Goal: Task Accomplishment & Management: Manage account settings

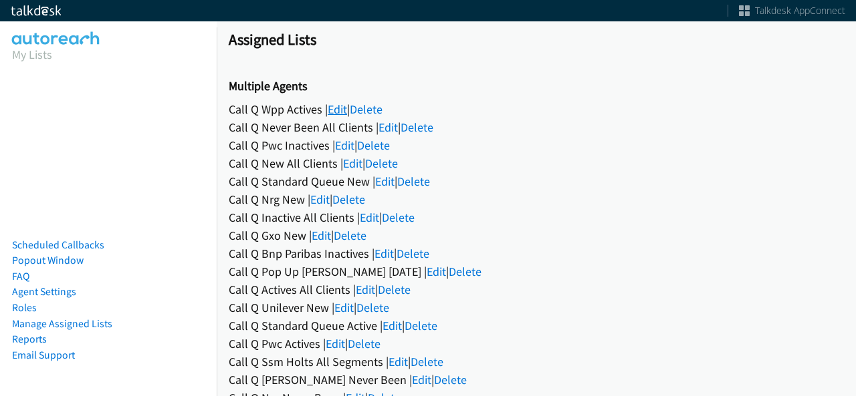
click at [334, 103] on link "Edit" at bounding box center [337, 109] width 19 height 15
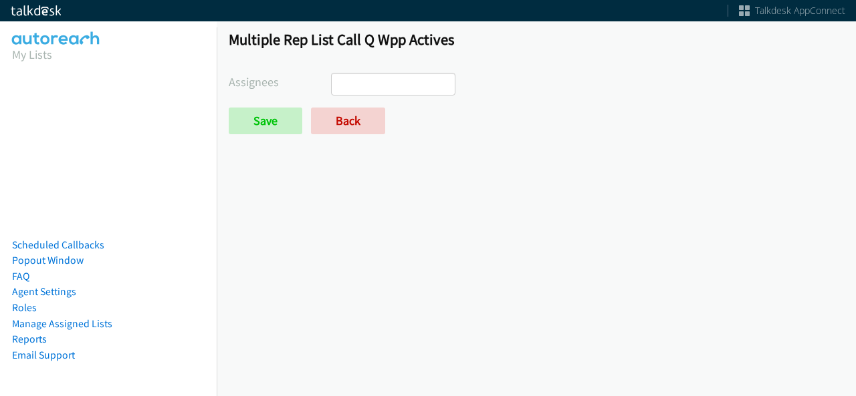
select select
click at [359, 134] on div "Multiple Rep List Call Q Wpp Actives Assignees Abigail Odhiambo Alana Ruiz Cath…" at bounding box center [536, 88] width 639 height 140
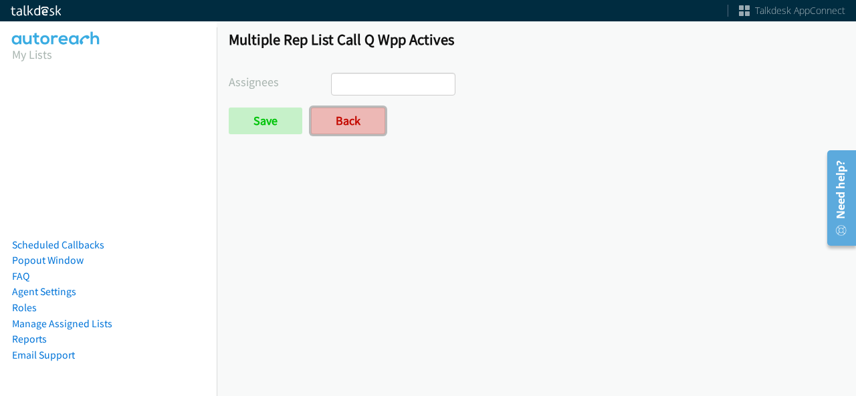
click at [361, 124] on link "Back" at bounding box center [348, 121] width 74 height 27
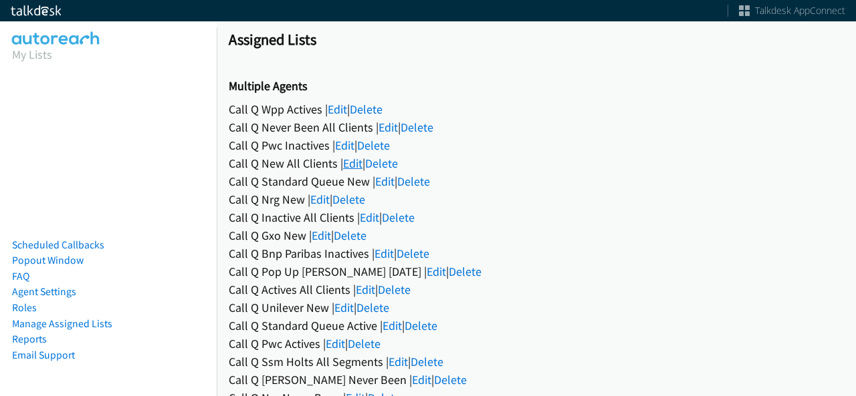
click at [352, 164] on link "Edit" at bounding box center [352, 163] width 19 height 15
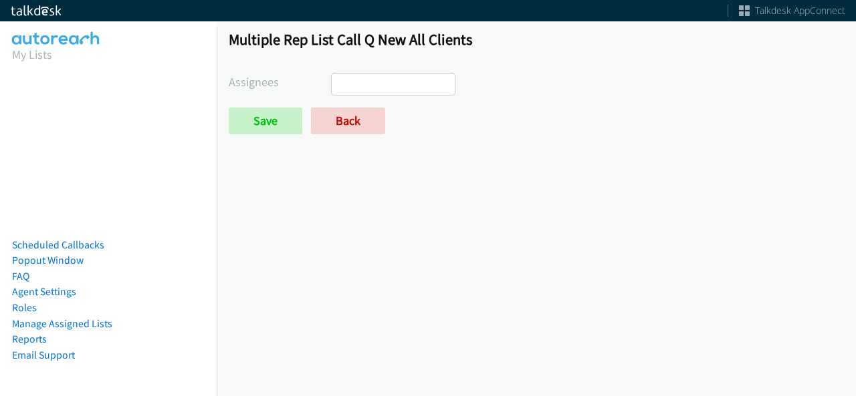
click at [378, 80] on ul at bounding box center [393, 84] width 123 height 21
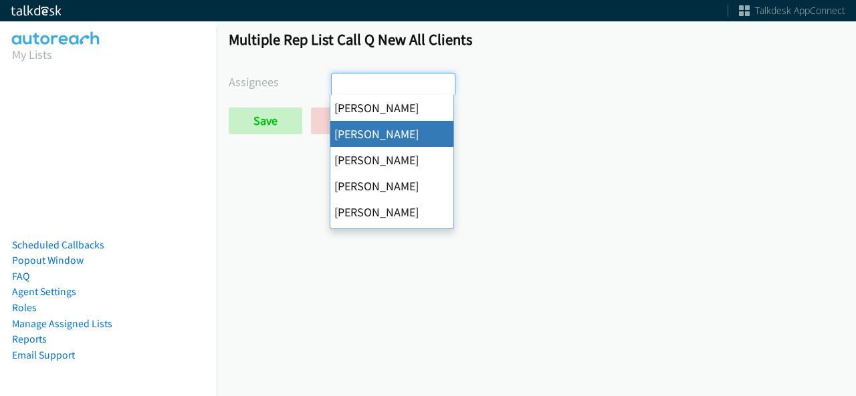
select select "05d74157-9386-4beb-b15d-36aa9c6f71bc"
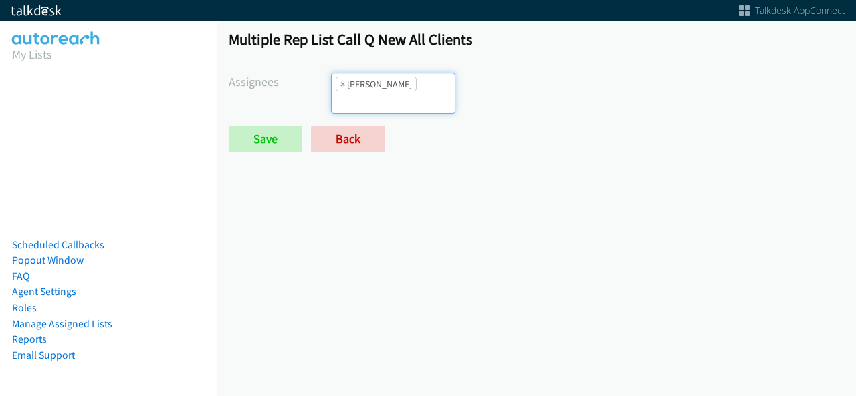
click at [378, 92] on input "search" at bounding box center [355, 102] width 47 height 21
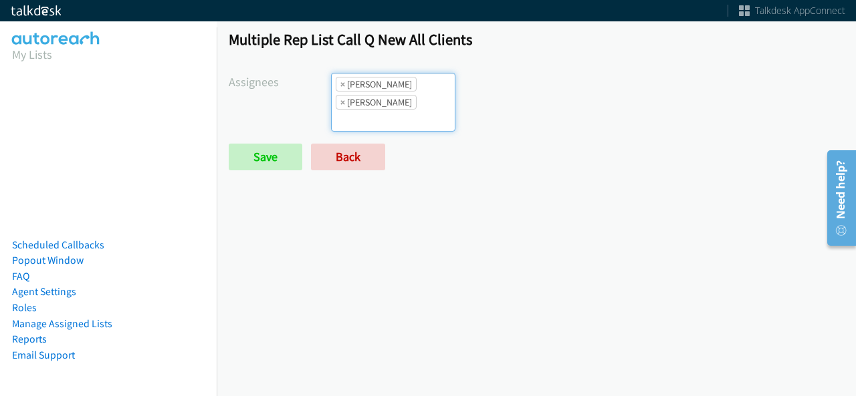
click at [408, 106] on li "× Daquaya Johnson" at bounding box center [376, 102] width 81 height 15
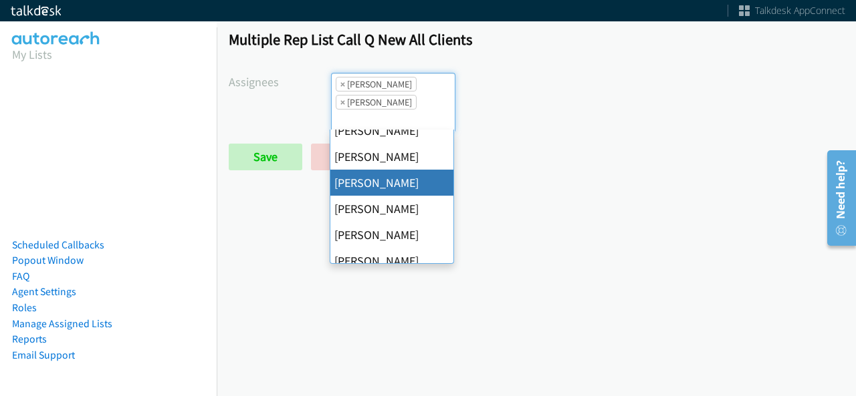
scroll to position [134, 0]
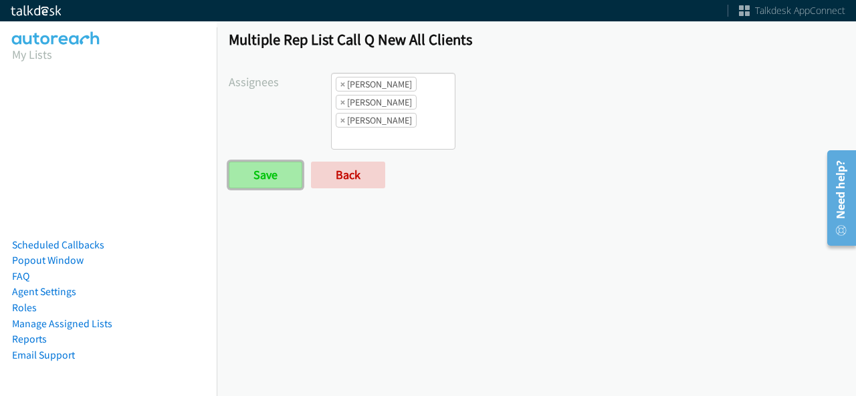
click at [286, 175] on input "Save" at bounding box center [266, 175] width 74 height 27
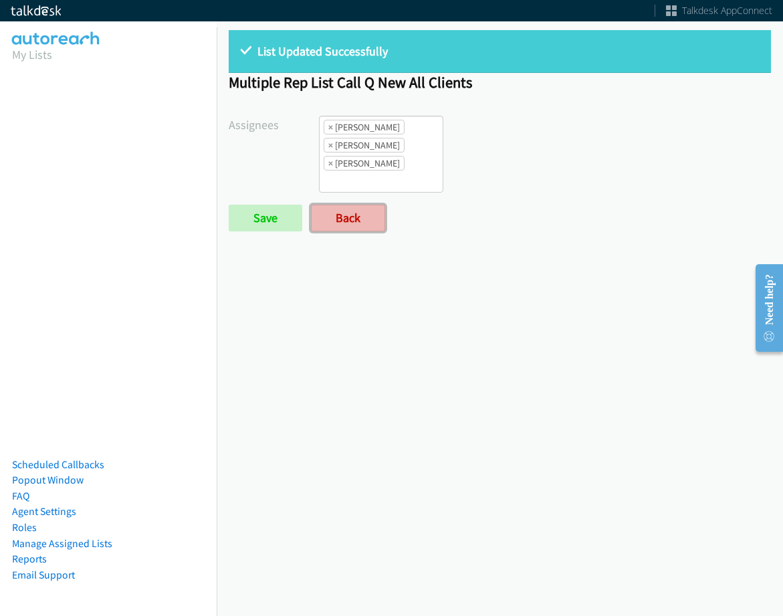
click at [368, 225] on link "Back" at bounding box center [348, 218] width 74 height 27
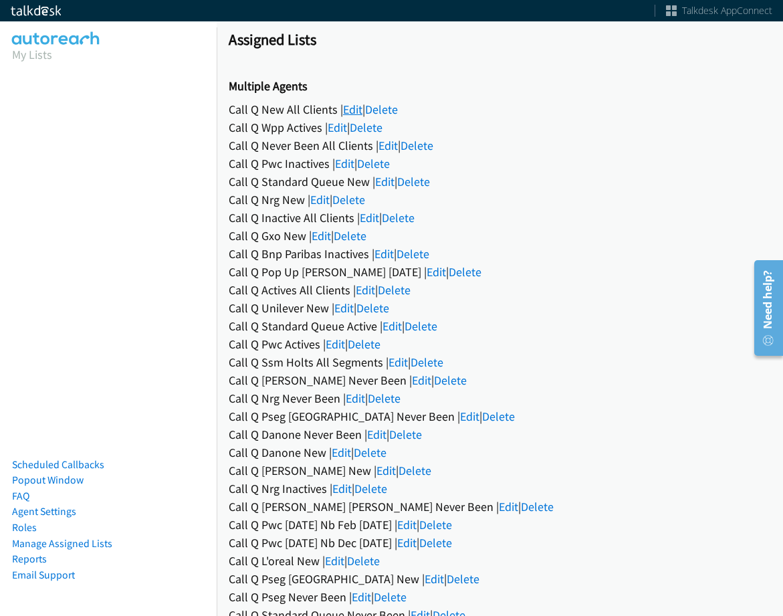
click at [358, 108] on link "Edit" at bounding box center [352, 109] width 19 height 15
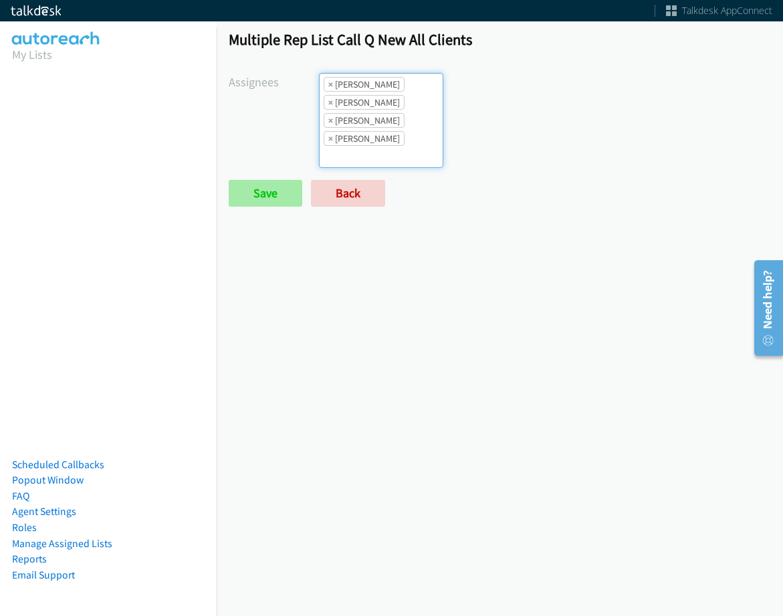
scroll to position [16, 0]
click at [259, 205] on input "Save" at bounding box center [266, 193] width 74 height 27
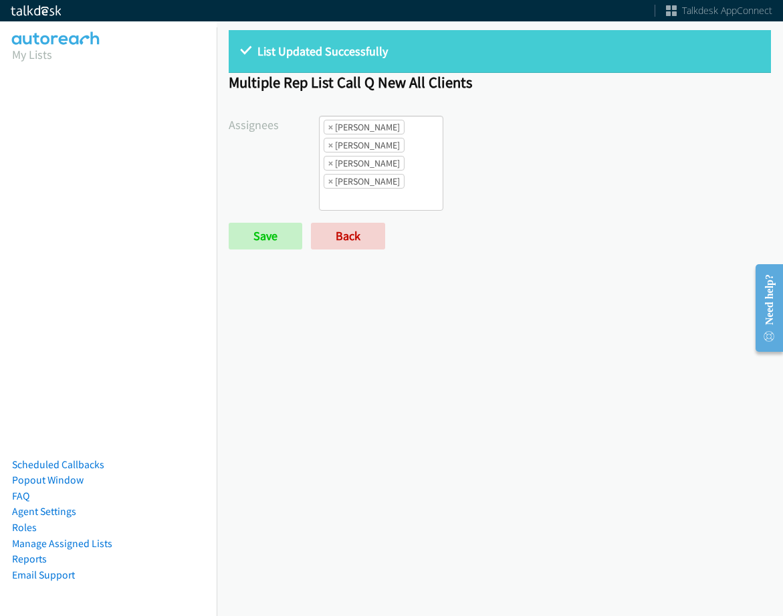
click at [410, 174] on ul "× Alana Ruiz × Daquaya Johnson × Jasmin Martinez × Tatiana Medina" at bounding box center [381, 163] width 123 height 94
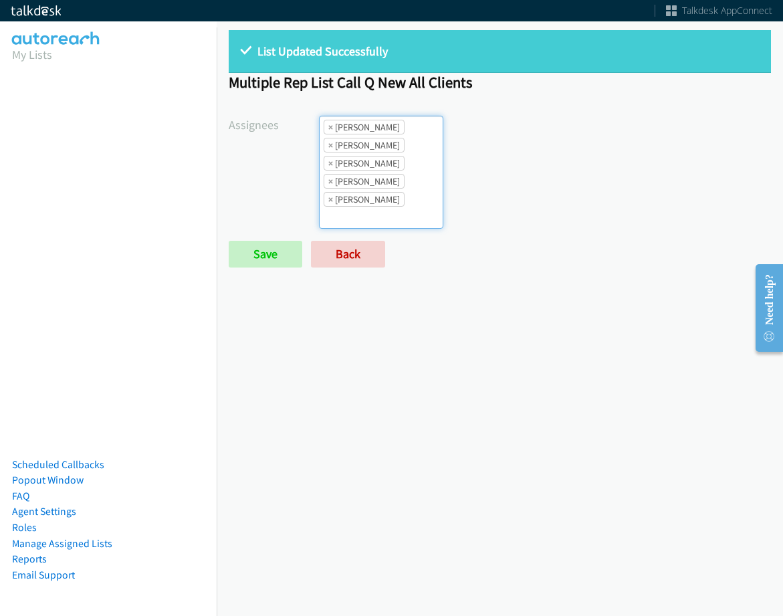
scroll to position [16, 0]
click at [400, 199] on ul "× Alana Ruiz × Charles Ross × Daquaya Johnson × Jasmin Martinez × Tatiana Medina" at bounding box center [381, 172] width 123 height 112
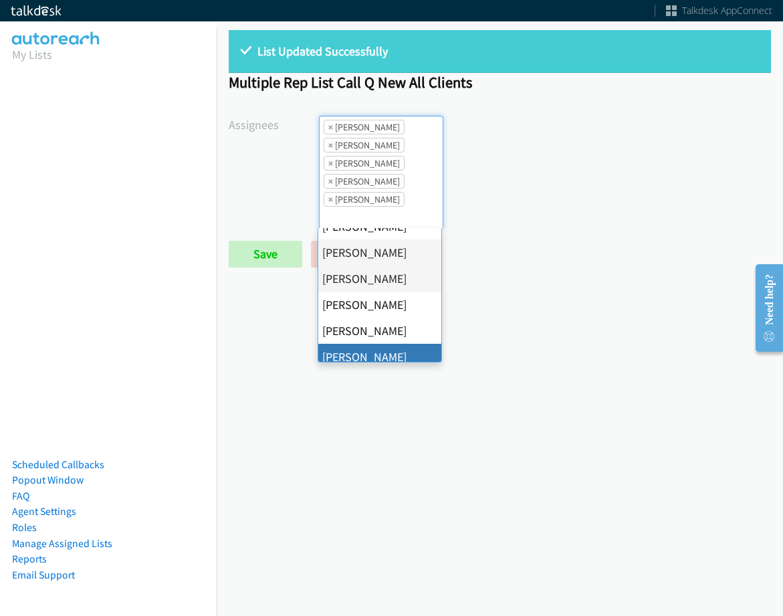
scroll to position [134, 0]
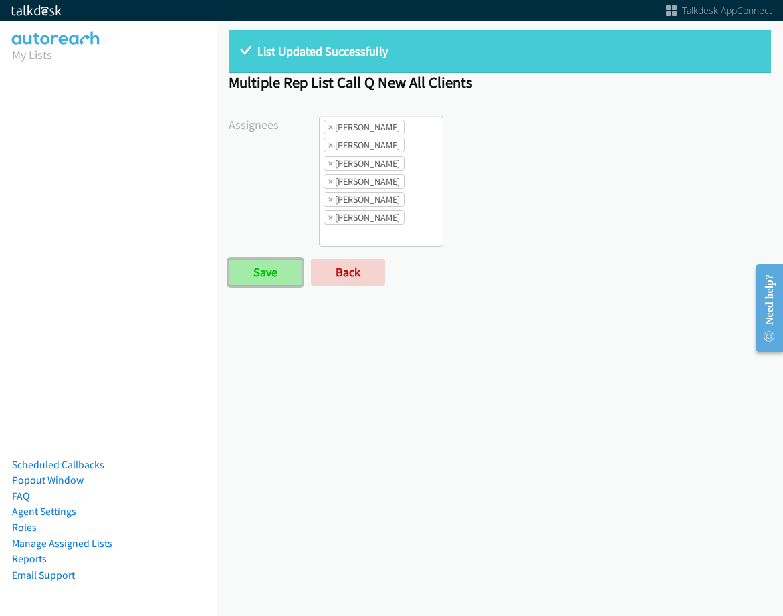
click at [260, 276] on input "Save" at bounding box center [266, 272] width 74 height 27
click at [499, 60] on div "List Updated Successfully" at bounding box center [500, 51] width 542 height 43
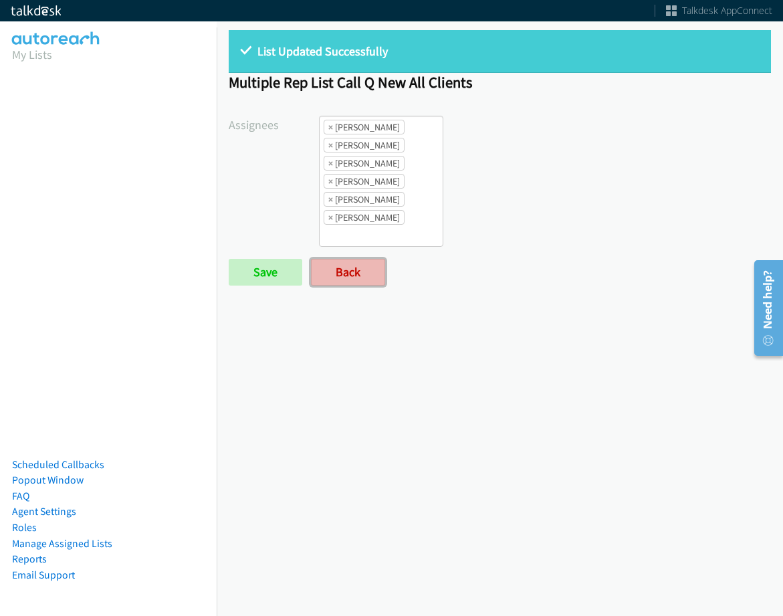
click at [383, 270] on link "Back" at bounding box center [348, 272] width 74 height 27
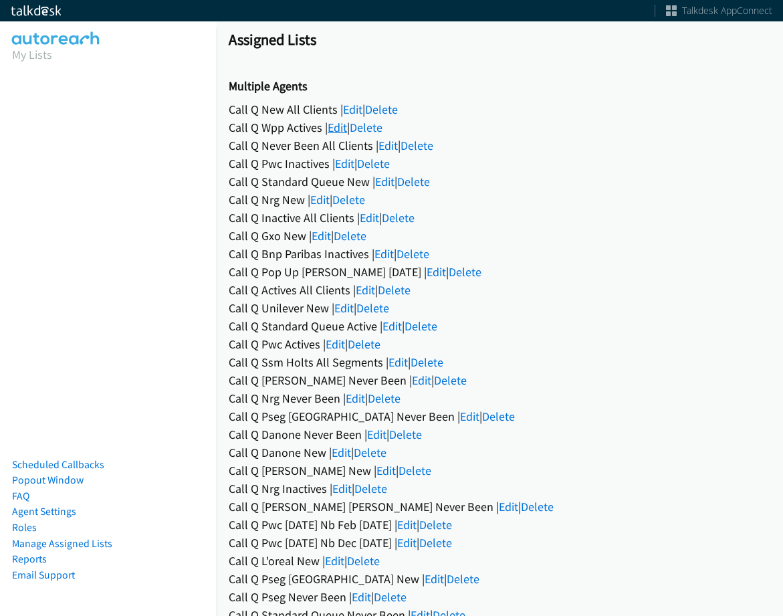
click at [344, 132] on link "Edit" at bounding box center [337, 127] width 19 height 15
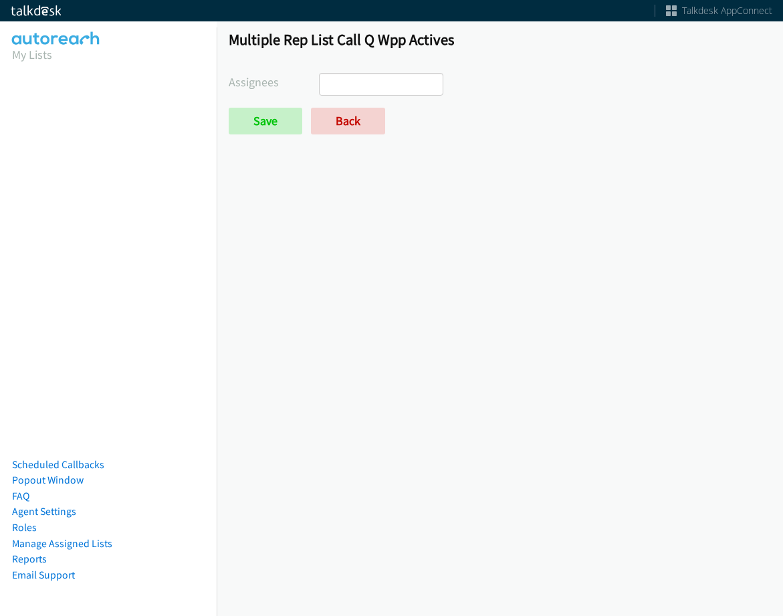
select select
click at [338, 132] on link "Back" at bounding box center [348, 121] width 74 height 27
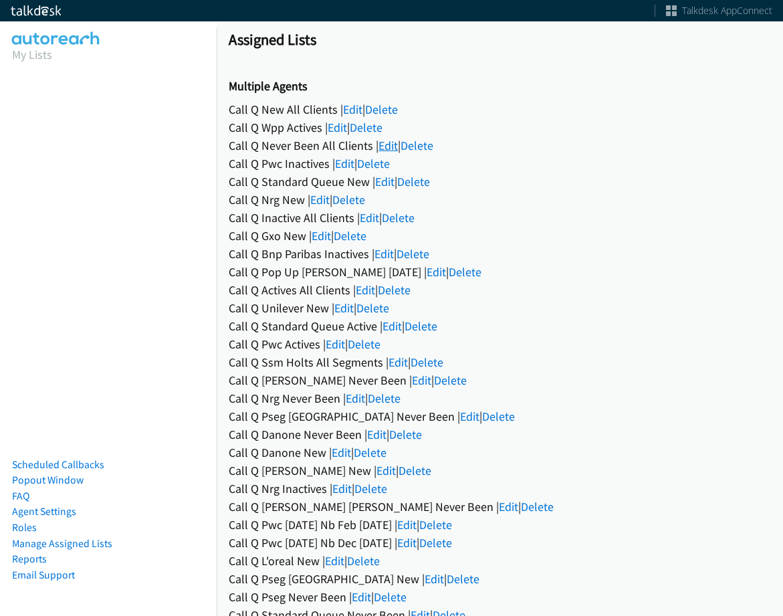
click at [390, 143] on link "Edit" at bounding box center [387, 145] width 19 height 15
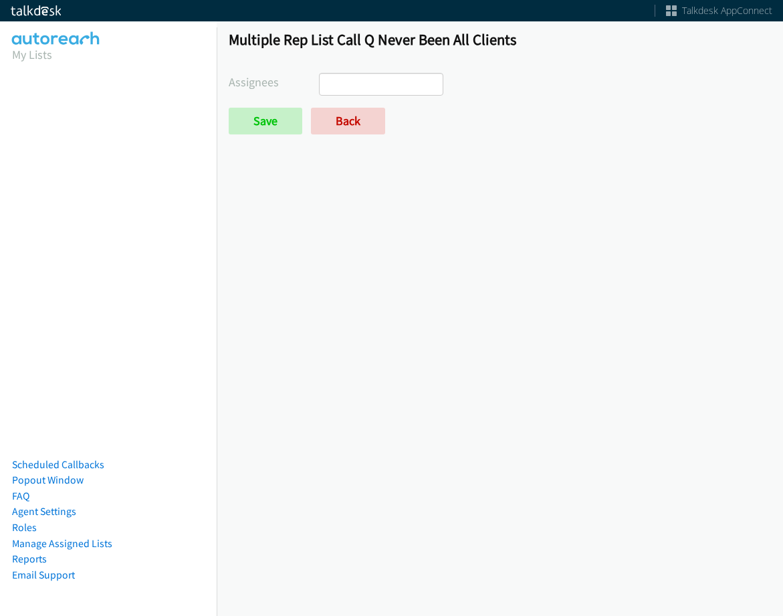
select select
drag, startPoint x: 0, startPoint y: 0, endPoint x: 366, endPoint y: 125, distance: 387.1
click at [367, 120] on link "Back" at bounding box center [348, 121] width 74 height 27
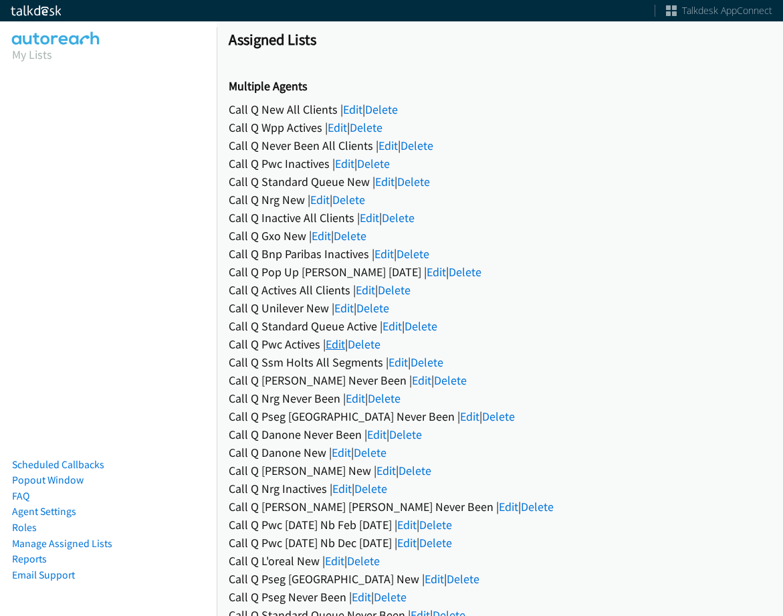
click at [341, 338] on link "Edit" at bounding box center [335, 343] width 19 height 15
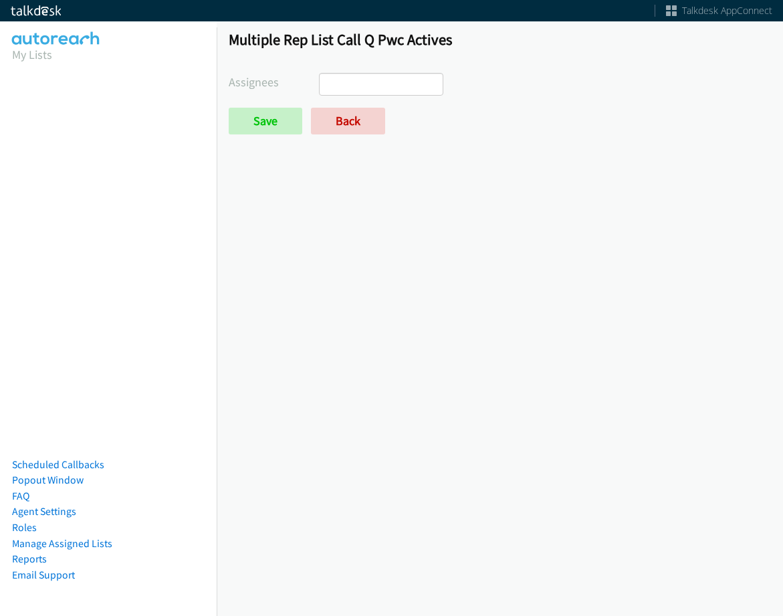
select select
click at [354, 122] on link "Back" at bounding box center [348, 121] width 74 height 27
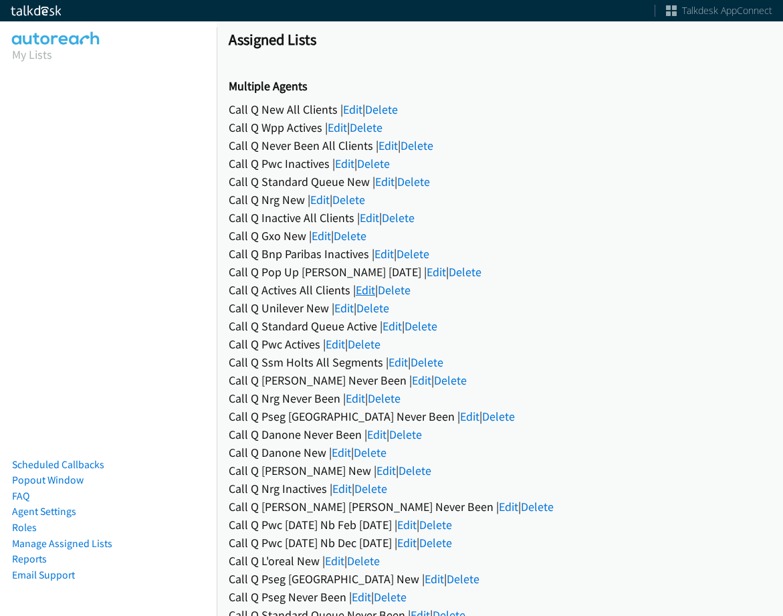
click at [364, 287] on link "Edit" at bounding box center [365, 289] width 19 height 15
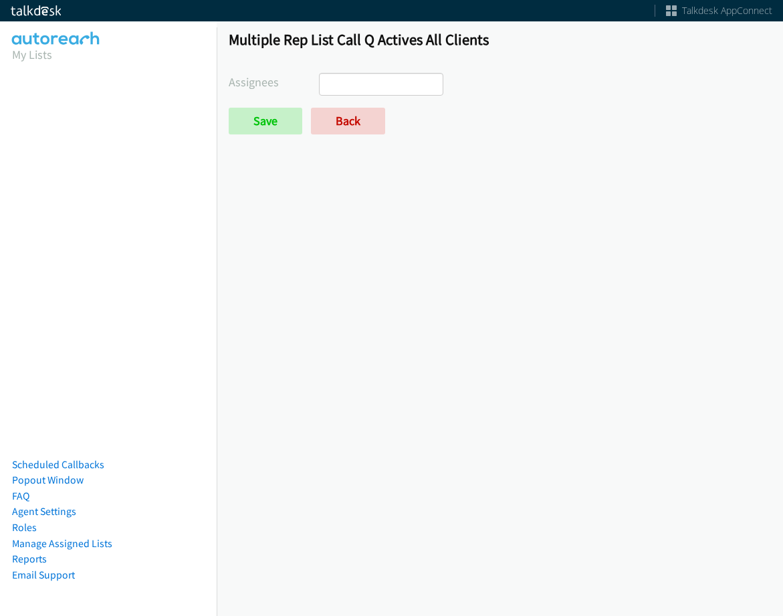
select select
click at [369, 116] on link "Back" at bounding box center [348, 121] width 74 height 27
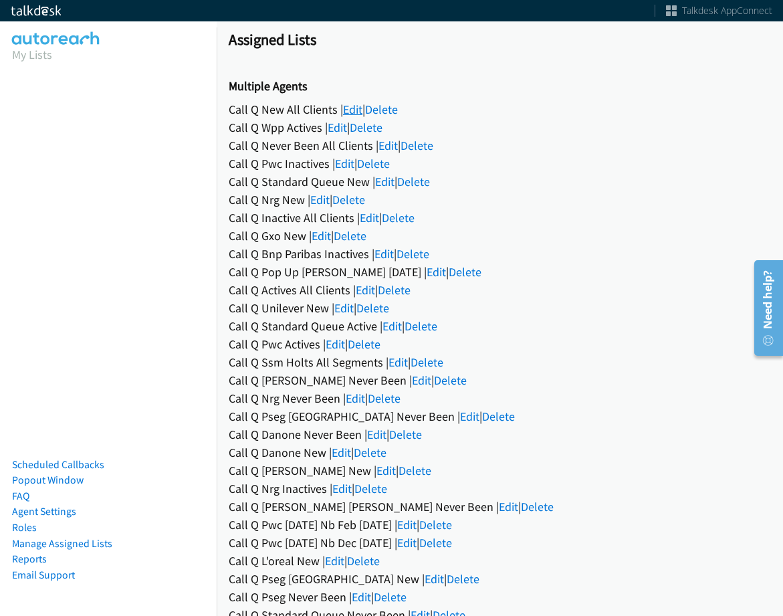
click at [349, 107] on link "Edit" at bounding box center [352, 109] width 19 height 15
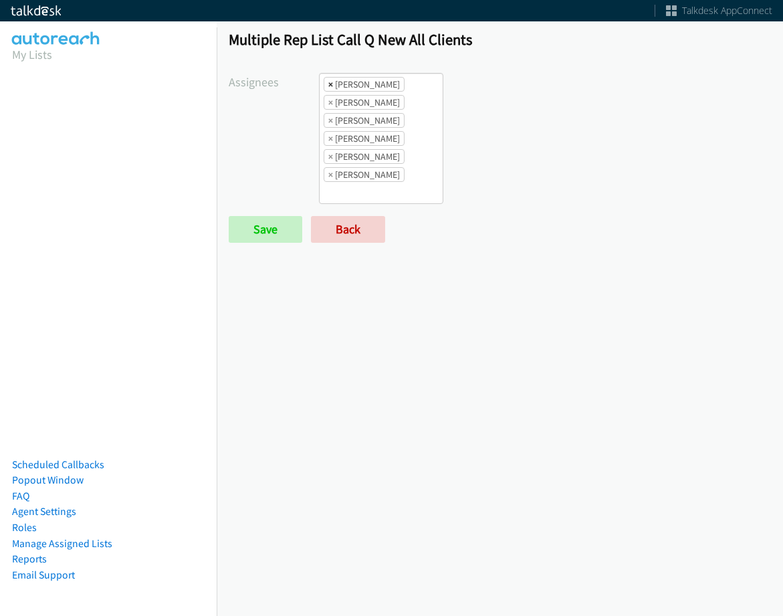
click at [329, 87] on span "×" at bounding box center [330, 84] width 5 height 13
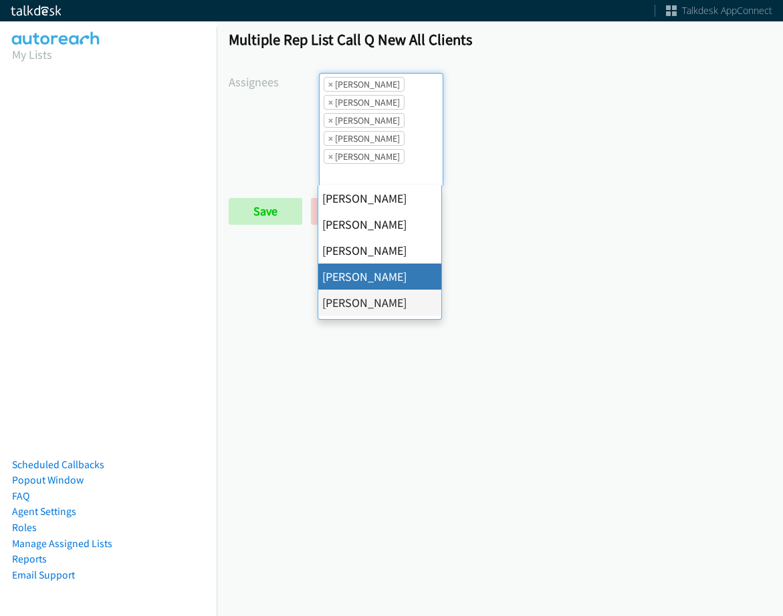
scroll to position [16, 0]
click at [329, 87] on span "×" at bounding box center [330, 84] width 5 height 13
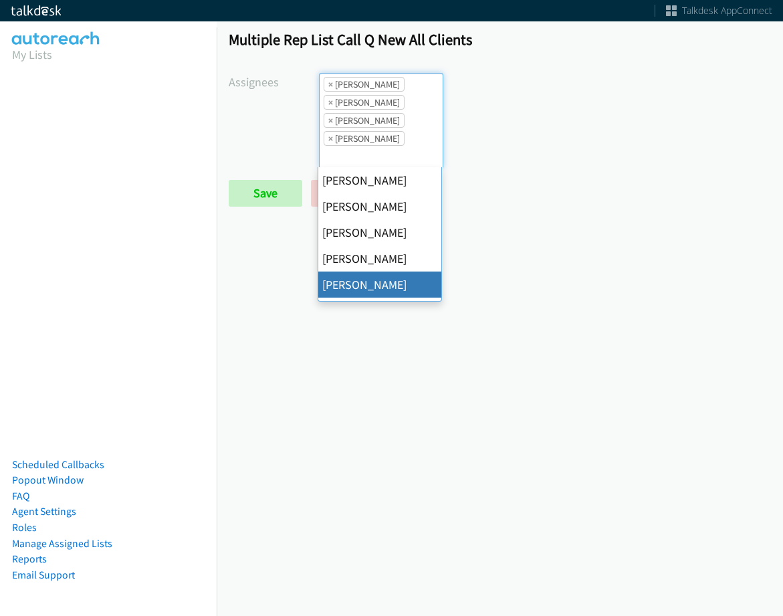
click at [329, 87] on span "×" at bounding box center [330, 84] width 5 height 13
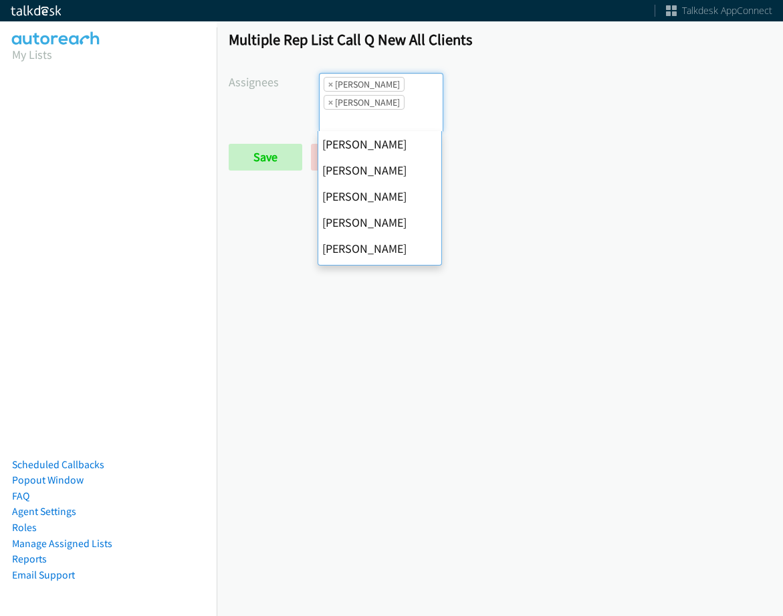
click at [329, 87] on span "×" at bounding box center [330, 84] width 5 height 13
select select "2ed67f51-2124-48e1-bef1-69761de6c0b9"
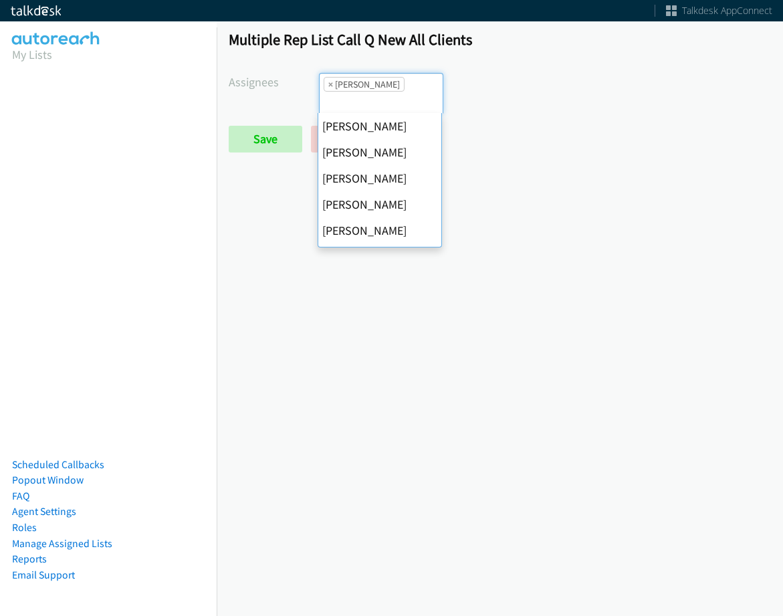
click at [329, 87] on span "×" at bounding box center [330, 84] width 5 height 13
select select
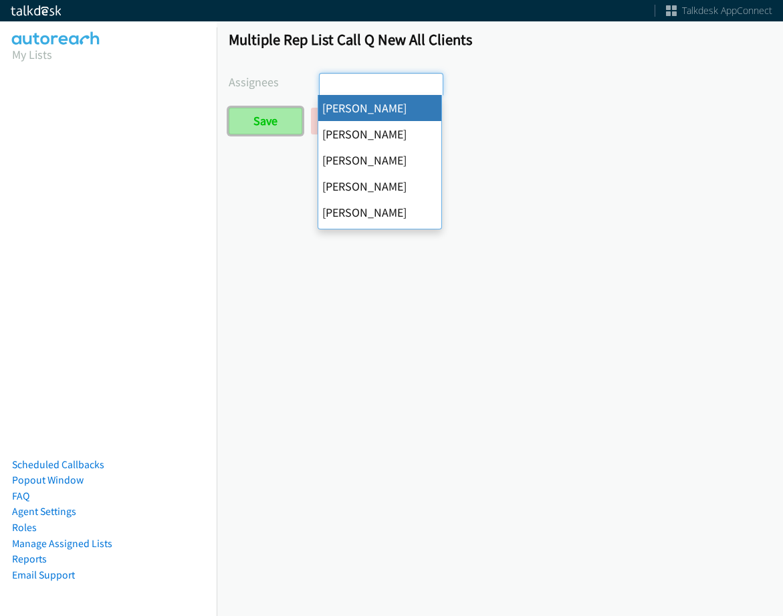
click at [265, 126] on input "Save" at bounding box center [266, 121] width 74 height 27
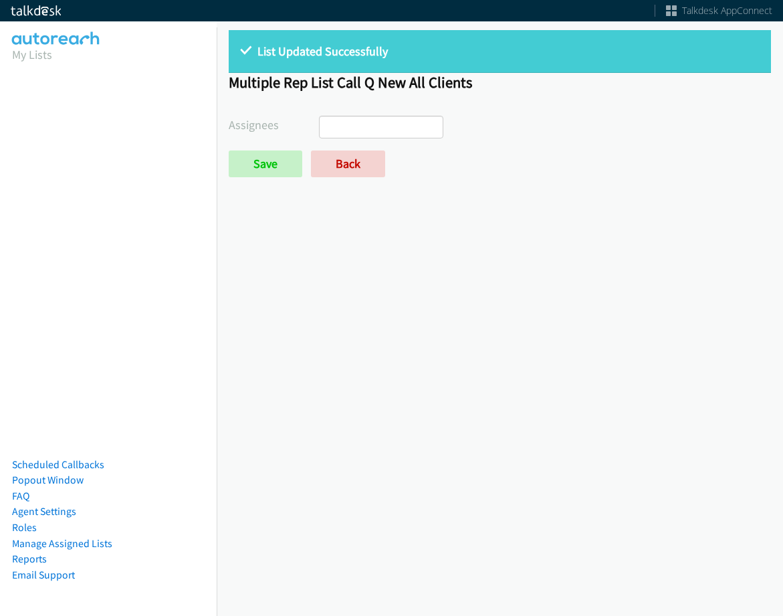
select select
click at [325, 148] on form "Assignees [PERSON_NAME] [PERSON_NAME] [PERSON_NAME] [PERSON_NAME] Daquaya [PERS…" at bounding box center [500, 146] width 542 height 61
click at [325, 155] on link "Back" at bounding box center [348, 163] width 74 height 27
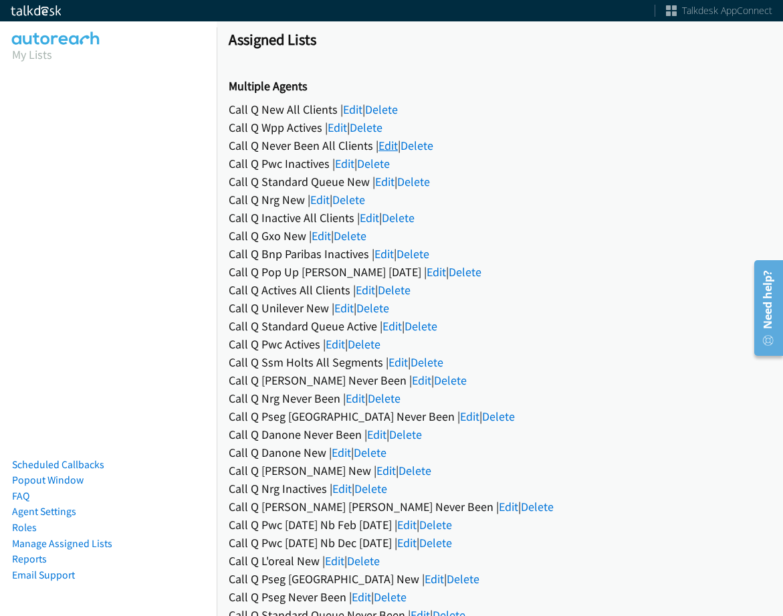
click at [381, 147] on link "Edit" at bounding box center [387, 145] width 19 height 15
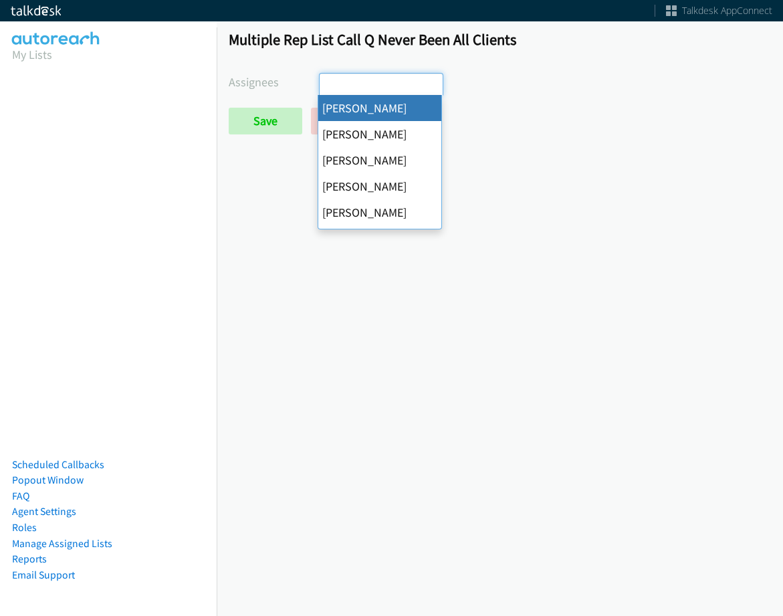
select select "cb11e729-9a1d-44de-9b38-0f5a50c7e01c"
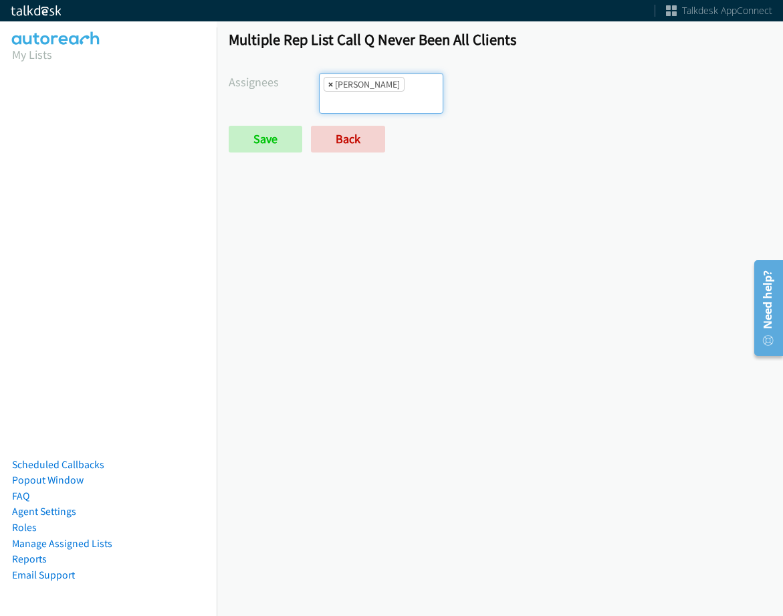
click at [330, 81] on span "×" at bounding box center [330, 84] width 5 height 13
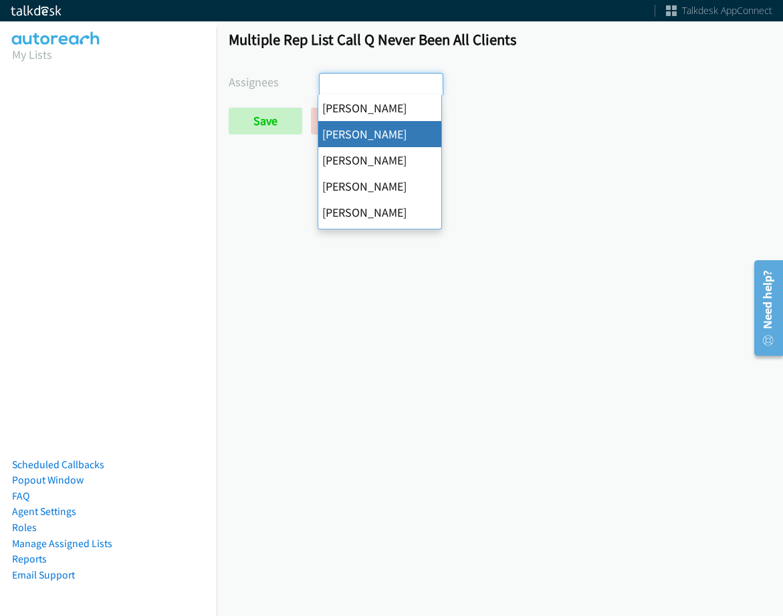
select select "05d74157-9386-4beb-b15d-36aa9c6f71bc"
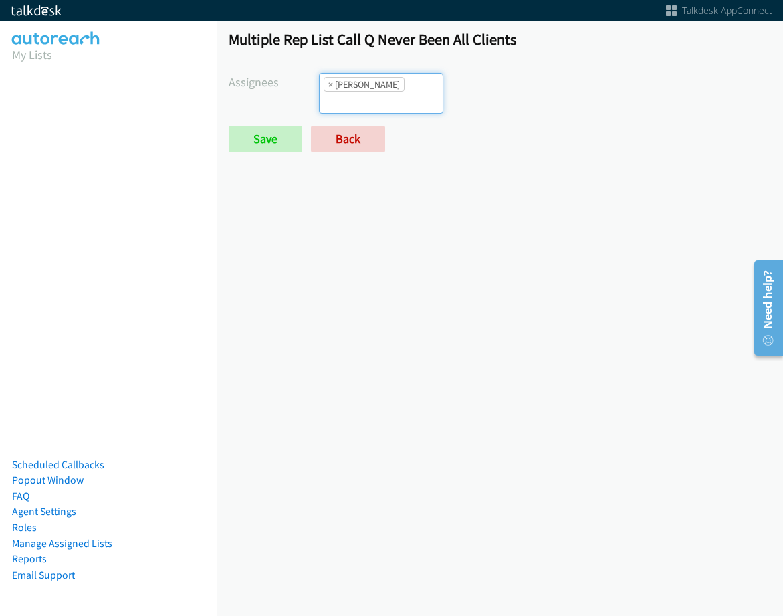
click at [366, 100] on form "Assignees Abigail Odhiambo Alana Ruiz Cathy Shahan Charles Ross Daquaya Johnson…" at bounding box center [500, 113] width 542 height 80
click at [366, 92] on input "search" at bounding box center [343, 102] width 47 height 21
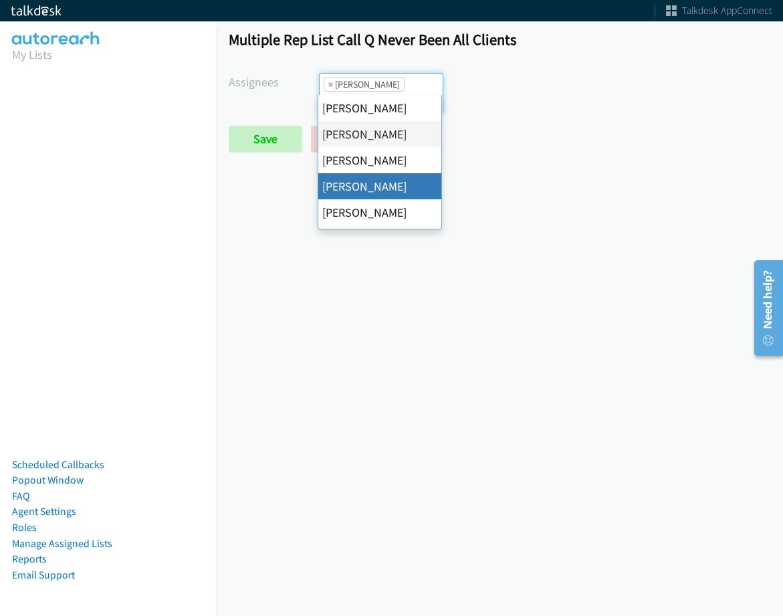
drag, startPoint x: 386, startPoint y: 191, endPoint x: 396, endPoint y: 147, distance: 45.4
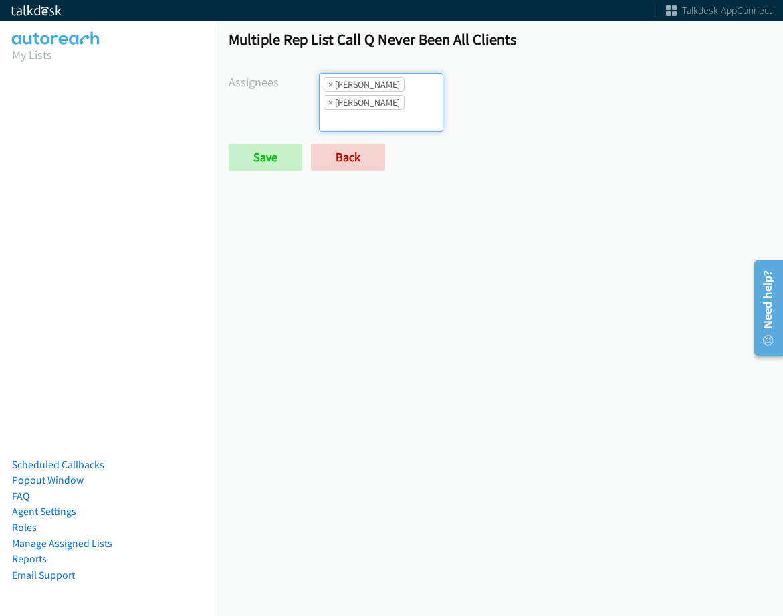
click at [366, 110] on input "search" at bounding box center [343, 120] width 47 height 21
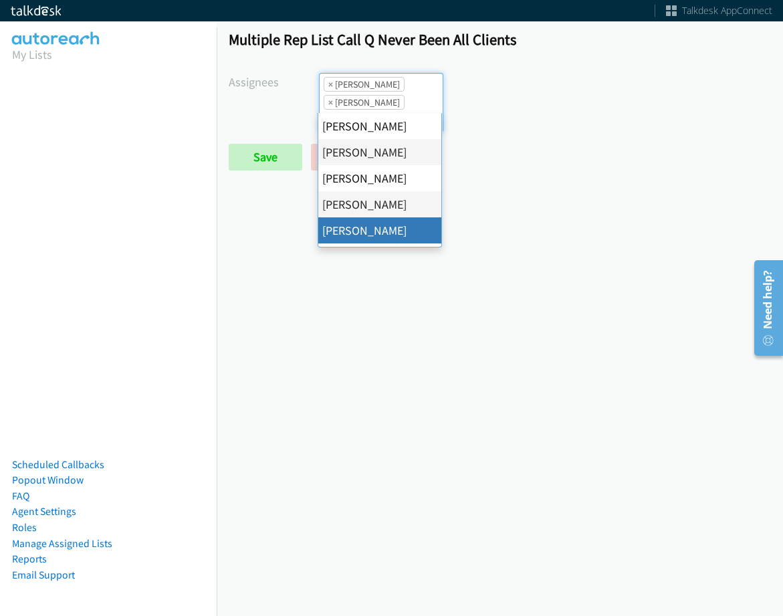
drag, startPoint x: 398, startPoint y: 225, endPoint x: 381, endPoint y: 112, distance: 114.9
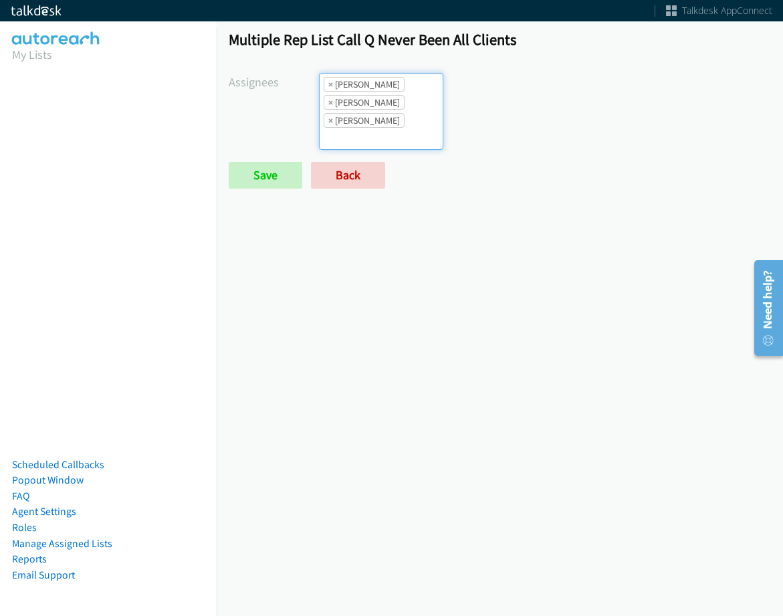
click at [382, 103] on li "× Charles Ross" at bounding box center [364, 102] width 81 height 15
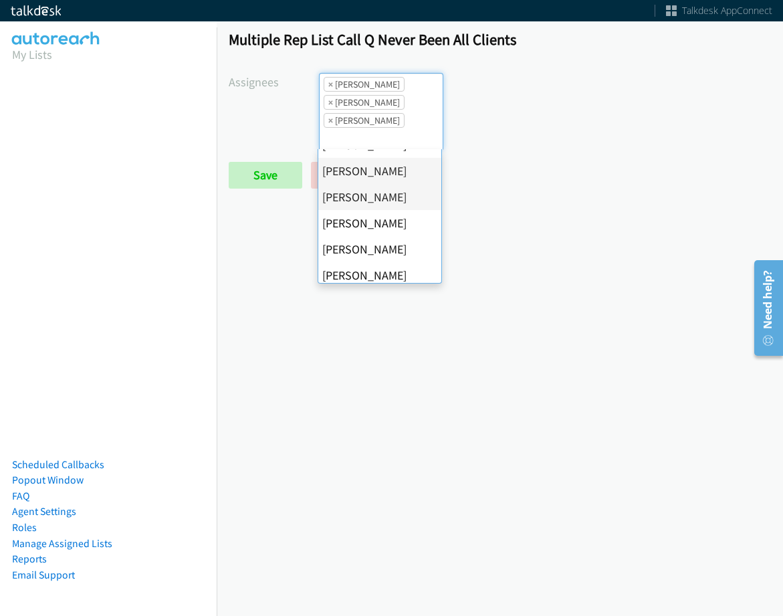
scroll to position [134, 0]
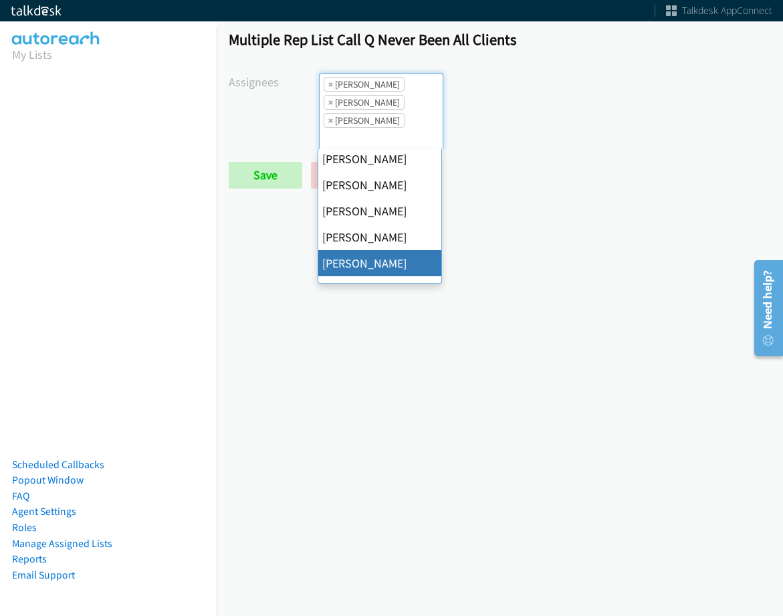
drag, startPoint x: 374, startPoint y: 261, endPoint x: 380, endPoint y: 170, distance: 90.4
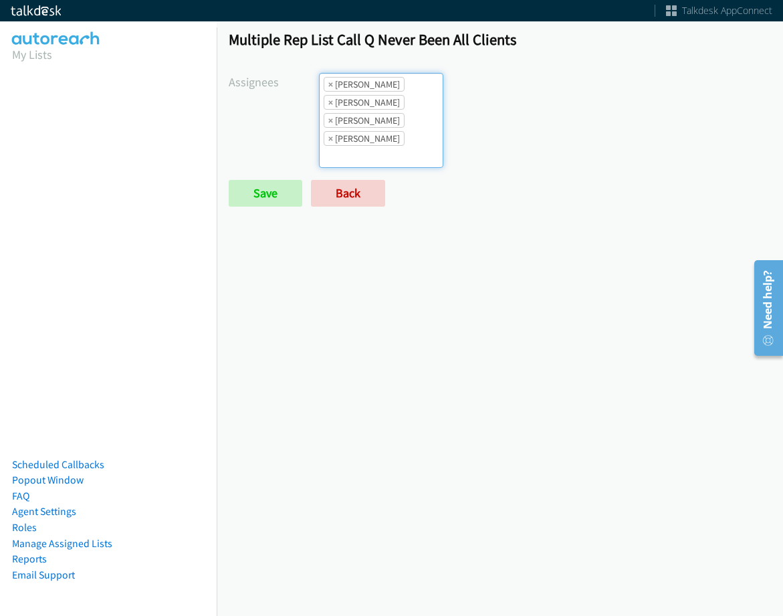
click at [402, 132] on ul "× Alana Ruiz × Charles Ross × Daquaya Johnson × Jordan Stehlik" at bounding box center [381, 121] width 123 height 94
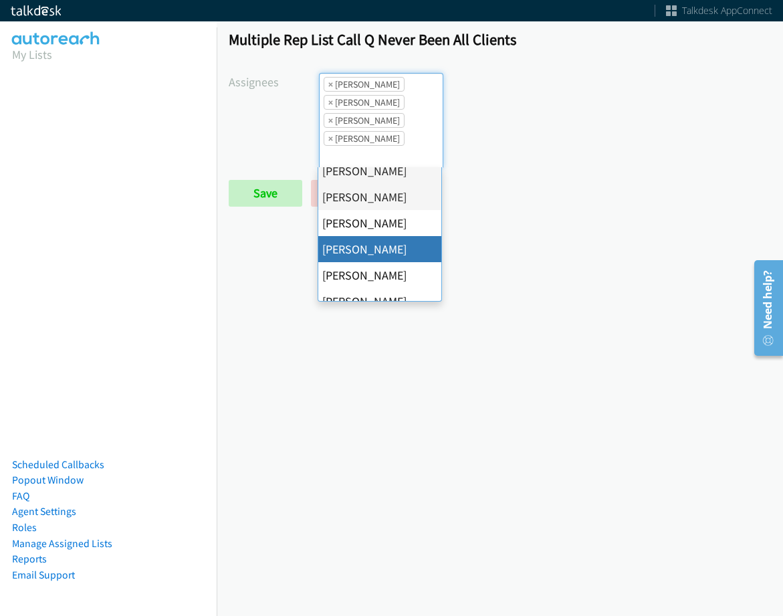
scroll to position [67, 0]
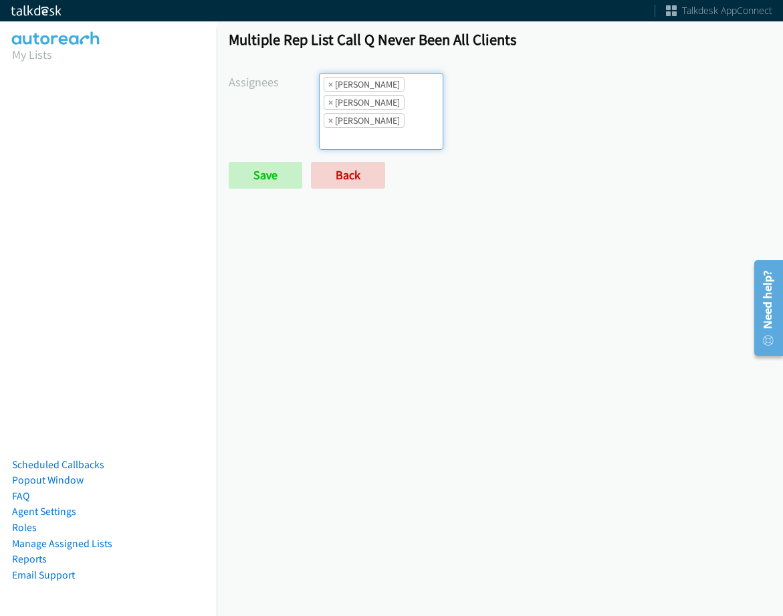
click at [394, 141] on ul "× Alana Ruiz × Charles Ross × Jordan Stehlik" at bounding box center [381, 112] width 123 height 76
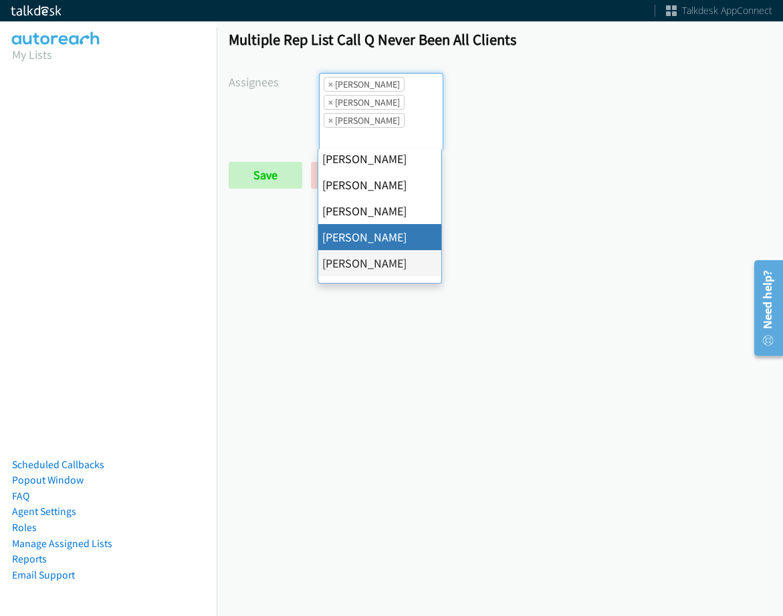
scroll to position [201, 0]
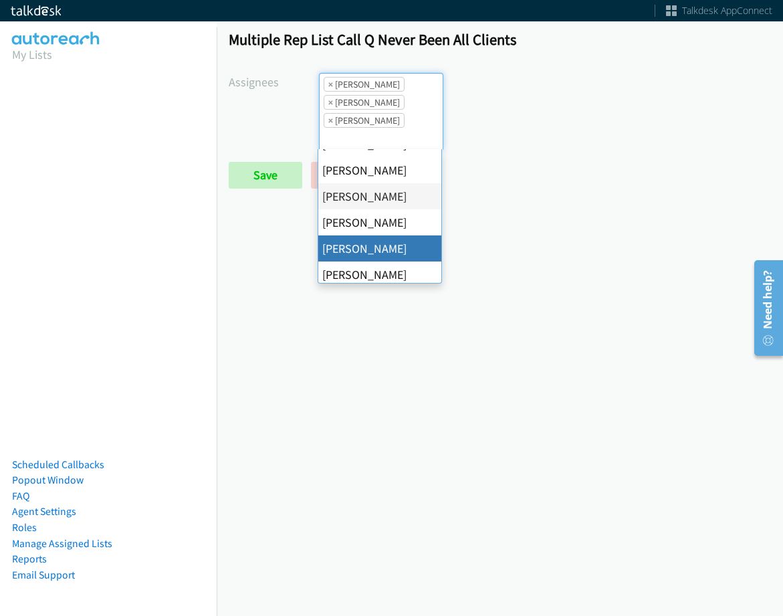
drag, startPoint x: 392, startPoint y: 250, endPoint x: 398, endPoint y: 175, distance: 75.1
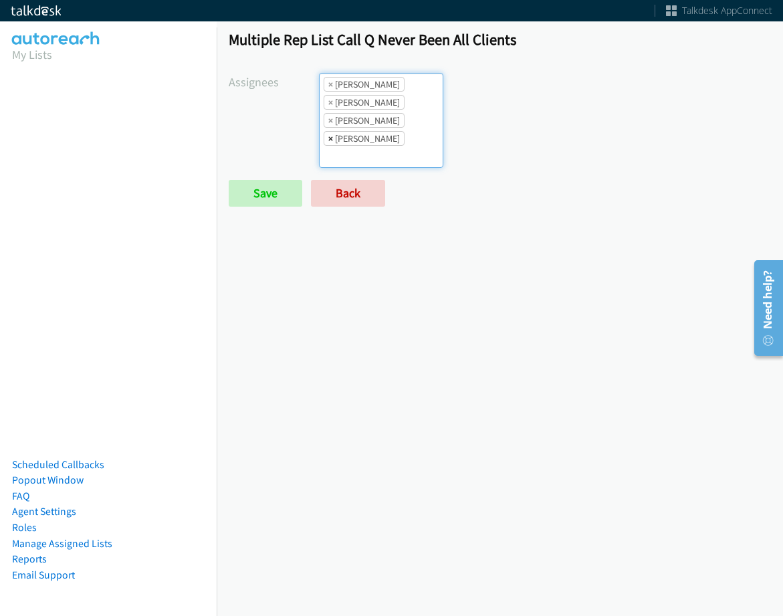
click at [329, 137] on span "×" at bounding box center [330, 138] width 5 height 13
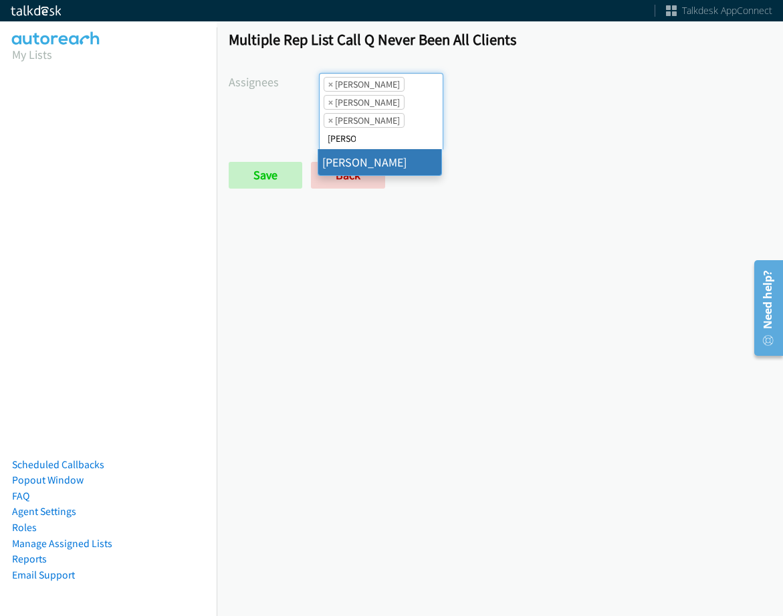
type input "jas"
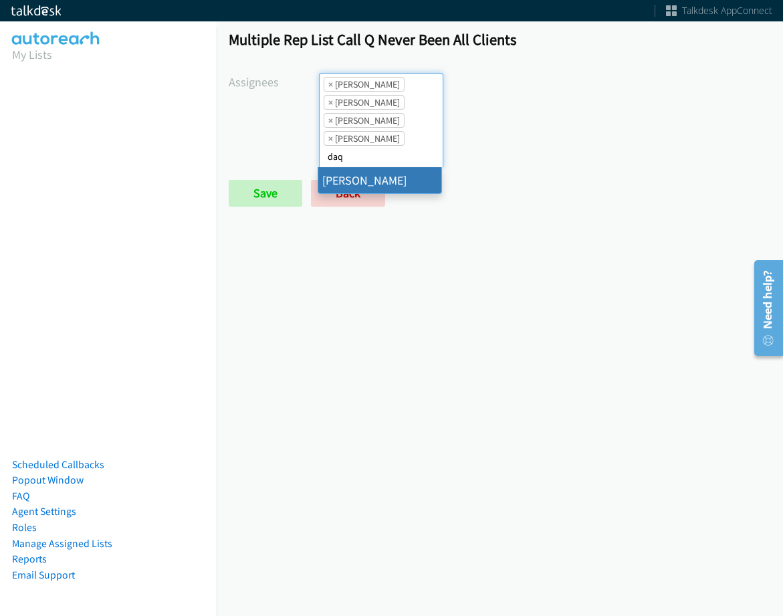
type input "daq"
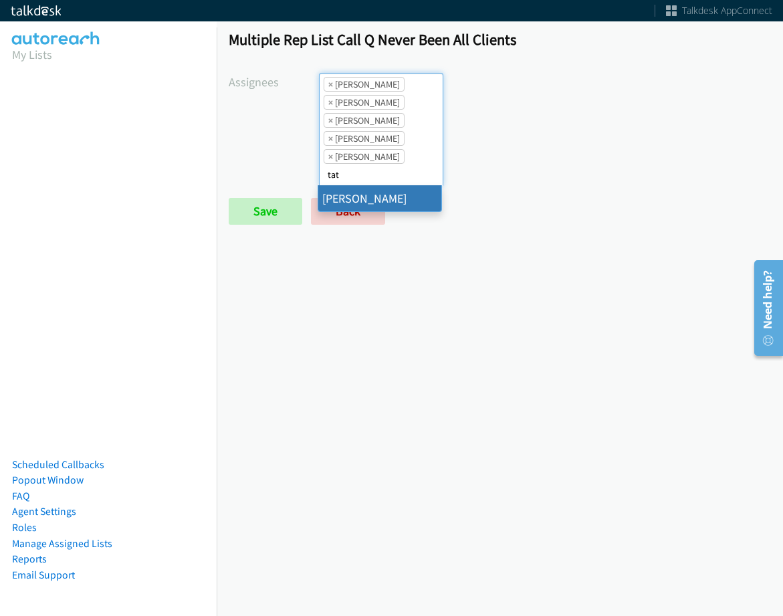
type input "tat"
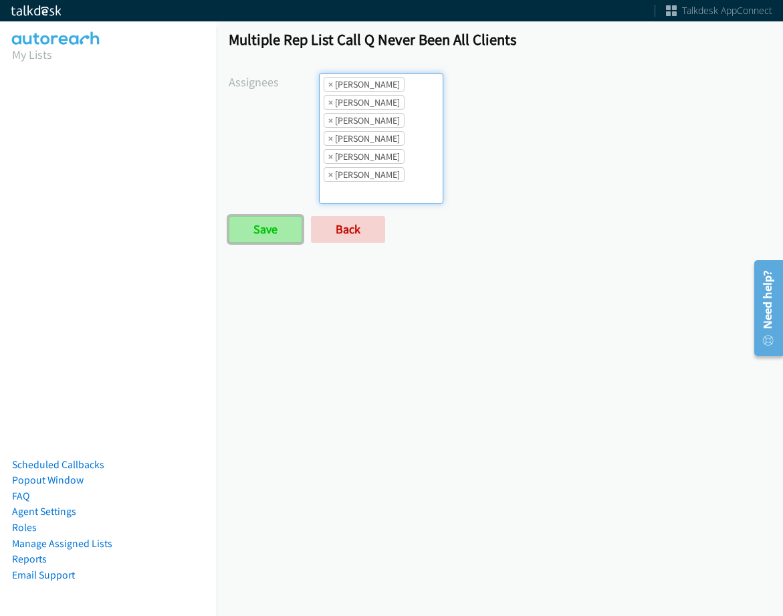
click at [271, 237] on input "Save" at bounding box center [266, 229] width 74 height 27
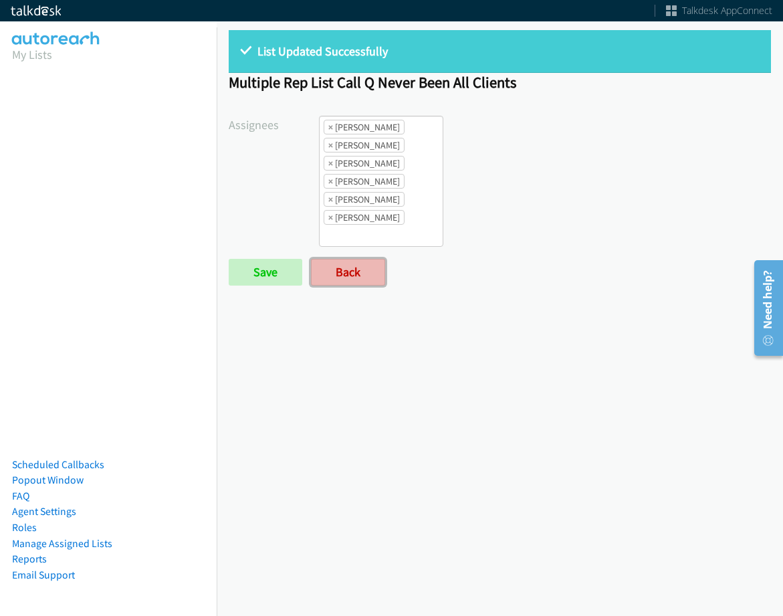
click at [374, 263] on link "Back" at bounding box center [348, 272] width 74 height 27
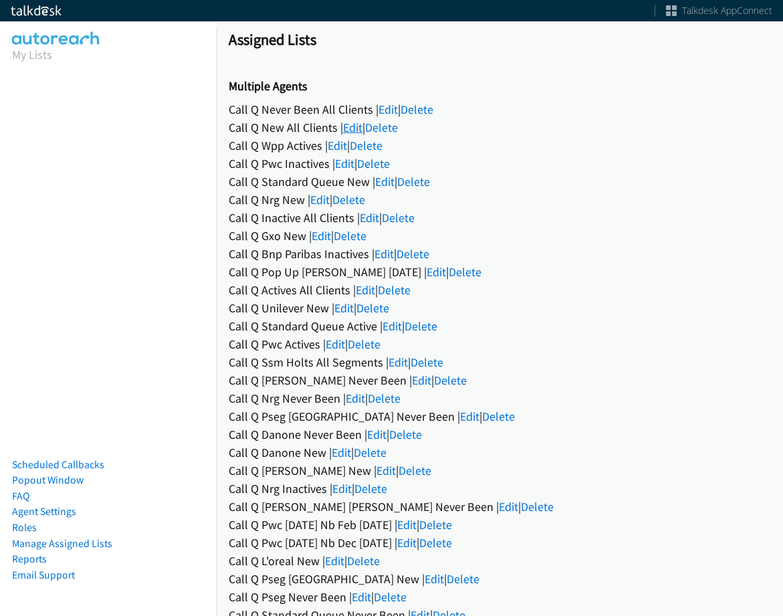
click at [352, 126] on link "Edit" at bounding box center [352, 127] width 19 height 15
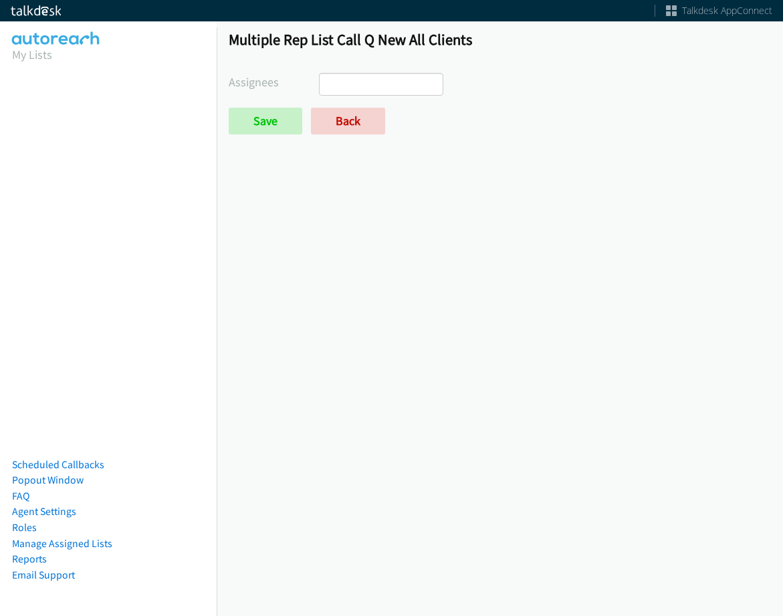
click at [402, 87] on ul at bounding box center [381, 84] width 123 height 21
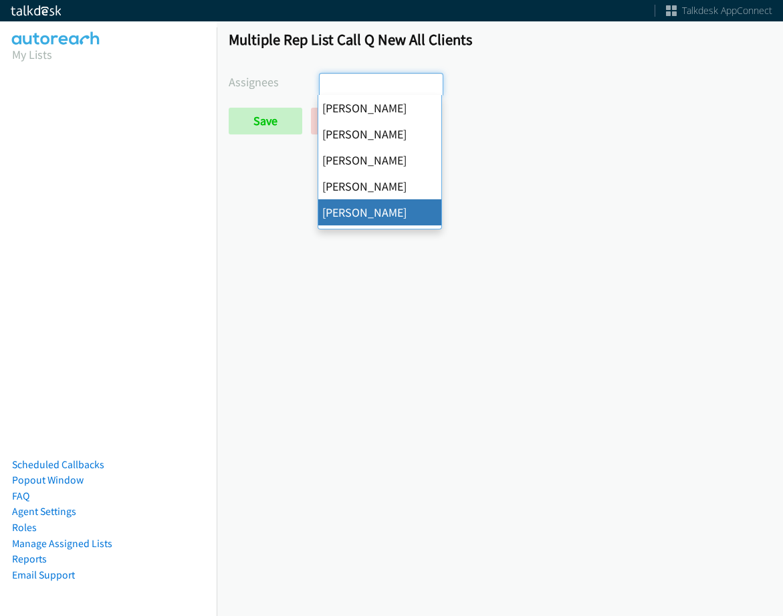
select select "f64f86a1-7483-4d33-b6f6-ad4a488136af"
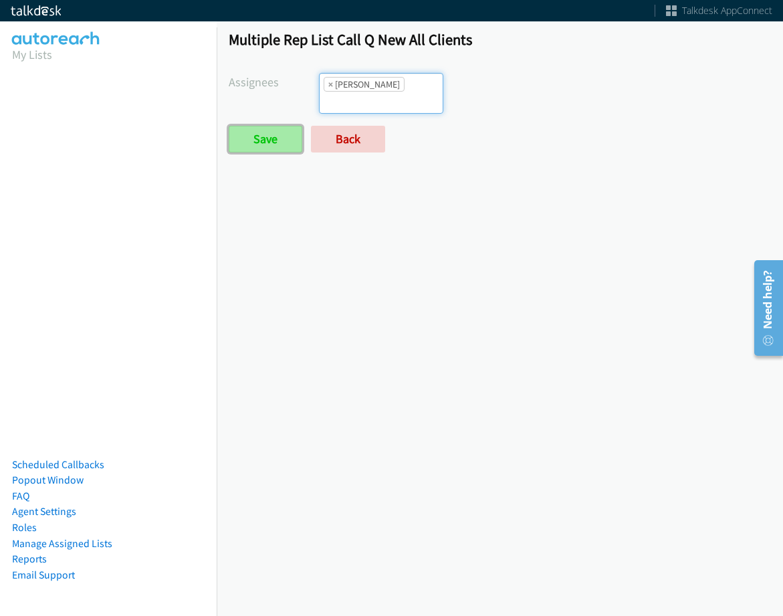
click at [267, 140] on input "Save" at bounding box center [266, 139] width 74 height 27
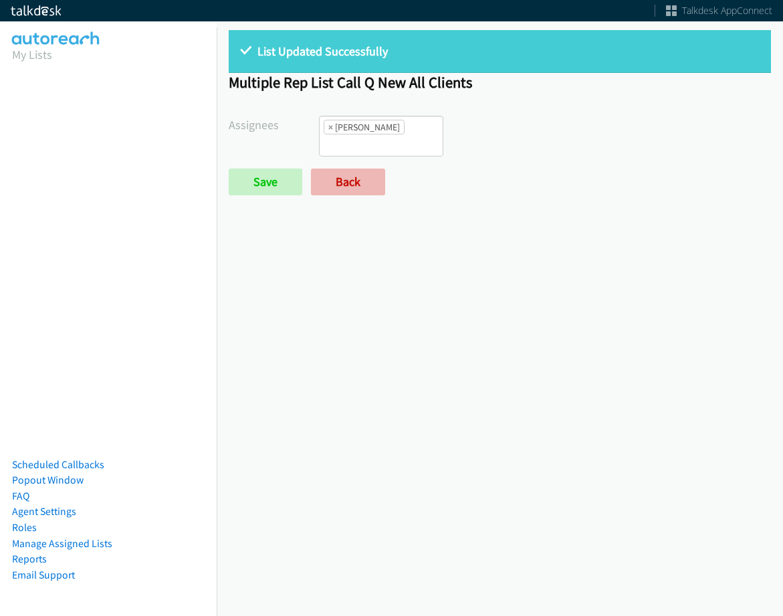
scroll to position [10, 0]
click at [369, 174] on link "Back" at bounding box center [348, 181] width 74 height 27
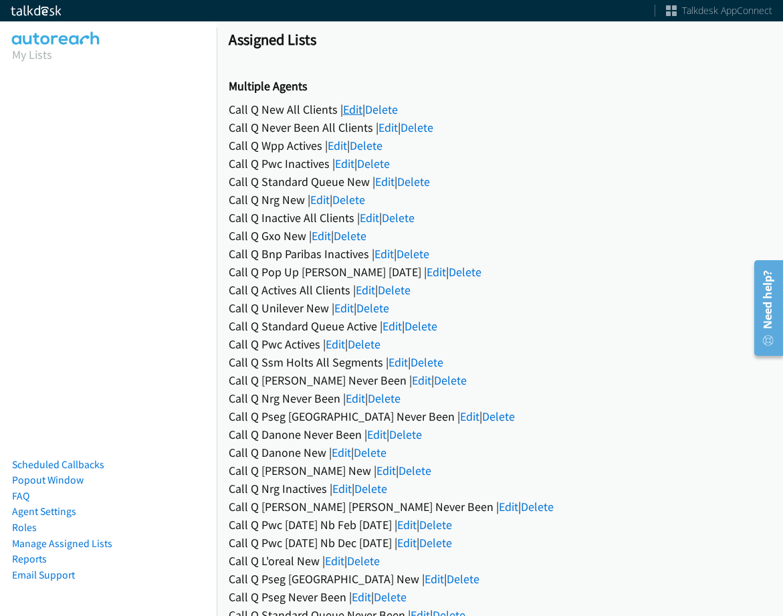
click at [354, 108] on link "Edit" at bounding box center [352, 109] width 19 height 15
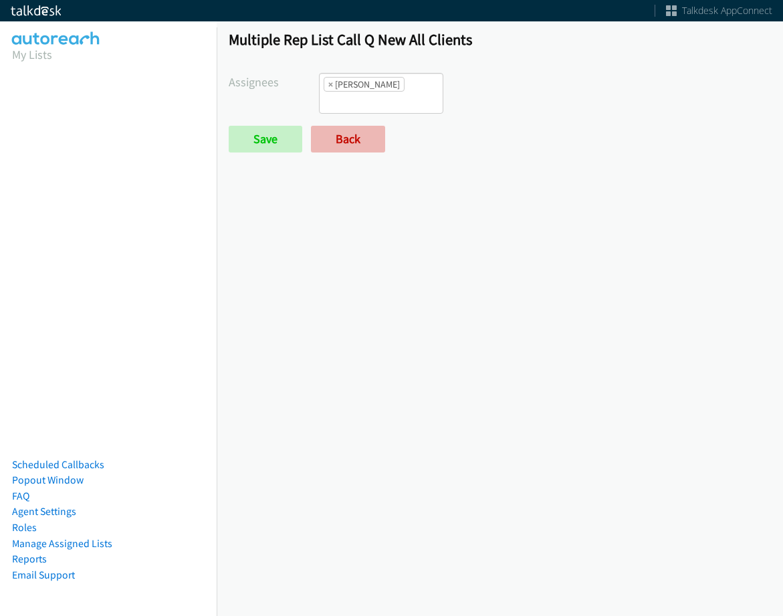
scroll to position [10, 0]
click at [348, 138] on link "Back" at bounding box center [348, 139] width 74 height 27
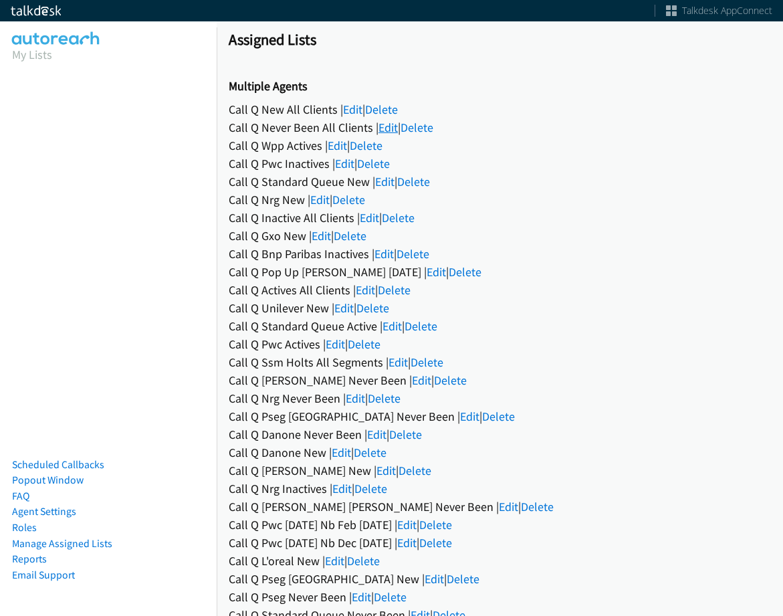
click at [387, 126] on link "Edit" at bounding box center [387, 127] width 19 height 15
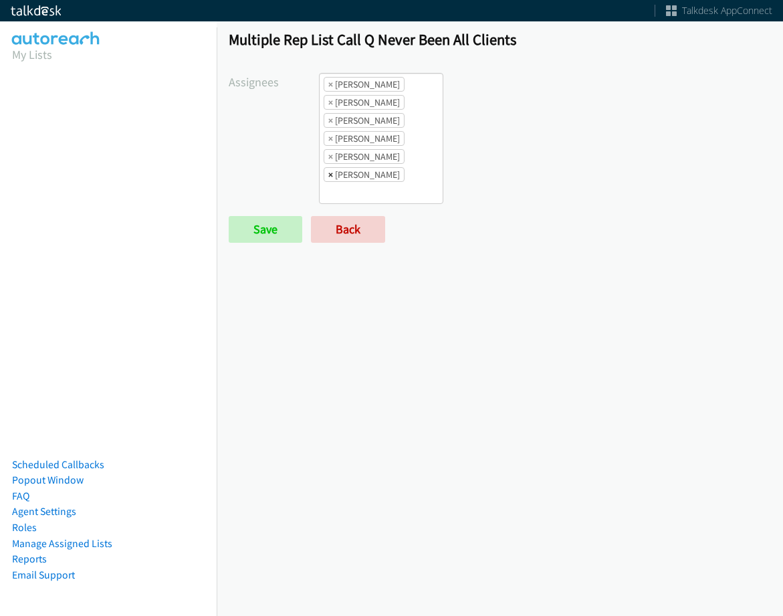
click at [330, 173] on span "×" at bounding box center [330, 174] width 5 height 13
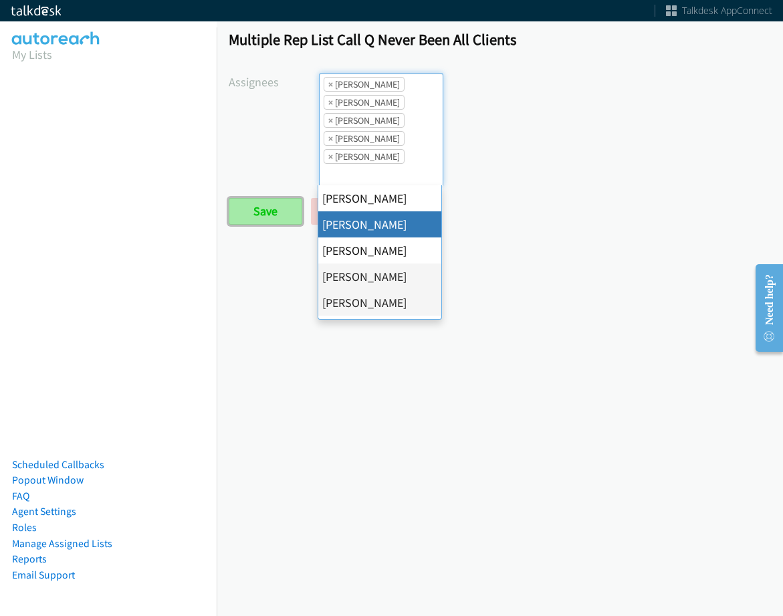
click at [272, 209] on input "Save" at bounding box center [266, 211] width 74 height 27
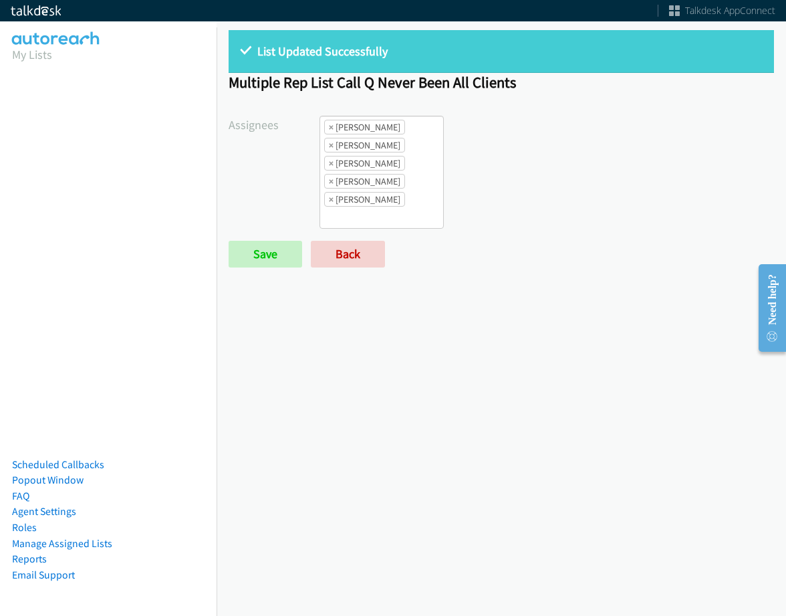
click at [602, 70] on div "List Updated Successfully" at bounding box center [501, 51] width 545 height 43
click at [329, 128] on span "×" at bounding box center [331, 126] width 5 height 13
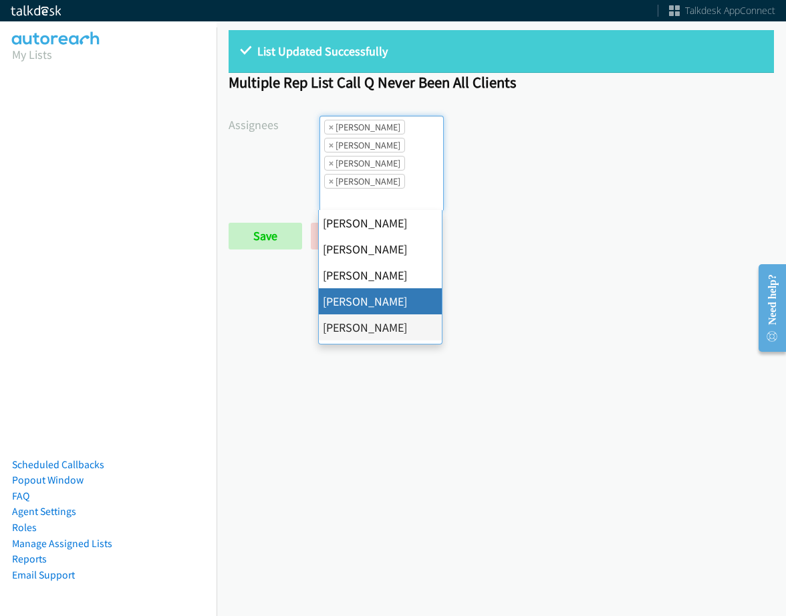
scroll to position [16, 0]
click at [329, 128] on span "×" at bounding box center [331, 126] width 5 height 13
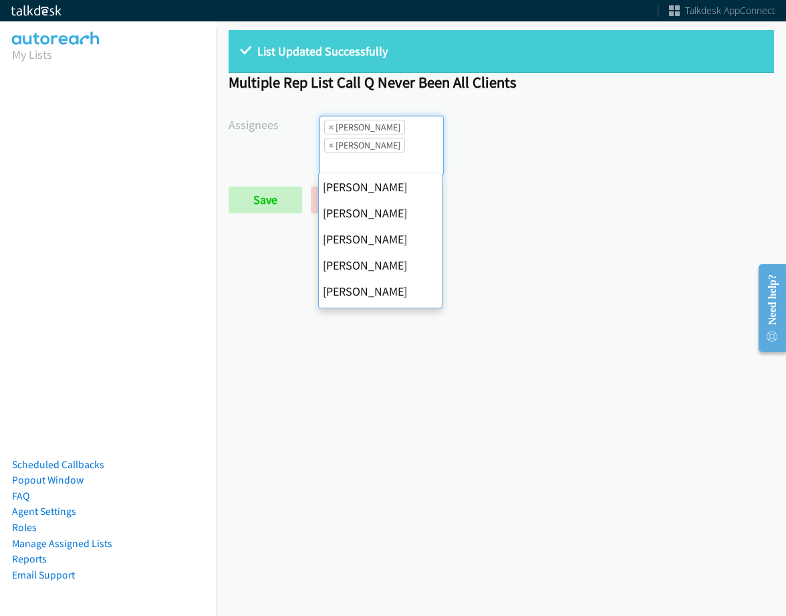
scroll to position [156, 0]
click at [329, 128] on span "×" at bounding box center [331, 126] width 5 height 13
select select "74240000-76d9-4cf3-9953-4c2484ee5015"
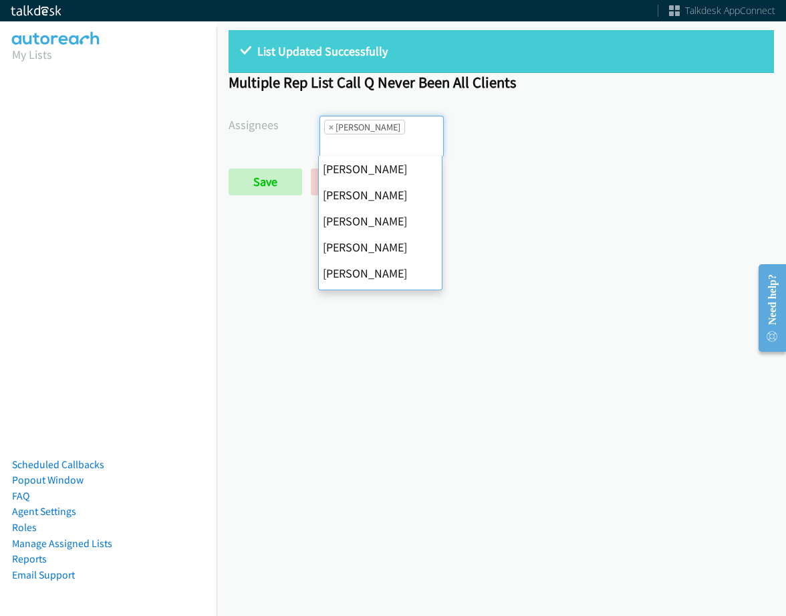
click at [329, 128] on span "×" at bounding box center [331, 126] width 5 height 13
select select
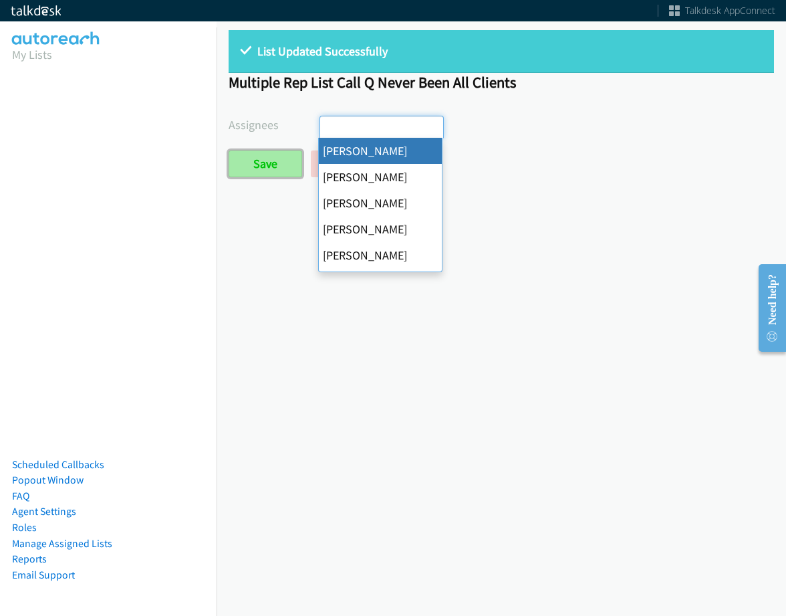
click at [279, 157] on input "Save" at bounding box center [266, 163] width 74 height 27
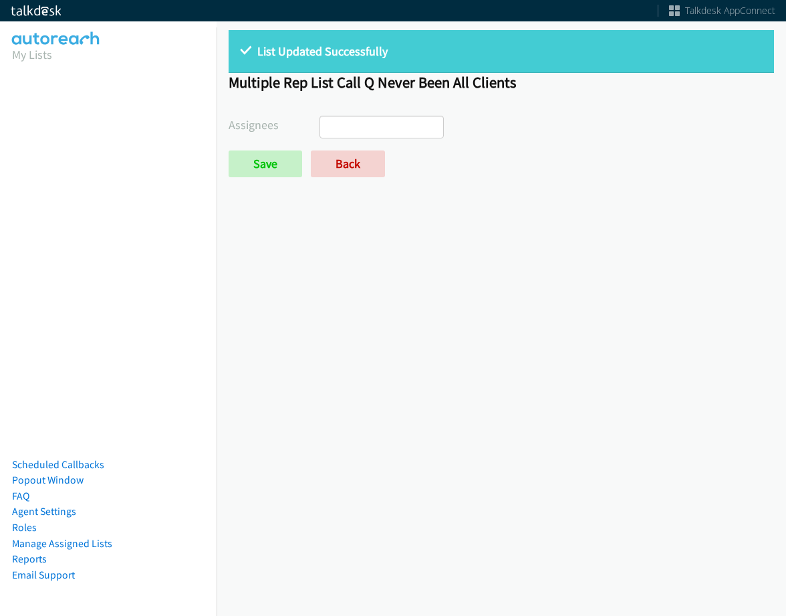
select select
click at [358, 178] on div "List Updated Successfully Multiple Rep List Call Q Never Been All Clients Assig…" at bounding box center [502, 109] width 570 height 183
click at [358, 166] on link "Back" at bounding box center [348, 163] width 74 height 27
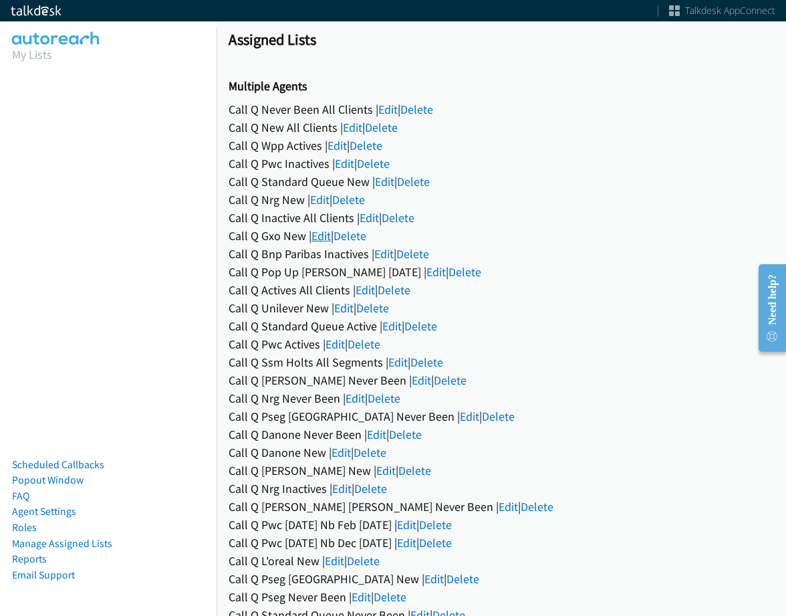
click at [321, 237] on link "Edit" at bounding box center [321, 235] width 19 height 15
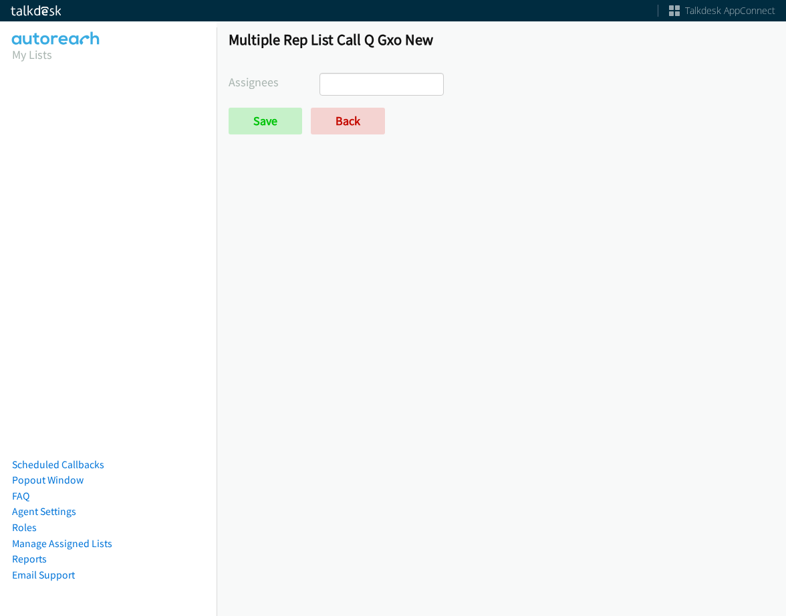
click at [407, 89] on ul at bounding box center [381, 84] width 123 height 21
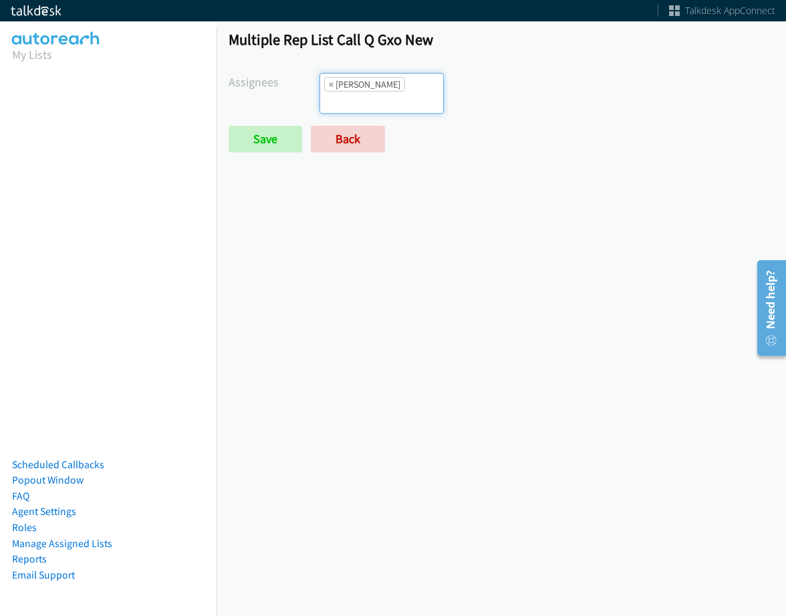
scroll to position [193, 0]
click at [392, 102] on ul "× Tatiana Medina" at bounding box center [381, 93] width 123 height 39
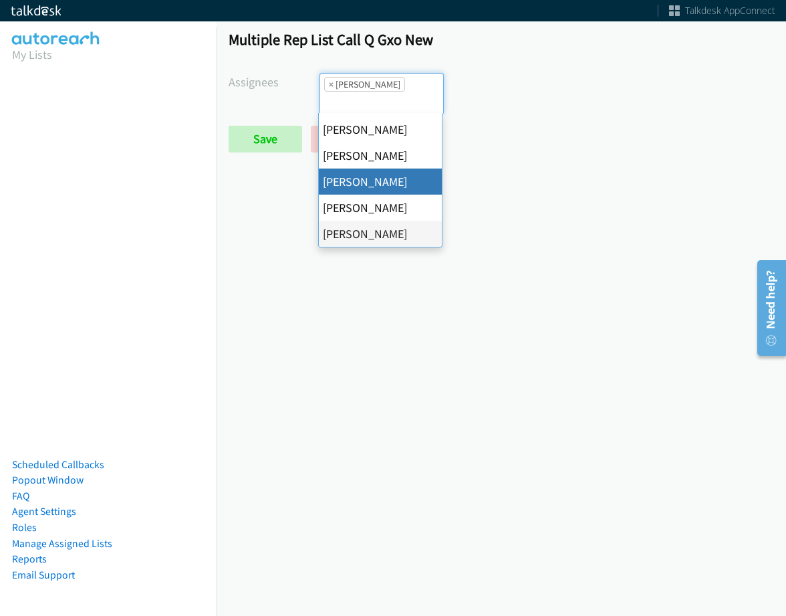
scroll to position [164, 0]
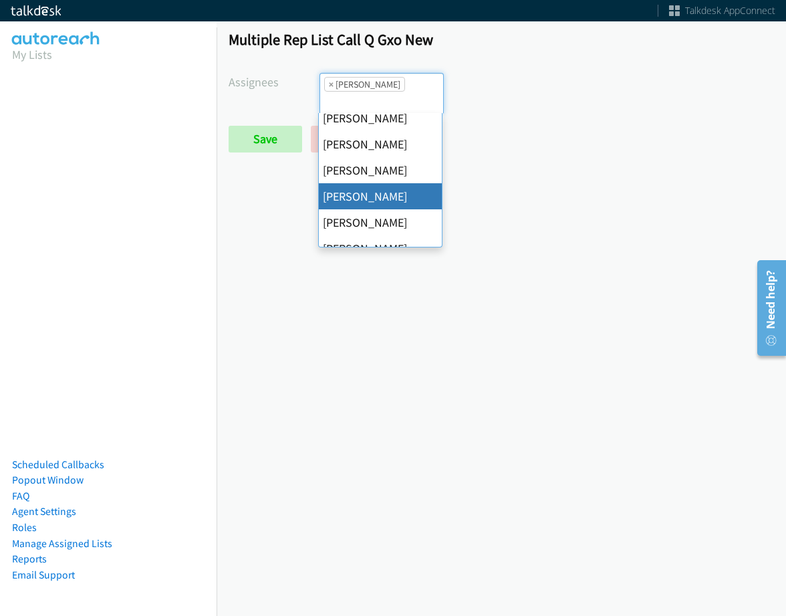
select select "74240000-76d9-4cf3-9953-4c2484ee5015"
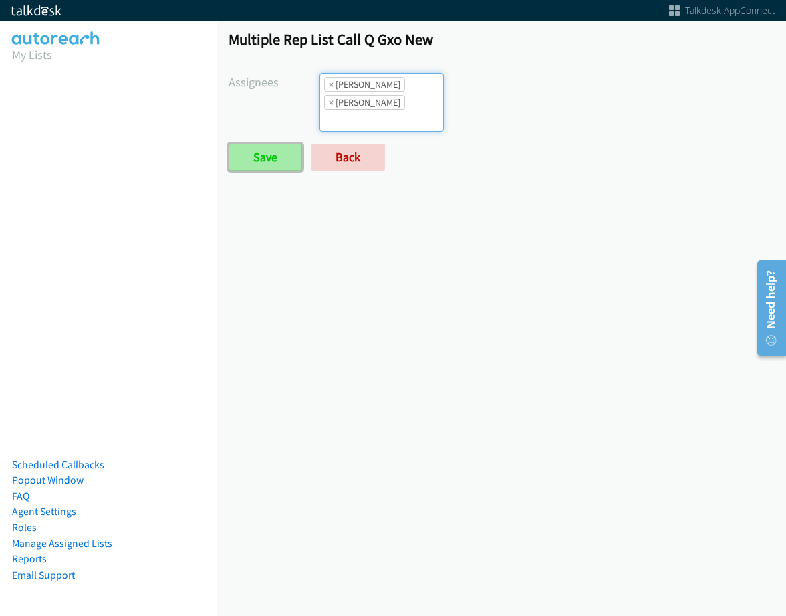
click at [259, 156] on input "Save" at bounding box center [266, 157] width 74 height 27
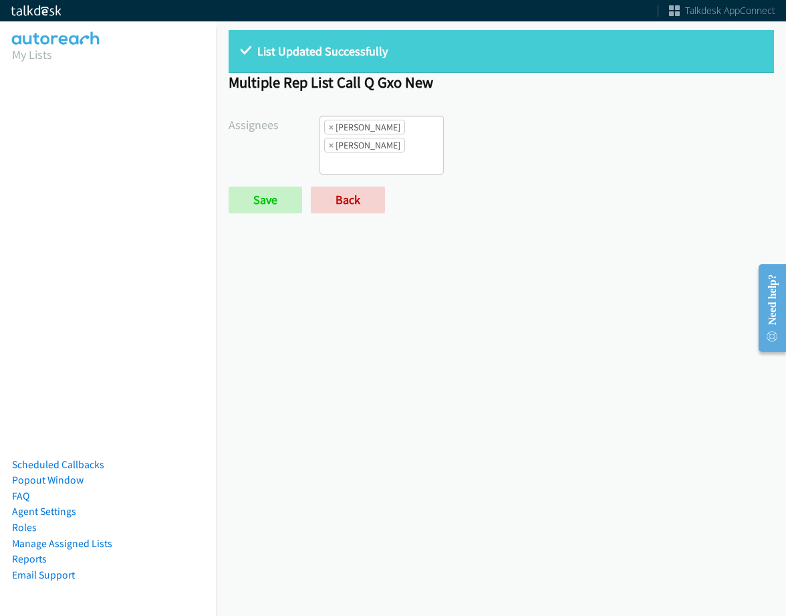
click at [517, 75] on h1 "Multiple Rep List Call Q Gxo New" at bounding box center [501, 82] width 545 height 19
click at [350, 202] on link "Back" at bounding box center [348, 199] width 74 height 27
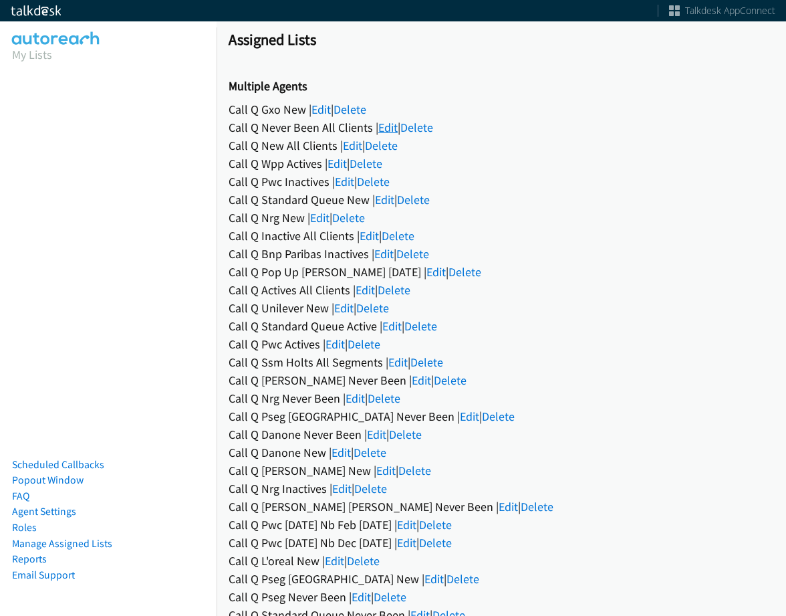
click at [387, 127] on link "Edit" at bounding box center [387, 127] width 19 height 15
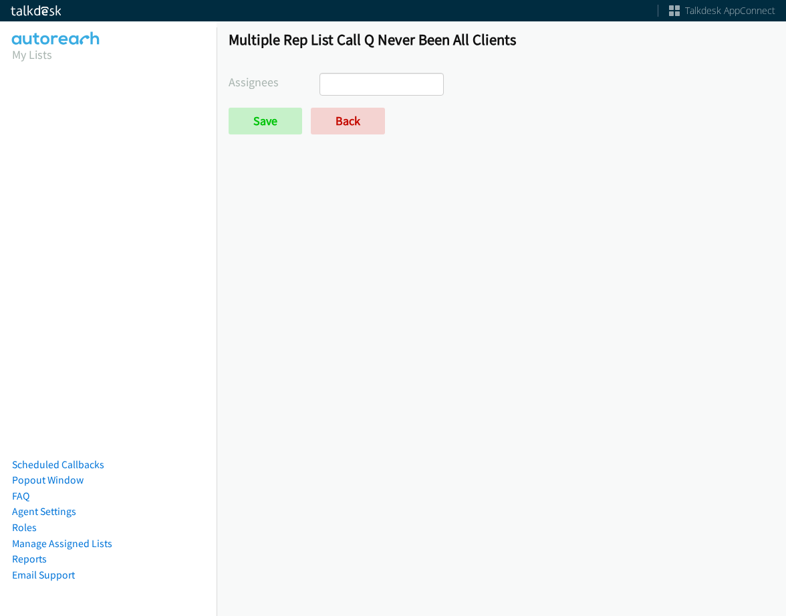
click at [390, 88] on ul at bounding box center [381, 84] width 123 height 21
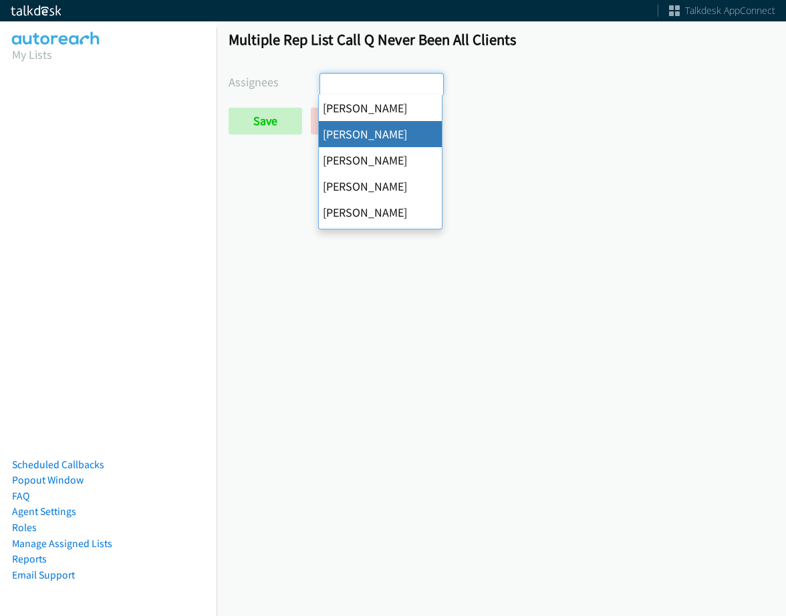
select select "05d74157-9386-4beb-b15d-36aa9c6f71bc"
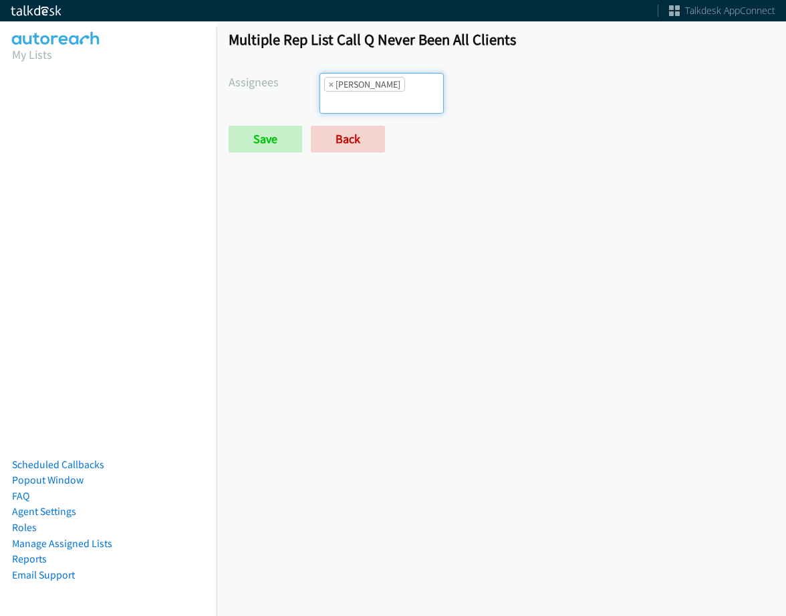
click at [406, 96] on span "× Alana Ruiz" at bounding box center [382, 93] width 124 height 41
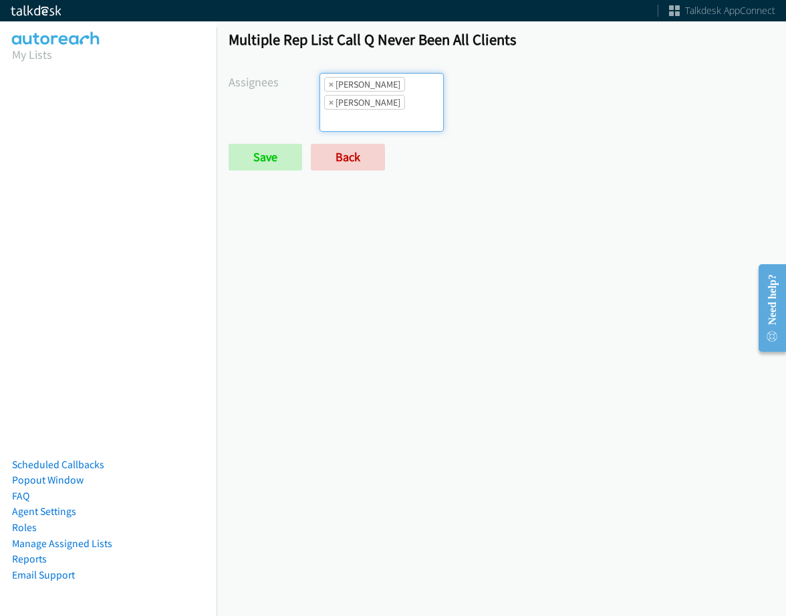
click at [419, 72] on div "Multiple Rep List Call Q Never Been All Clients Assignees Abigail Odhiambo Alan…" at bounding box center [502, 106] width 570 height 176
click at [367, 110] on input "search" at bounding box center [343, 120] width 47 height 21
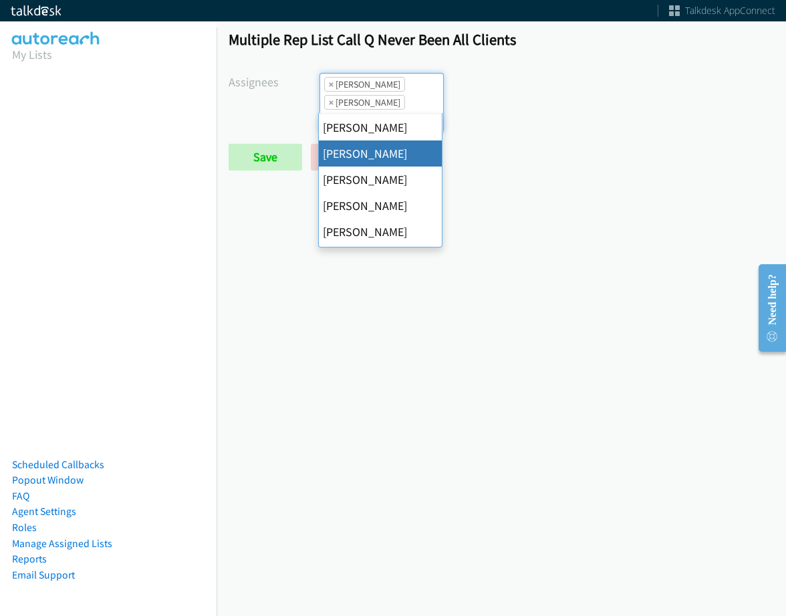
scroll to position [134, 0]
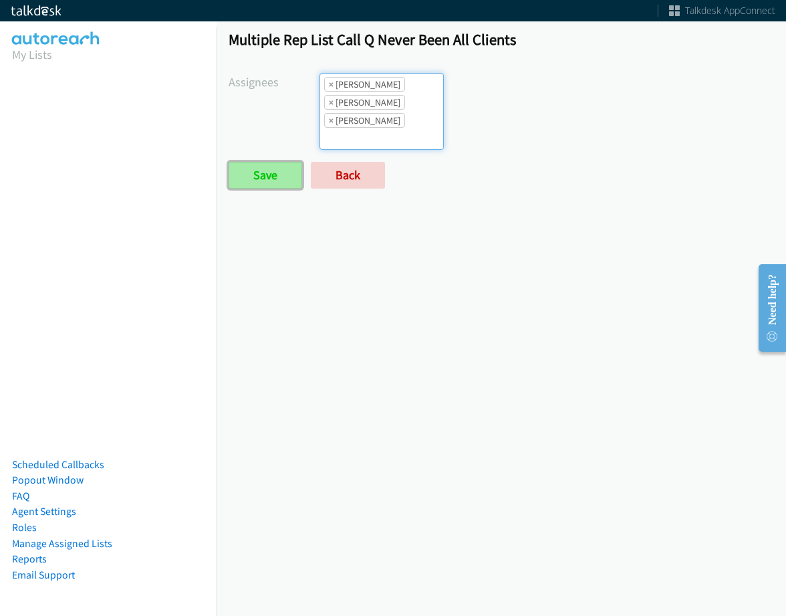
click at [250, 180] on input "Save" at bounding box center [266, 175] width 74 height 27
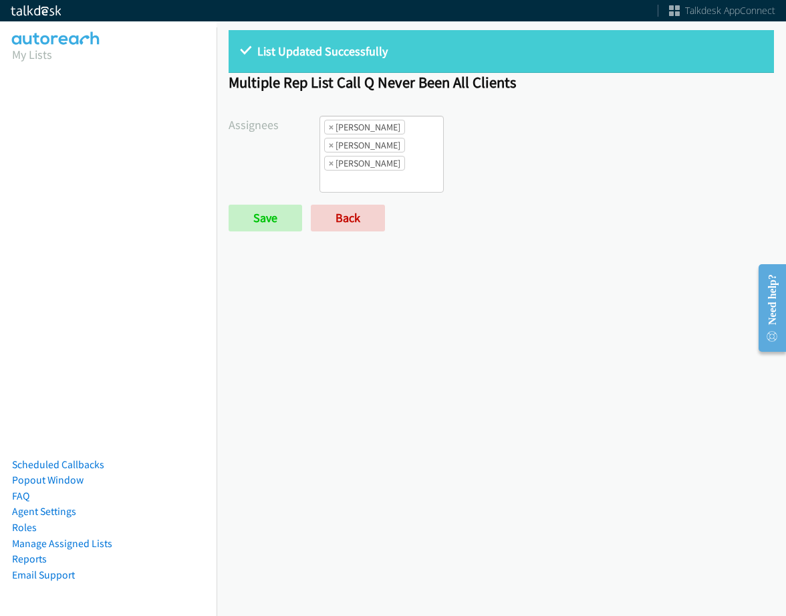
drag, startPoint x: 630, startPoint y: 11, endPoint x: 568, endPoint y: 53, distance: 75.1
click at [630, 7] on div "Talkdesk AppConnect" at bounding box center [393, 10] width 786 height 21
click at [329, 126] on span "×" at bounding box center [331, 126] width 5 height 13
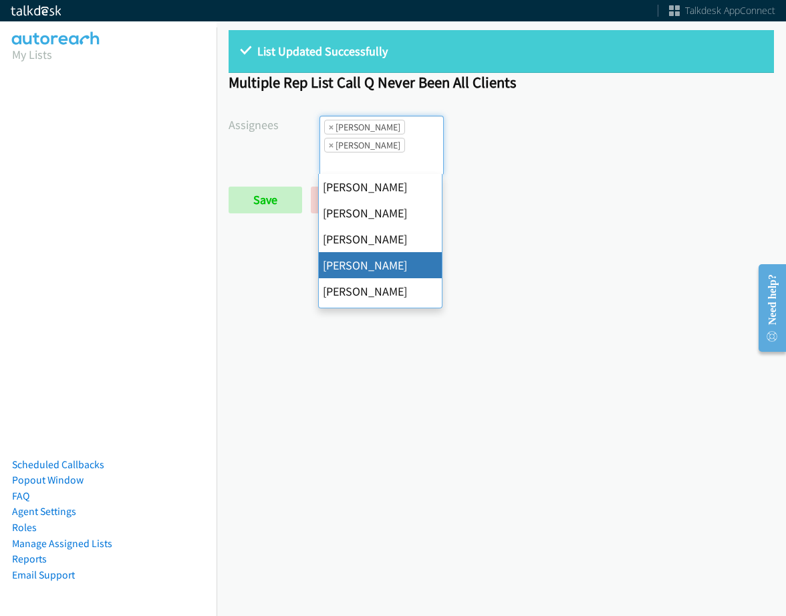
scroll to position [16, 0]
click at [329, 126] on span "×" at bounding box center [331, 126] width 5 height 13
select select "be9ce6ff-d490-4a7d-808b-73677b0698bf"
select select
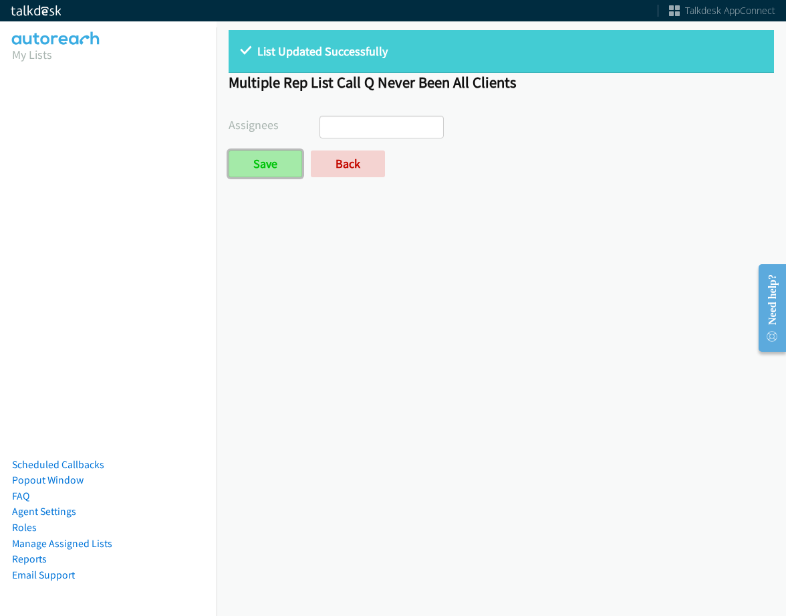
click at [257, 176] on input "Save" at bounding box center [266, 163] width 74 height 27
select select
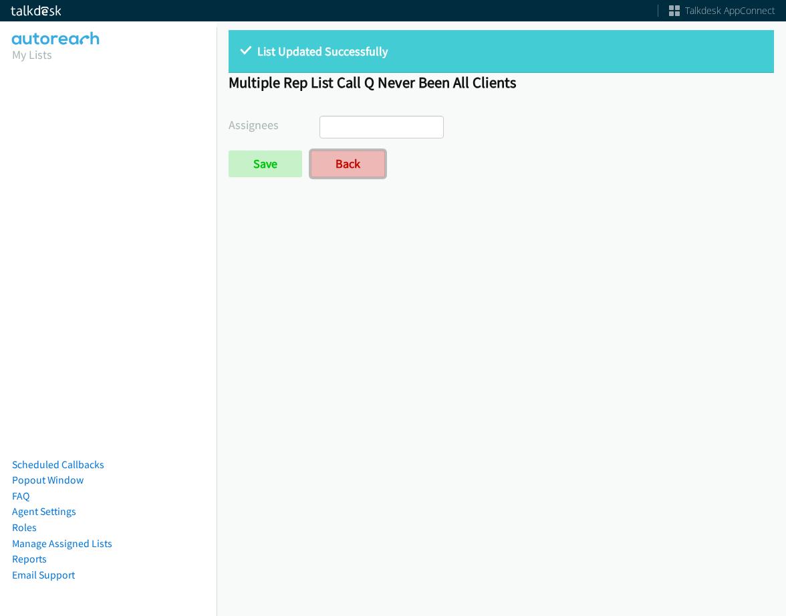
click at [352, 168] on link "Back" at bounding box center [348, 163] width 74 height 27
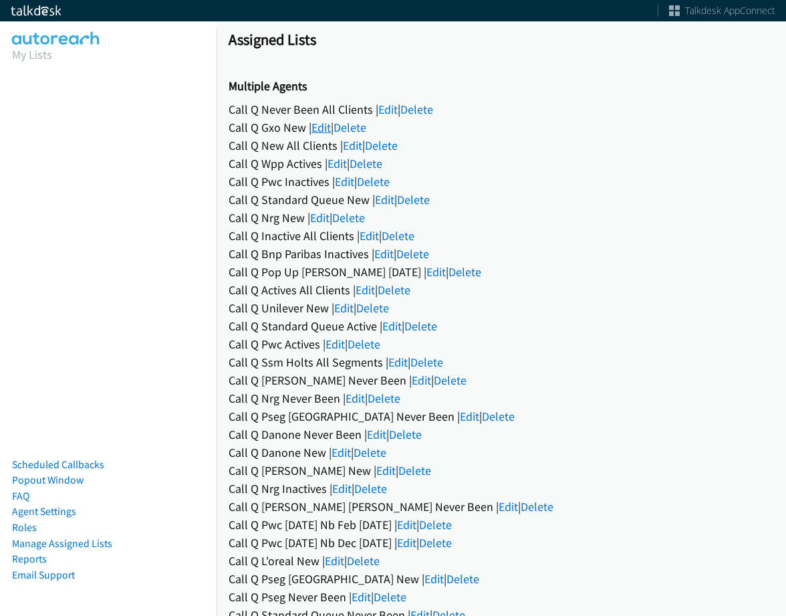
click at [331, 126] on link "Edit" at bounding box center [321, 127] width 19 height 15
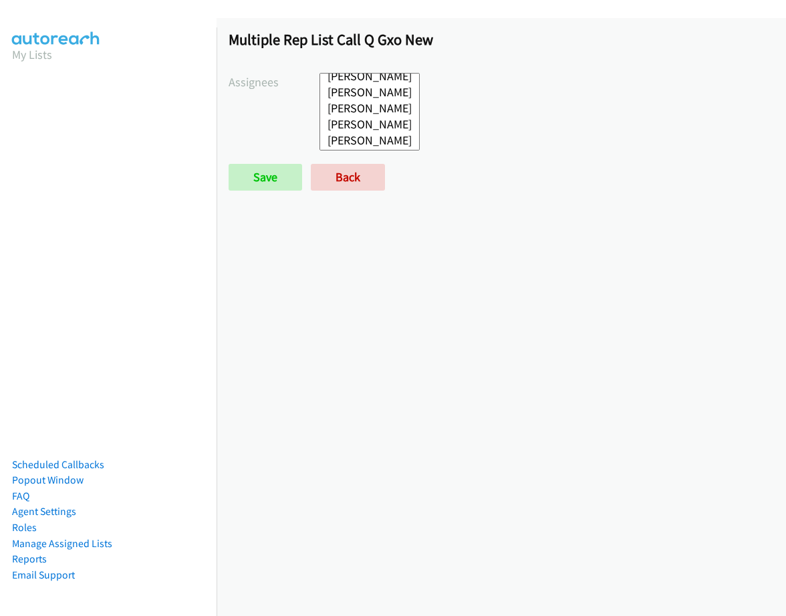
scroll to position [90, 0]
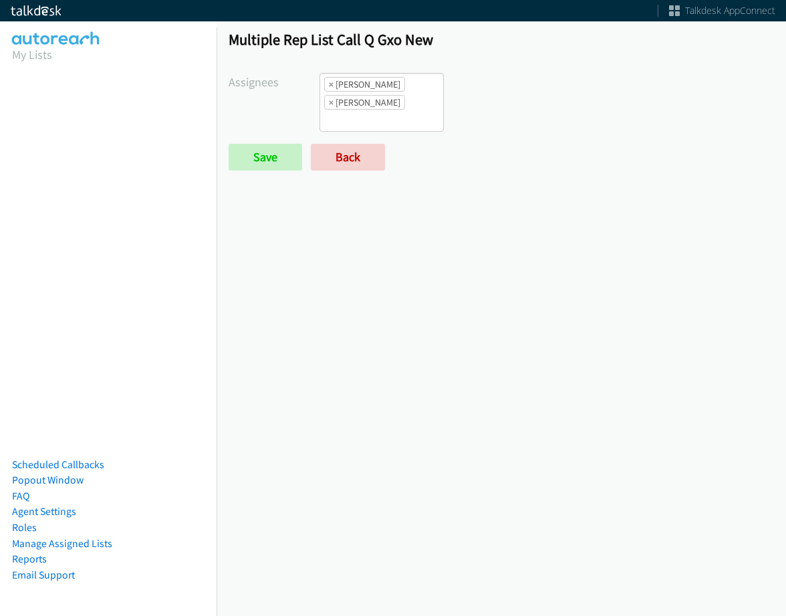
click at [406, 96] on ul "× [PERSON_NAME] × [PERSON_NAME]" at bounding box center [381, 102] width 123 height 57
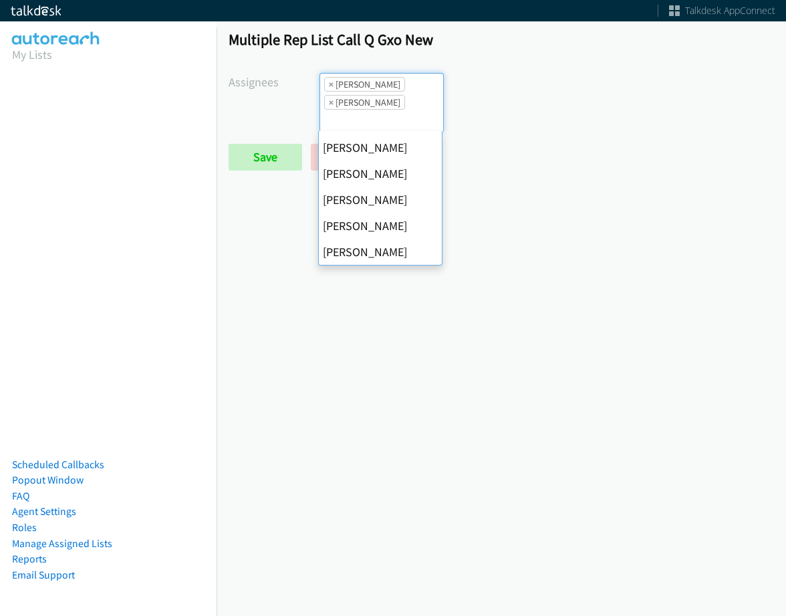
scroll to position [0, 0]
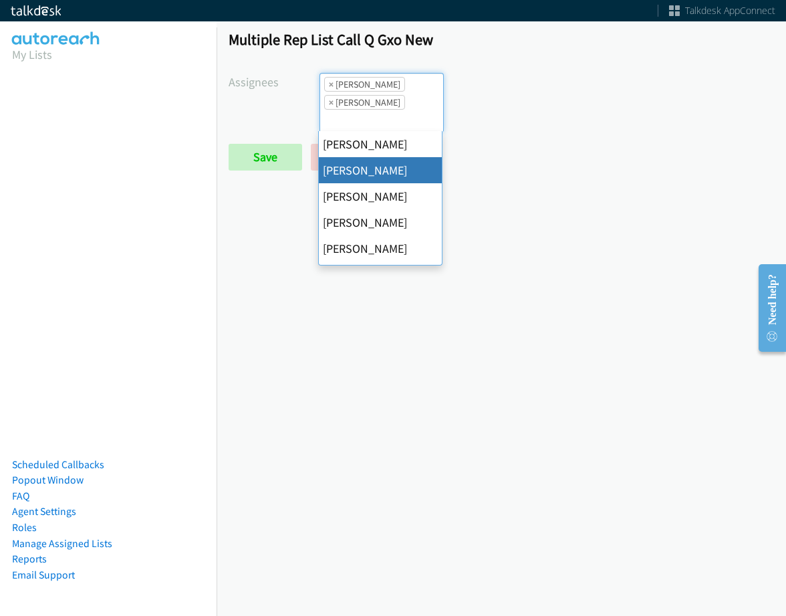
select select "05d74157-9386-4beb-b15d-36aa9c6f71bc"
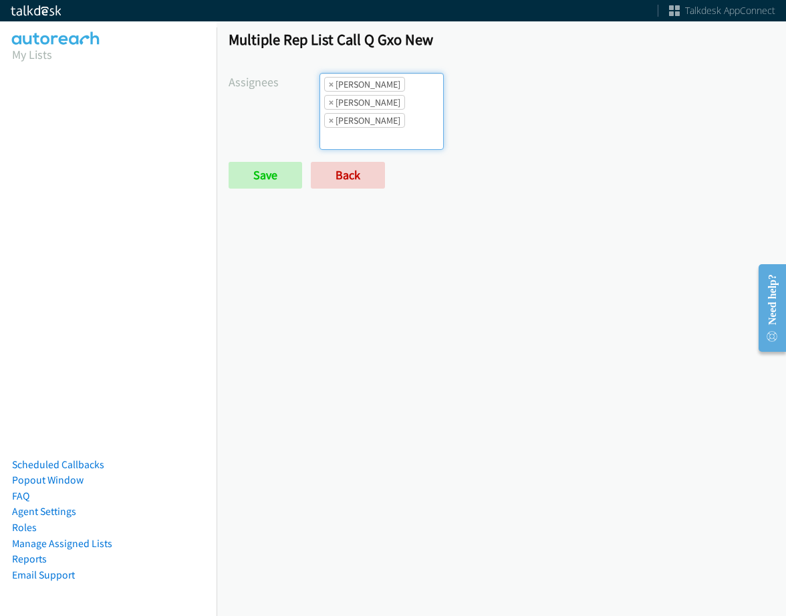
scroll to position [144, 0]
click at [410, 112] on ul "× Alana Ruiz × Jordan Stehlik × Tatiana Medina" at bounding box center [381, 112] width 123 height 76
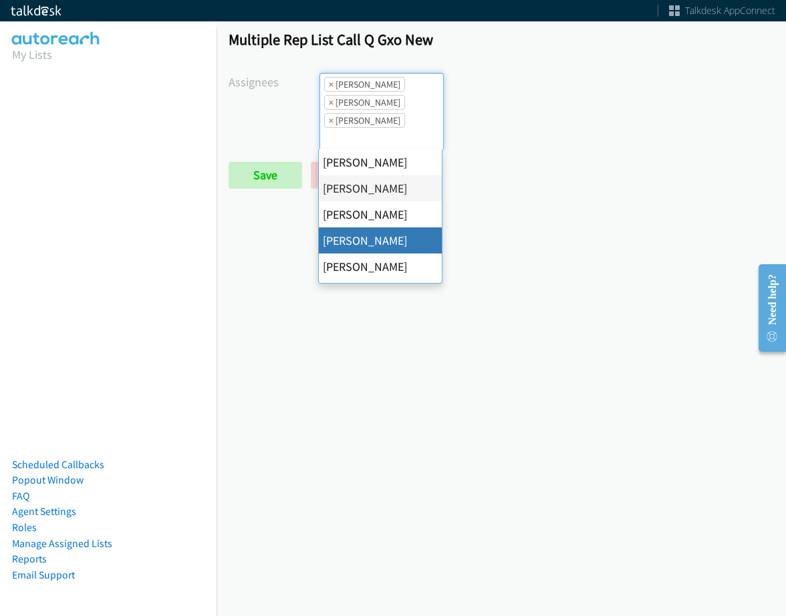
drag, startPoint x: 375, startPoint y: 237, endPoint x: 387, endPoint y: 170, distance: 67.9
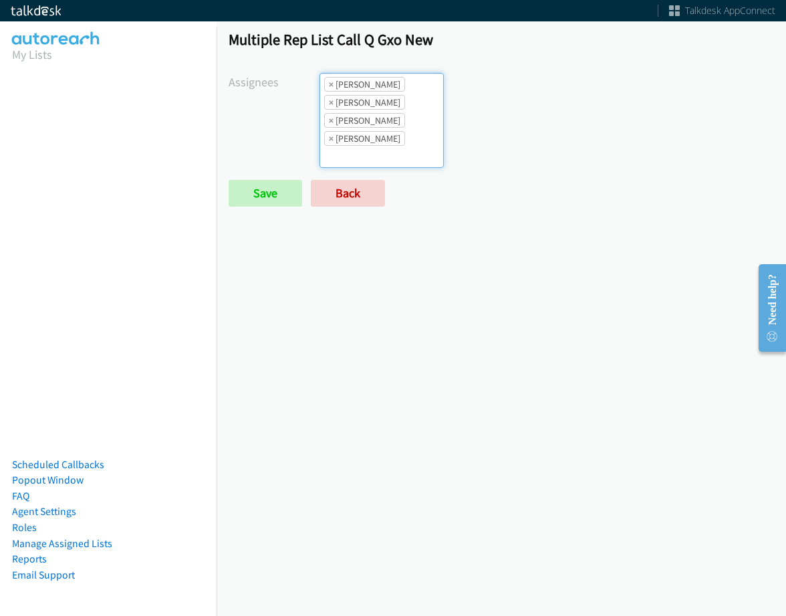
click at [391, 137] on li "× Tatiana Medina" at bounding box center [364, 138] width 81 height 15
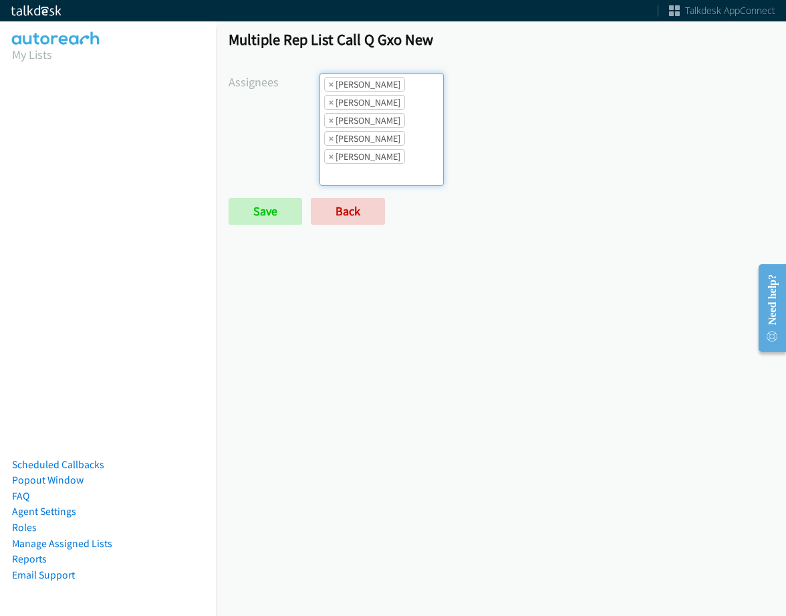
click at [406, 157] on ul "× Alana Ruiz × Charles Ross × Daquaya Johnson × Jordan Stehlik × Tatiana Medina" at bounding box center [381, 130] width 123 height 112
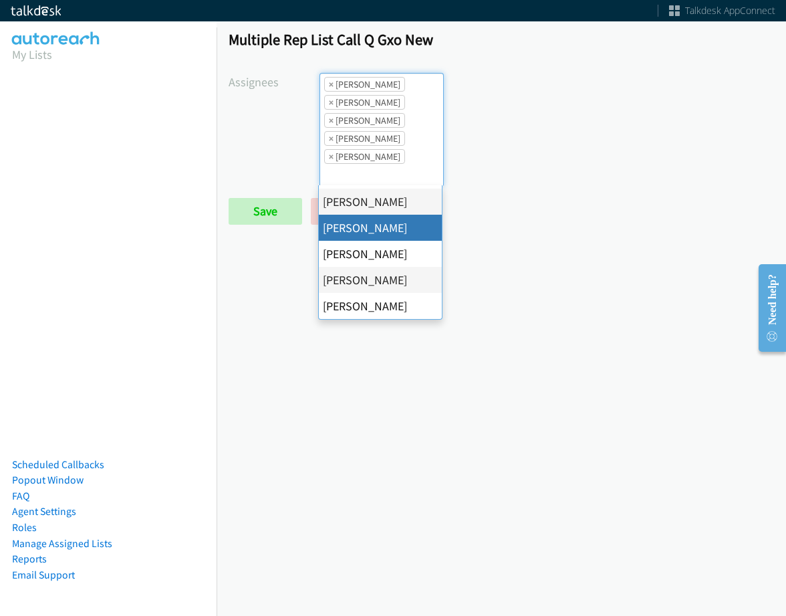
scroll to position [164, 0]
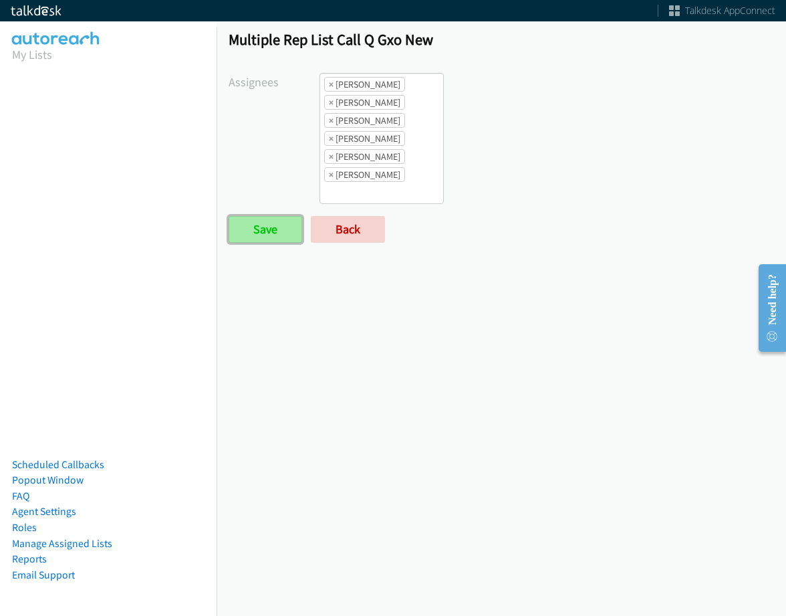
click at [256, 221] on input "Save" at bounding box center [266, 229] width 74 height 27
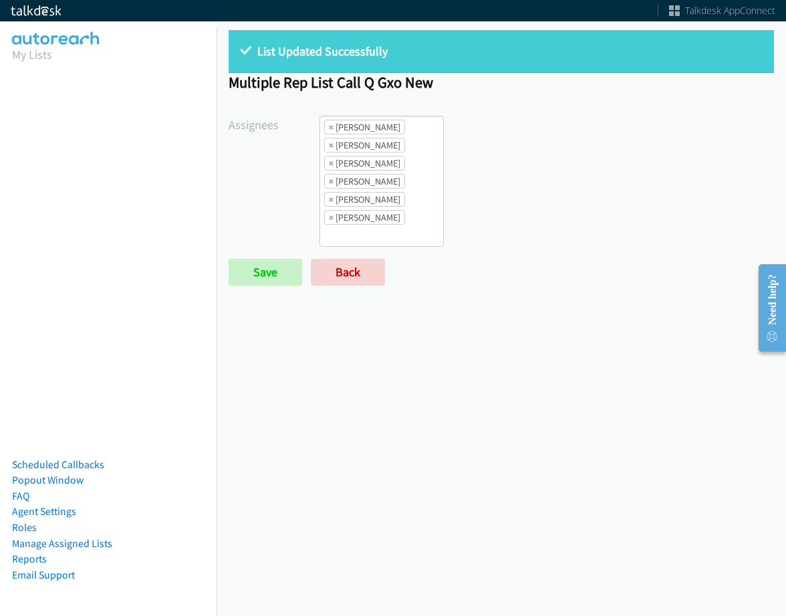
drag, startPoint x: 577, startPoint y: 53, endPoint x: 517, endPoint y: 86, distance: 68.8
click at [577, 53] on p "List Updated Successfully" at bounding box center [501, 51] width 521 height 18
click at [343, 270] on link "Back" at bounding box center [348, 272] width 74 height 27
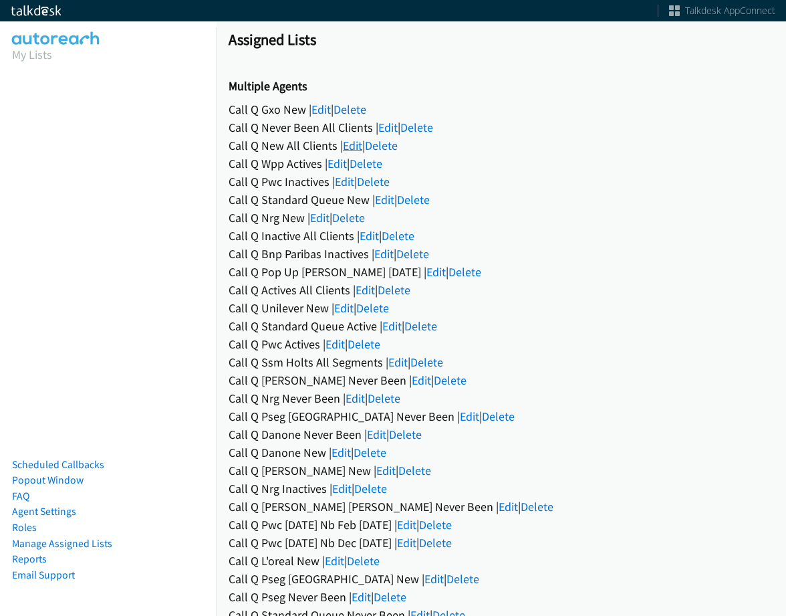
click at [356, 143] on link "Edit" at bounding box center [352, 145] width 19 height 15
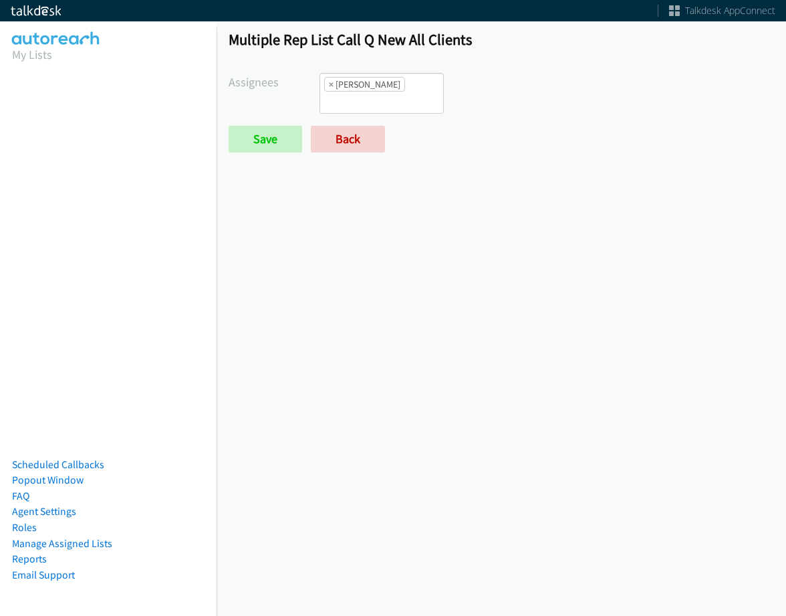
scroll to position [10, 0]
click at [333, 86] on li "× Daquaya Johnson" at bounding box center [364, 84] width 81 height 15
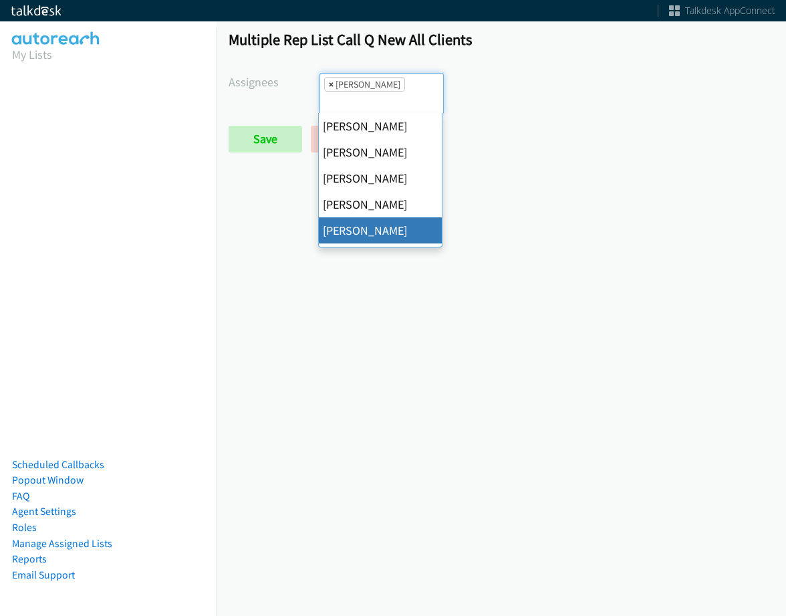
scroll to position [0, 0]
click at [332, 84] on span "×" at bounding box center [331, 84] width 5 height 13
select select
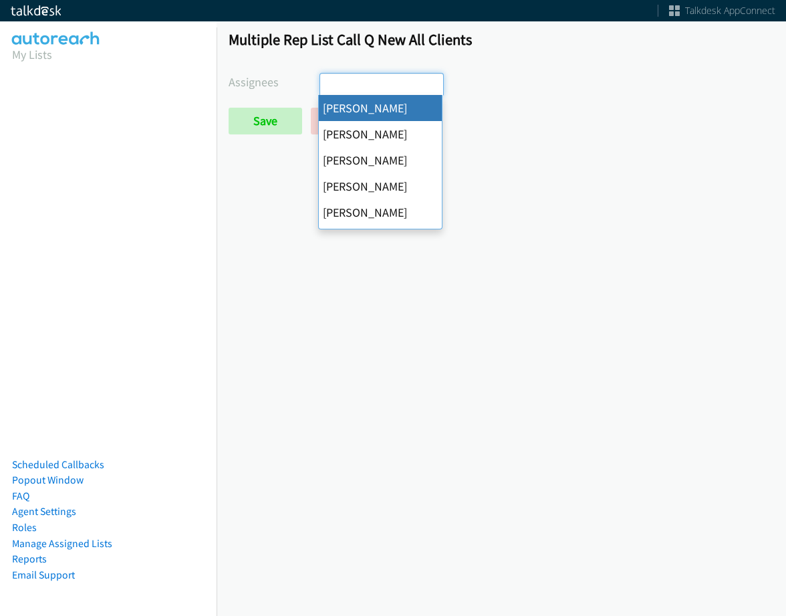
scroll to position [64, 0]
click at [273, 124] on input "Save" at bounding box center [266, 121] width 74 height 27
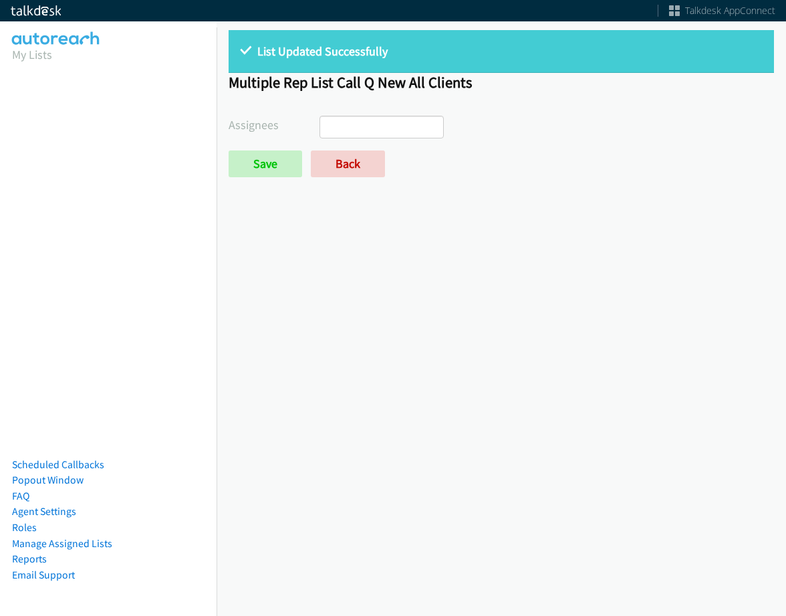
select select
click at [341, 158] on link "Back" at bounding box center [348, 163] width 74 height 27
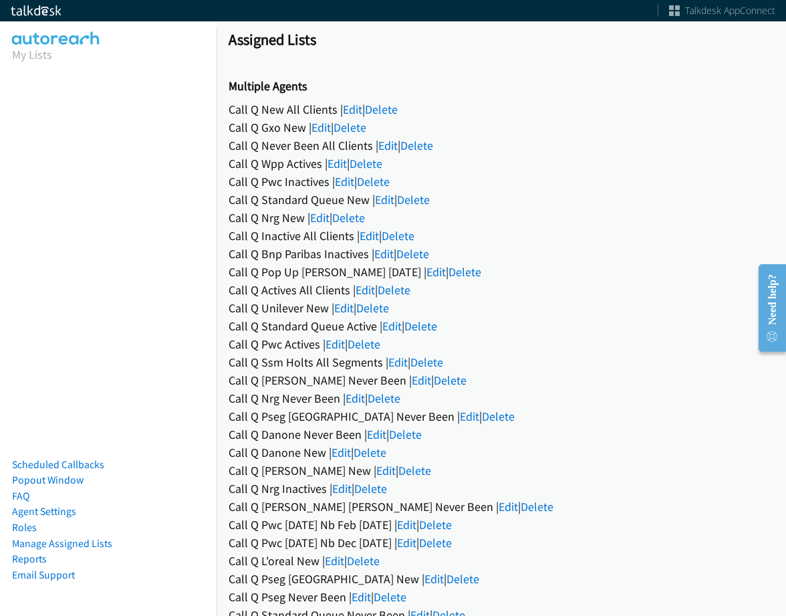
click at [370, 233] on link "Edit" at bounding box center [369, 235] width 19 height 15
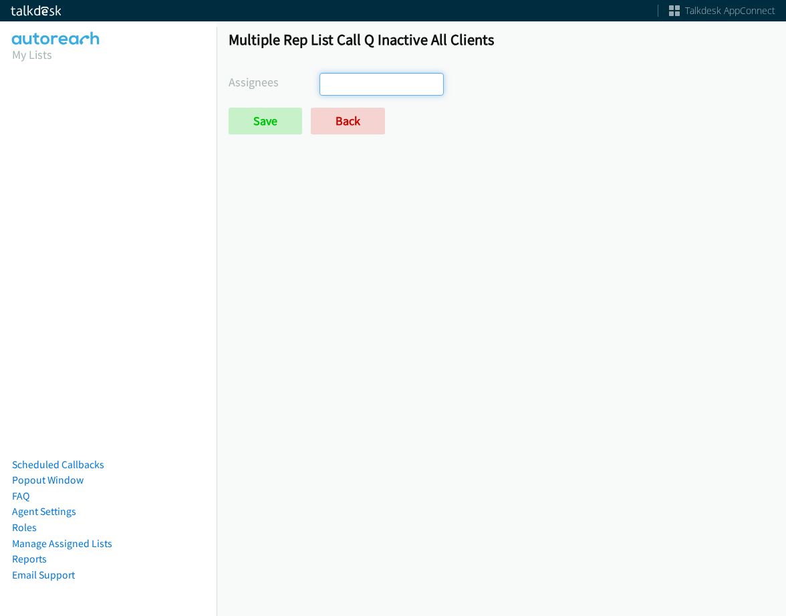
click at [383, 92] on ul at bounding box center [381, 84] width 123 height 21
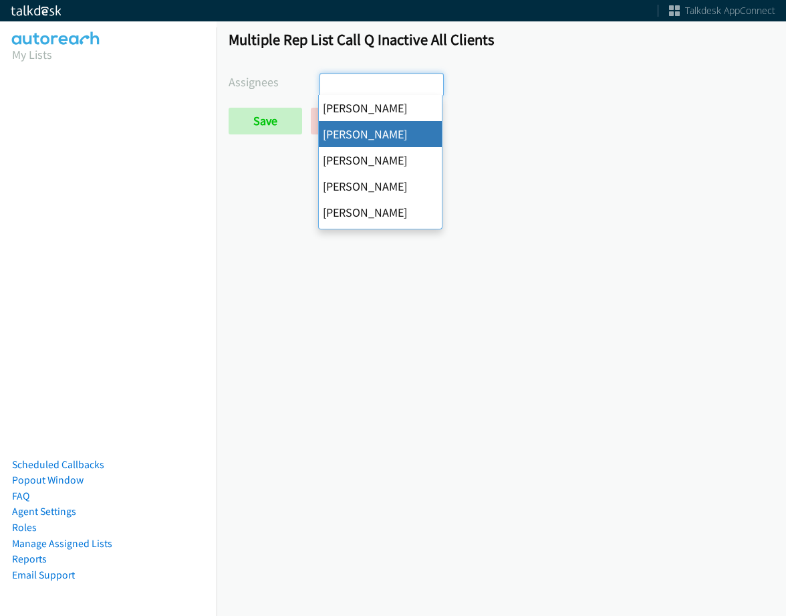
select select "05d74157-9386-4beb-b15d-36aa9c6f71bc"
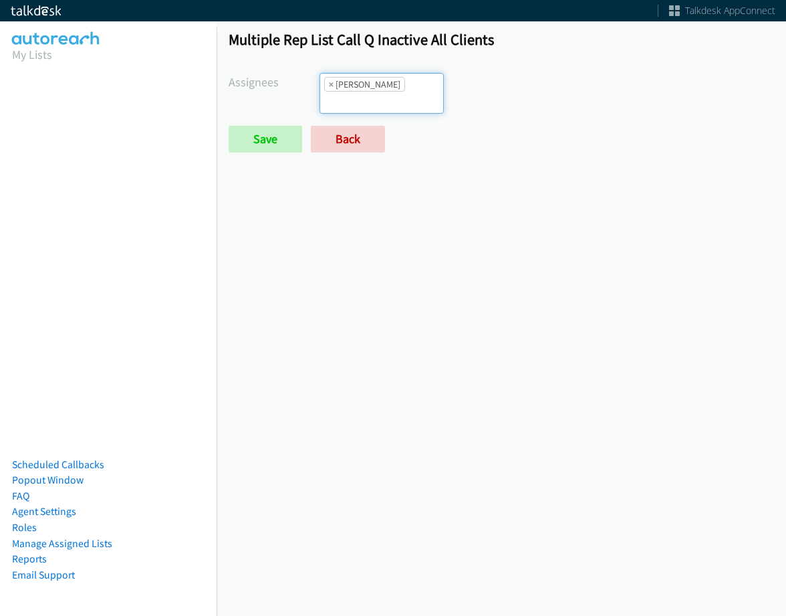
click at [367, 92] on input "search" at bounding box center [343, 102] width 47 height 21
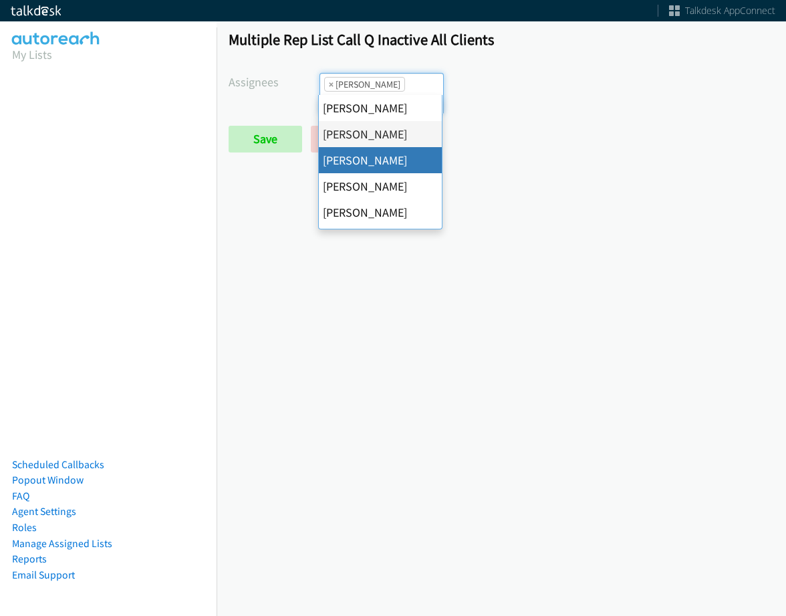
drag, startPoint x: 378, startPoint y: 160, endPoint x: 393, endPoint y: 120, distance: 42.7
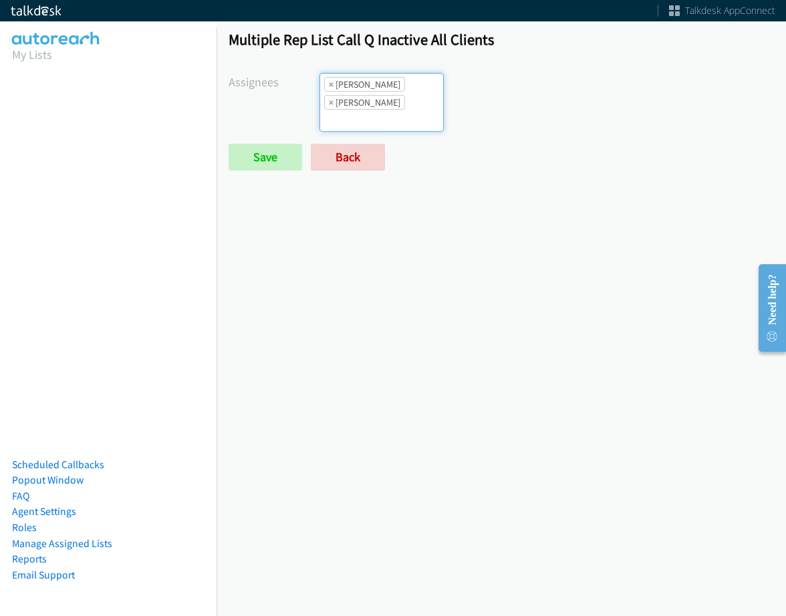
click at [404, 83] on ul "× Alana Ruiz × Cathy Shahan" at bounding box center [381, 102] width 123 height 57
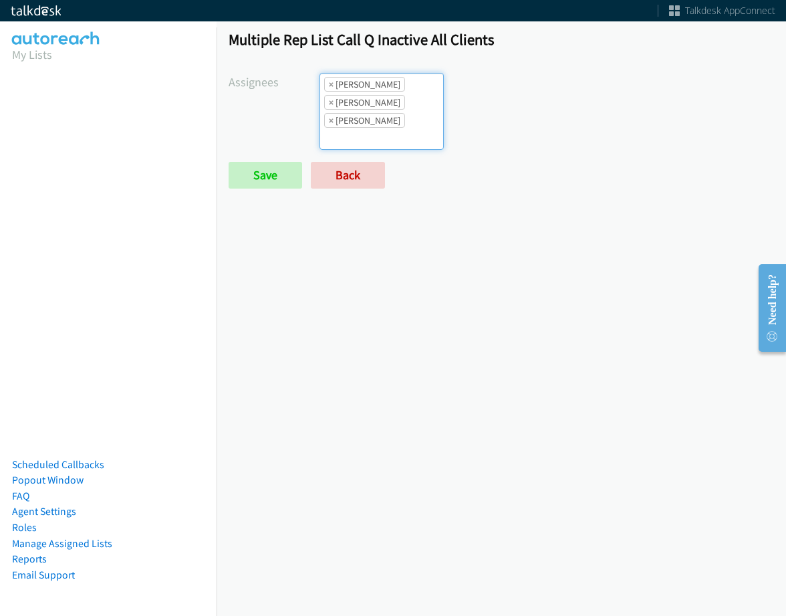
click at [377, 100] on li "× Cathy Shahan" at bounding box center [364, 102] width 81 height 15
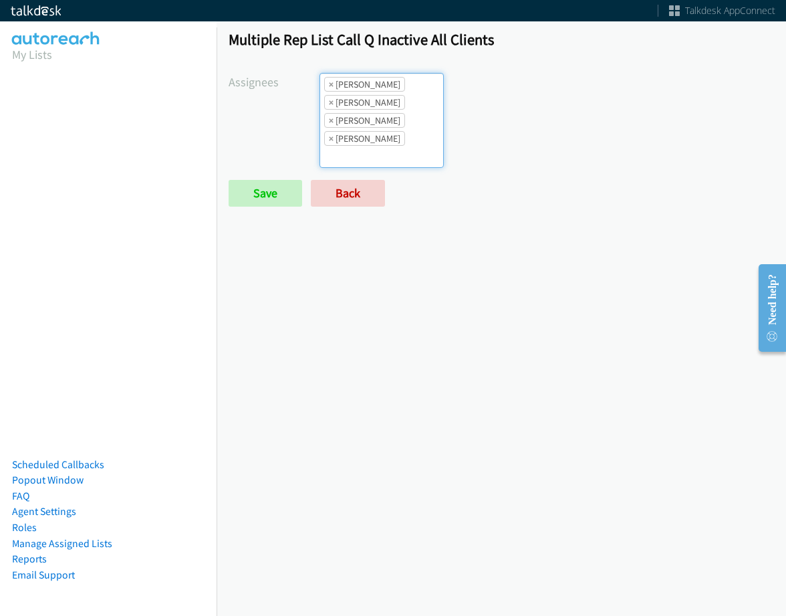
click at [418, 111] on ul "× Alana Ruiz × Cathy Shahan × Charles Ross × Daquaya Johnson" at bounding box center [381, 121] width 123 height 94
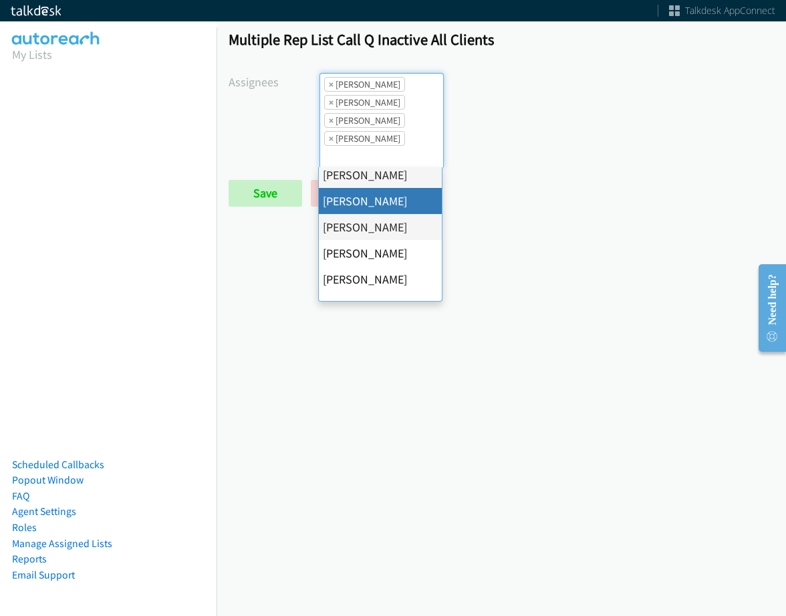
scroll to position [134, 0]
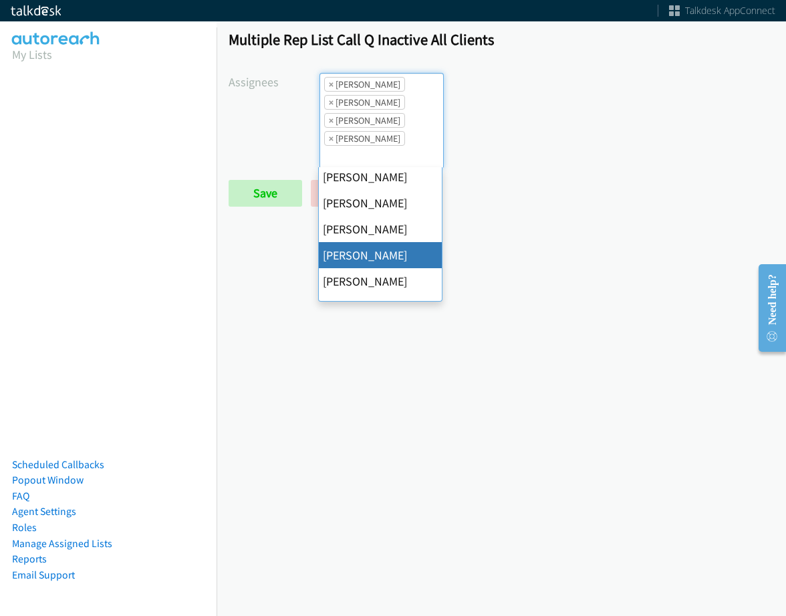
drag, startPoint x: 398, startPoint y: 257, endPoint x: 405, endPoint y: 155, distance: 102.5
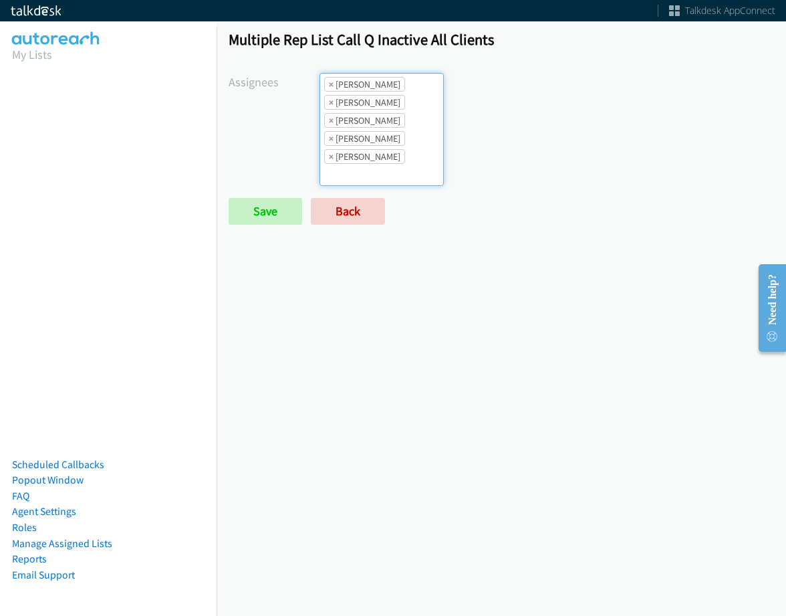
click at [411, 132] on ul "× Alana Ruiz × Cathy Shahan × Charles Ross × Daquaya Johnson × Jasmin Martinez" at bounding box center [381, 130] width 123 height 112
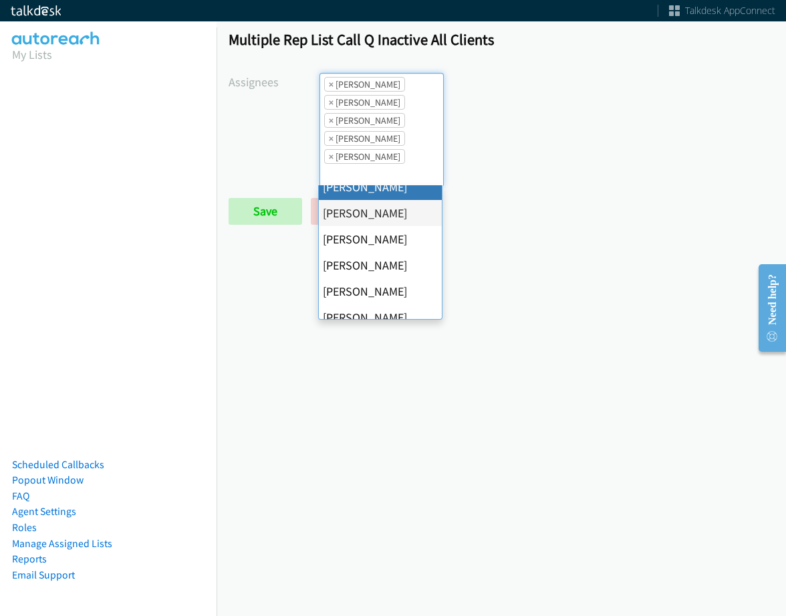
scroll to position [201, 0]
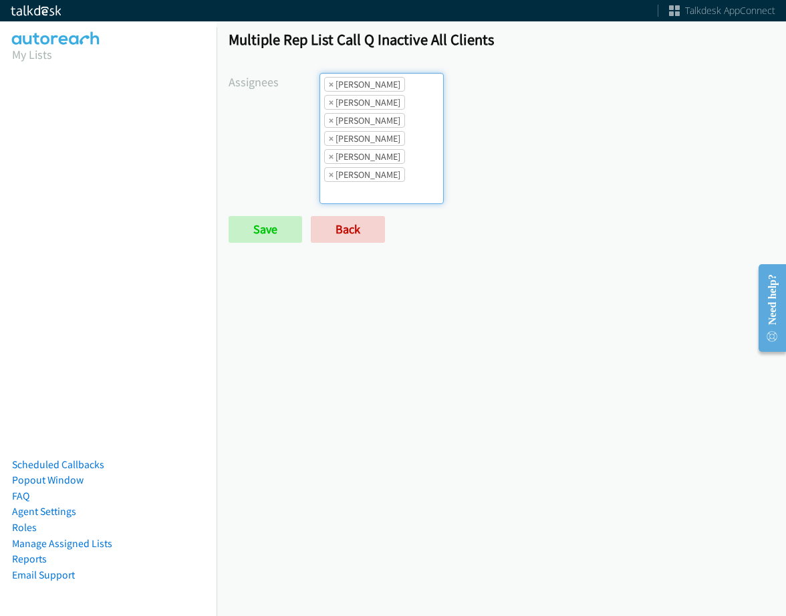
click at [415, 149] on ul "× Alana Ruiz × Cathy Shahan × Charles Ross × Daquaya Johnson × Jasmin Martinez …" at bounding box center [381, 139] width 123 height 130
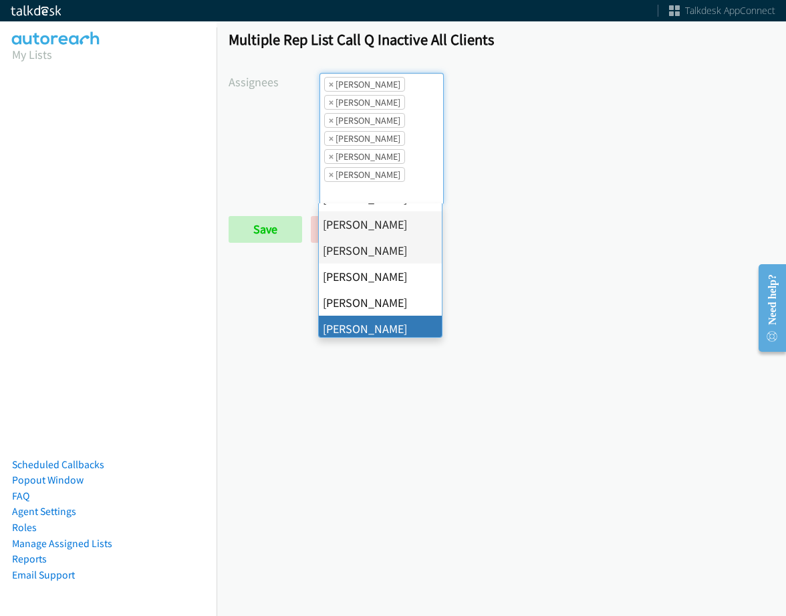
drag, startPoint x: 381, startPoint y: 328, endPoint x: 288, endPoint y: 261, distance: 114.5
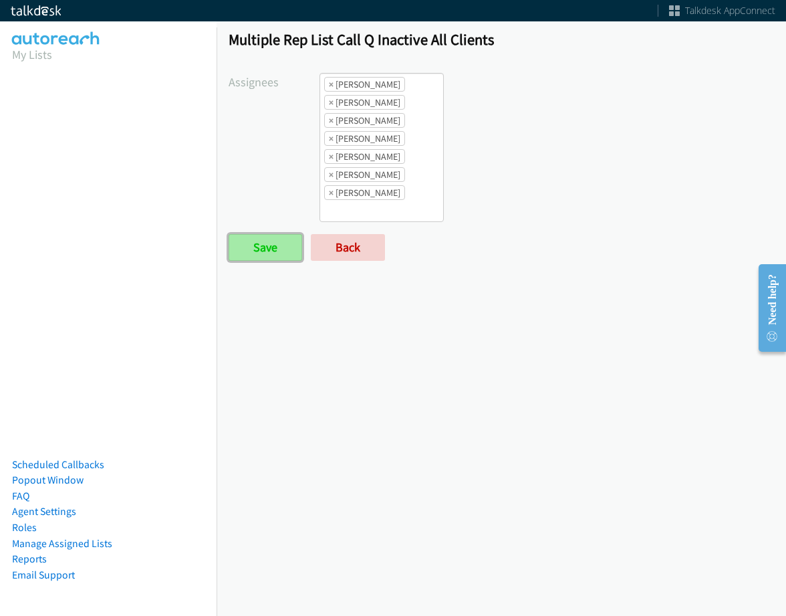
click at [278, 250] on input "Save" at bounding box center [266, 247] width 74 height 27
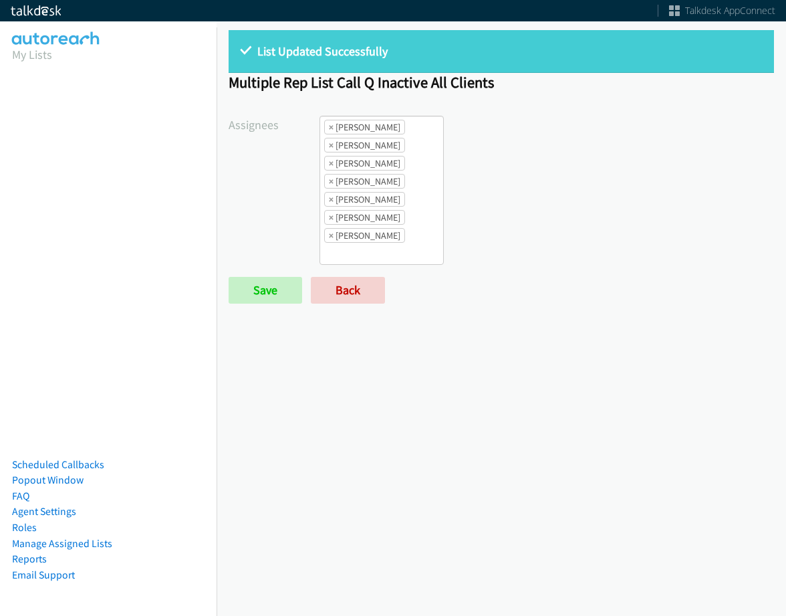
click at [434, 220] on ul "× [PERSON_NAME] × [PERSON_NAME] × [PERSON_NAME] × [PERSON_NAME] × [PERSON_NAME]…" at bounding box center [381, 190] width 123 height 148
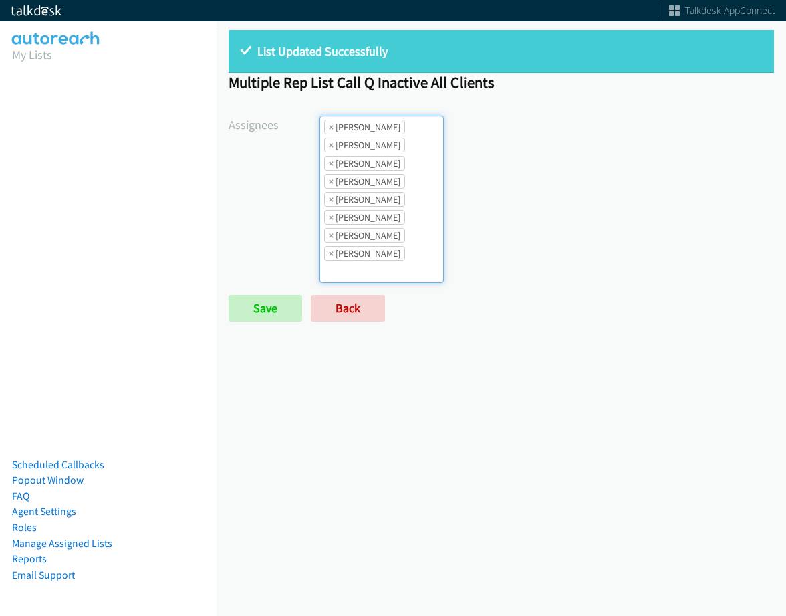
scroll to position [16, 0]
click at [265, 301] on input "Save" at bounding box center [266, 308] width 74 height 27
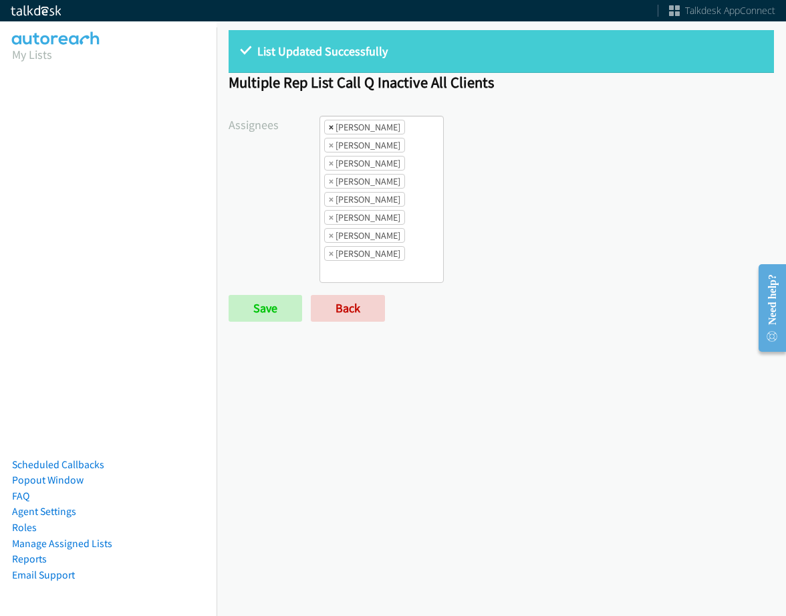
click at [331, 125] on span "×" at bounding box center [331, 126] width 5 height 13
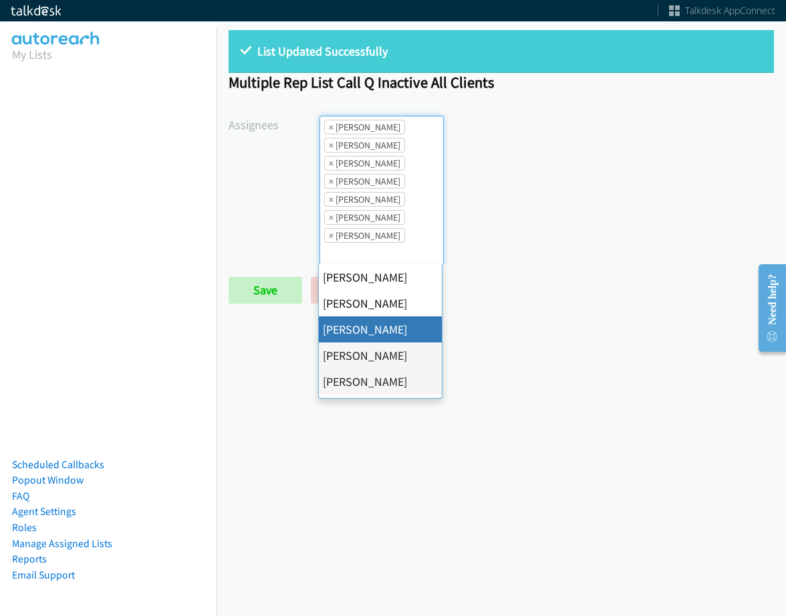
scroll to position [16, 0]
click at [331, 125] on span "×" at bounding box center [331, 126] width 5 height 13
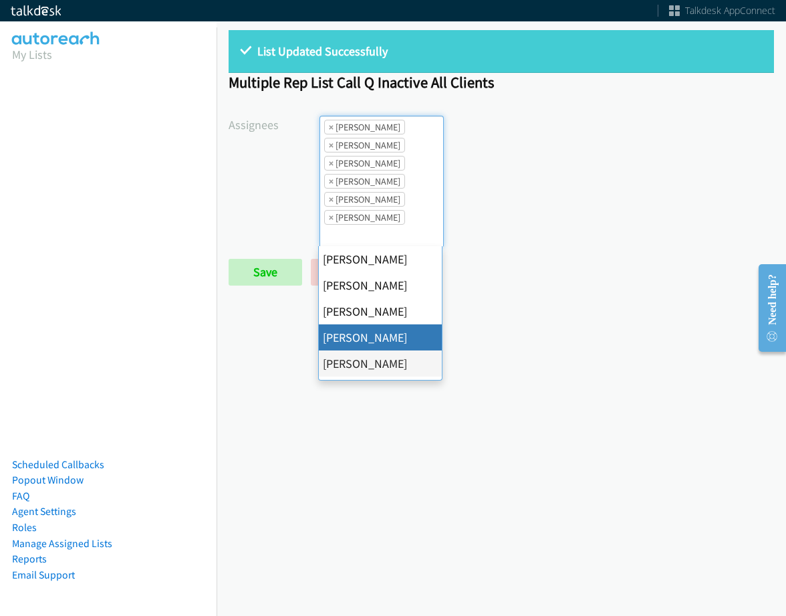
click at [331, 125] on span "×" at bounding box center [331, 126] width 5 height 13
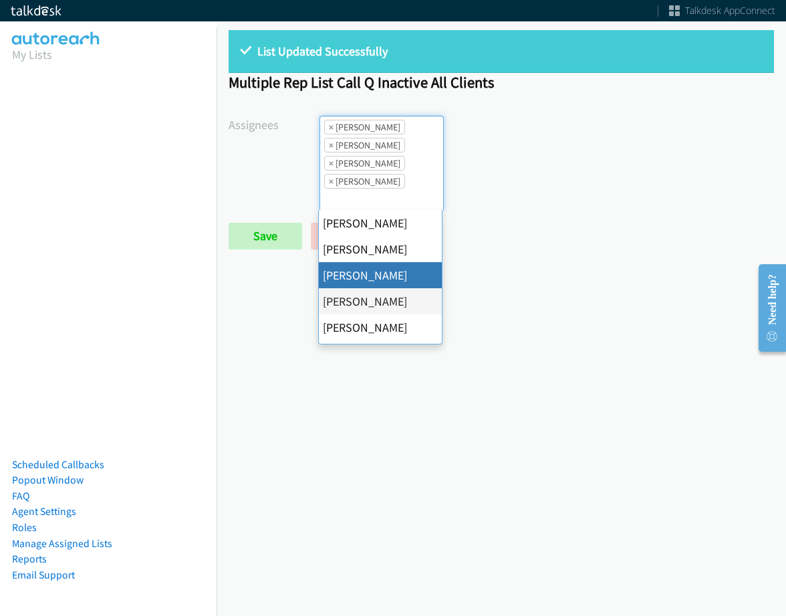
click at [331, 125] on span "×" at bounding box center [331, 126] width 5 height 13
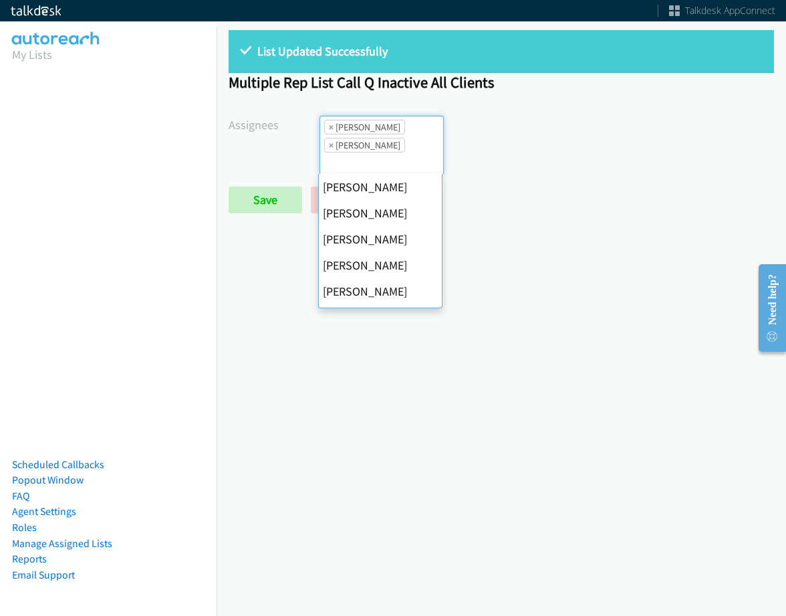
scroll to position [231, 0]
click at [331, 125] on span "×" at bounding box center [331, 126] width 5 height 13
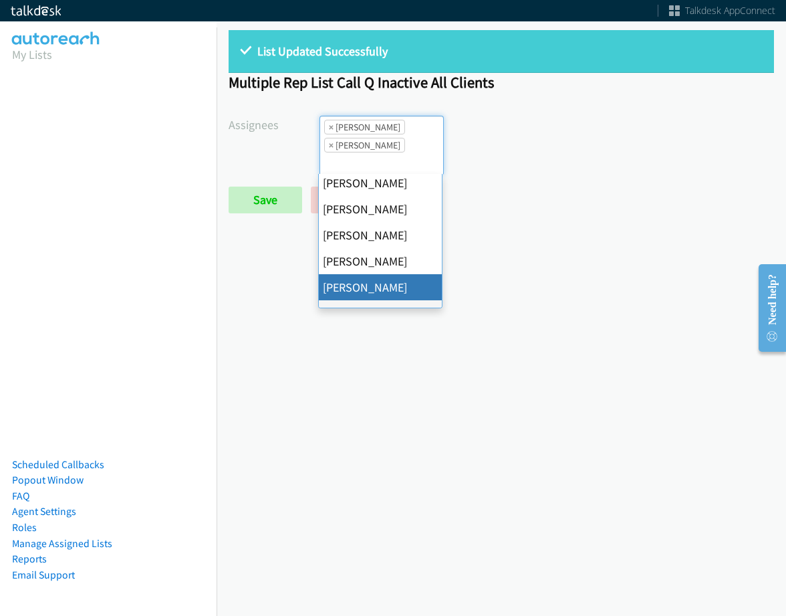
select select "fd8c5d46-30db-44cb-8f0d-00da318b790a"
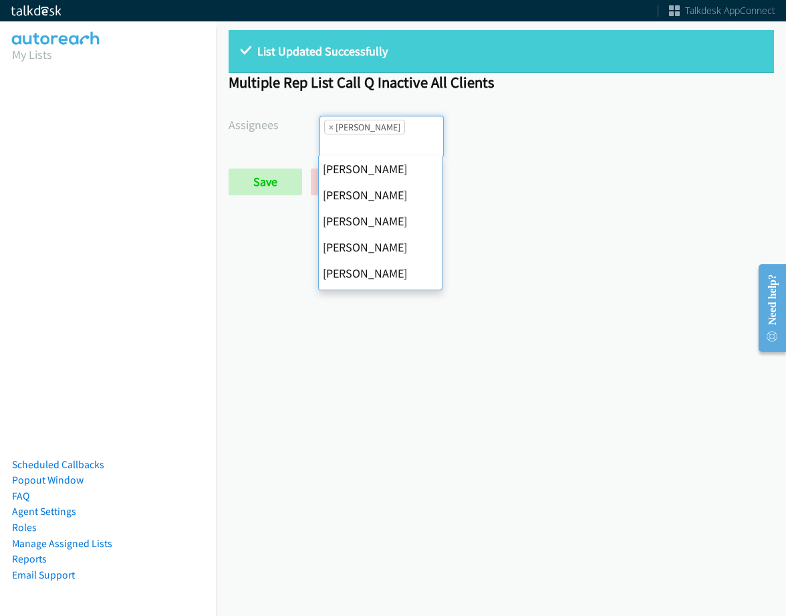
click at [331, 125] on span "×" at bounding box center [331, 126] width 5 height 13
select select
click at [331, 134] on input "search" at bounding box center [343, 144] width 47 height 21
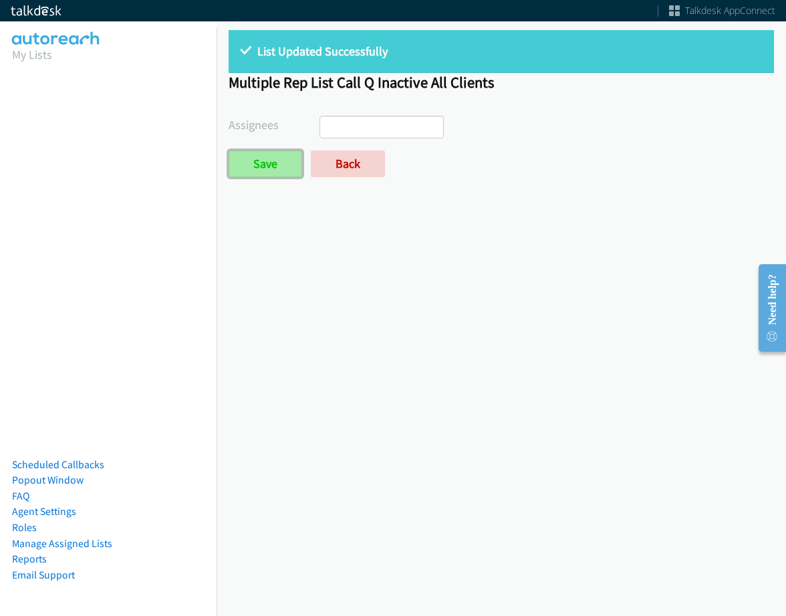
click at [267, 163] on input "Save" at bounding box center [266, 163] width 74 height 27
select select
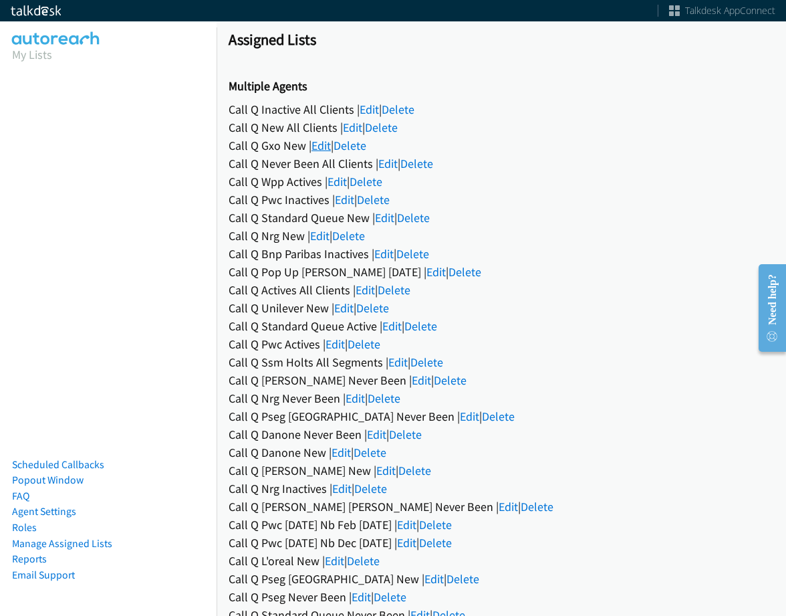
click at [326, 142] on link "Edit" at bounding box center [321, 145] width 19 height 15
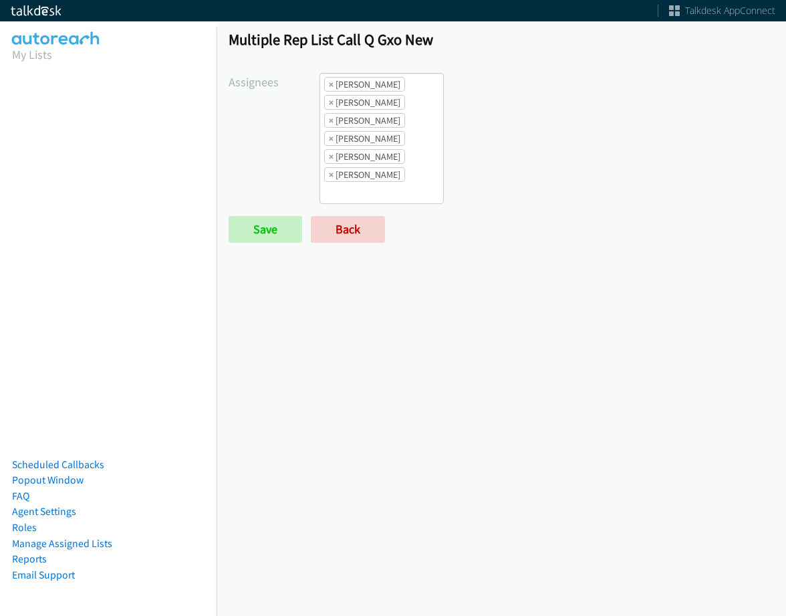
click at [332, 77] on li "× Alana Ruiz" at bounding box center [364, 84] width 81 height 15
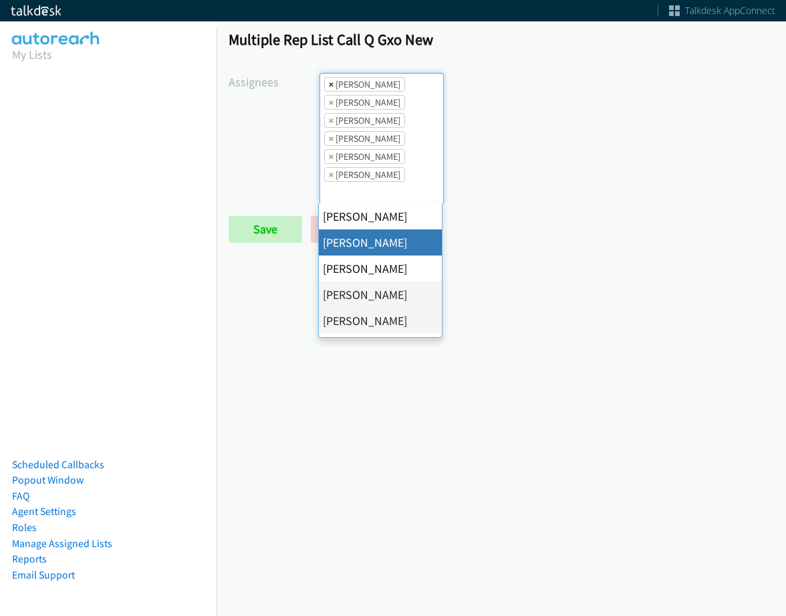
click at [329, 86] on span "×" at bounding box center [331, 84] width 5 height 13
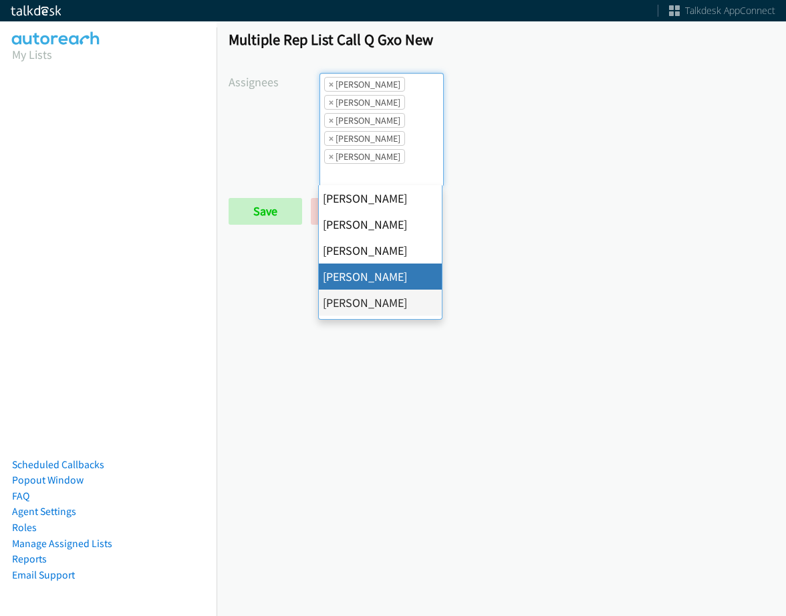
scroll to position [16, 0]
click at [329, 86] on span "×" at bounding box center [331, 84] width 5 height 13
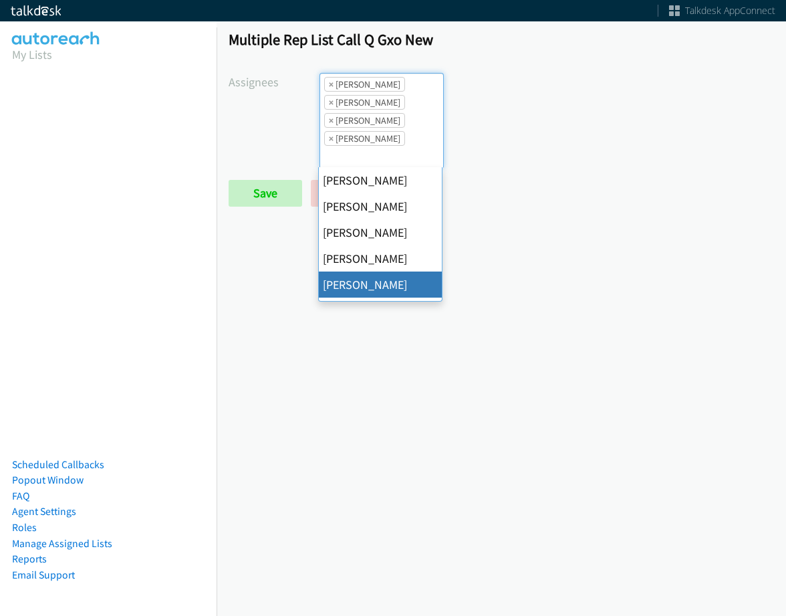
click at [329, 86] on span "×" at bounding box center [331, 84] width 5 height 13
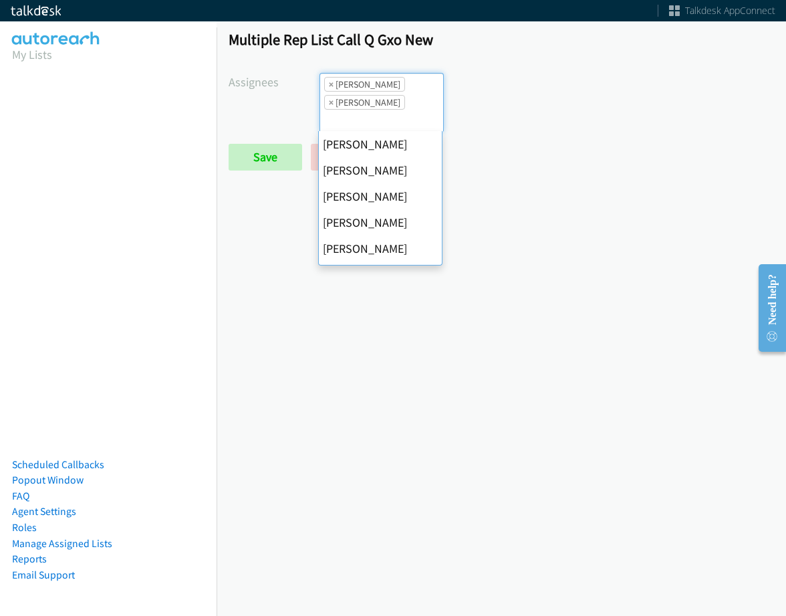
click at [329, 86] on span "×" at bounding box center [331, 84] width 5 height 13
select select "2ed67f51-2124-48e1-bef1-69761de6c0b9"
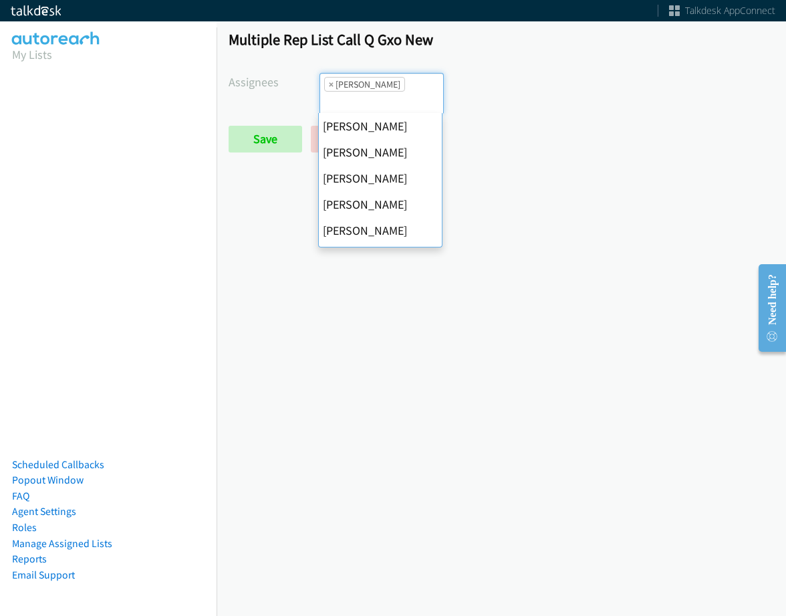
click at [329, 86] on span "×" at bounding box center [331, 84] width 5 height 13
select select
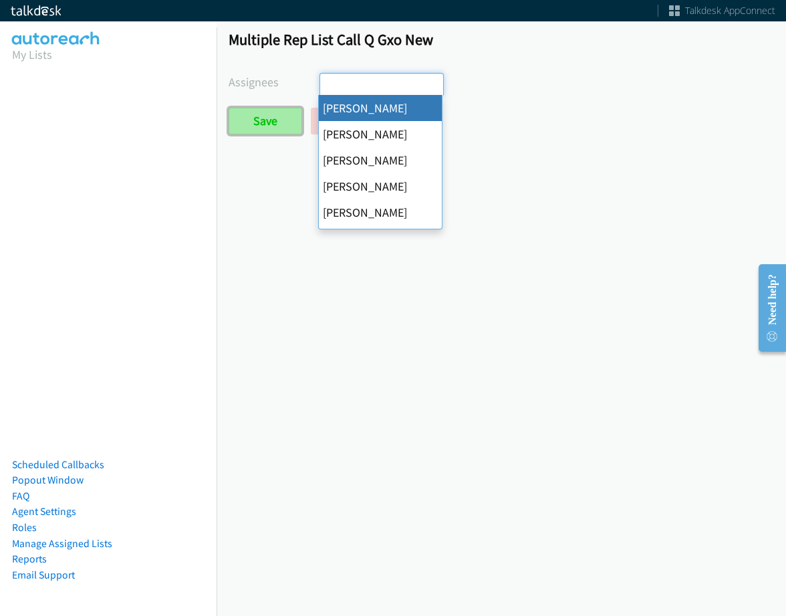
click at [281, 122] on input "Save" at bounding box center [266, 121] width 74 height 27
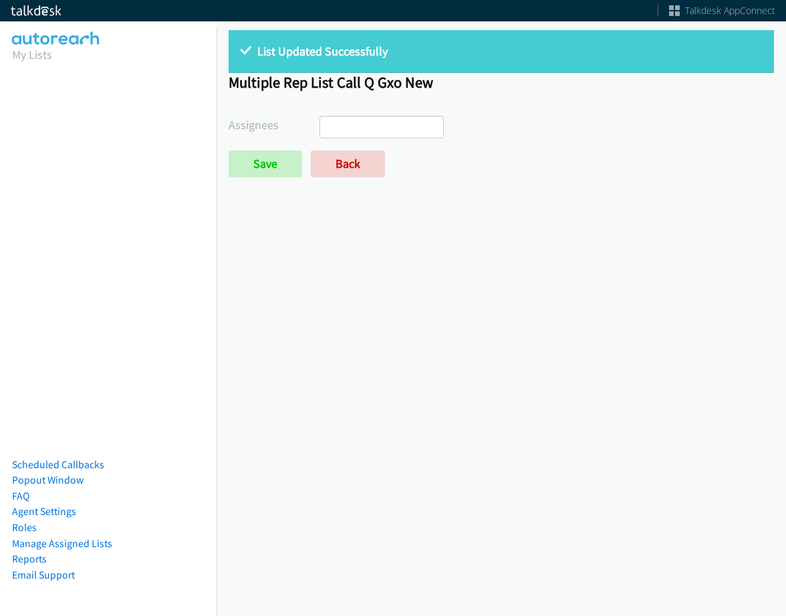
select select
click at [340, 157] on link "Back" at bounding box center [348, 163] width 74 height 27
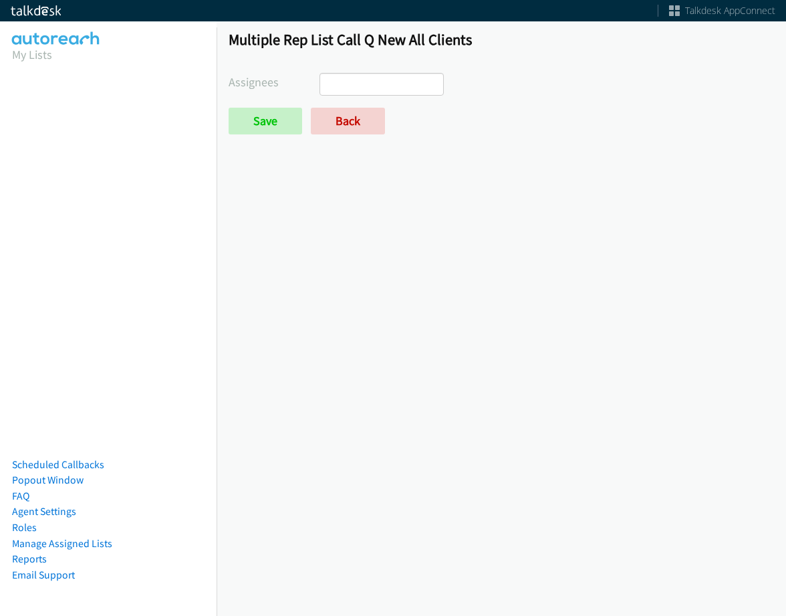
select select
click at [350, 125] on link "Back" at bounding box center [348, 121] width 74 height 27
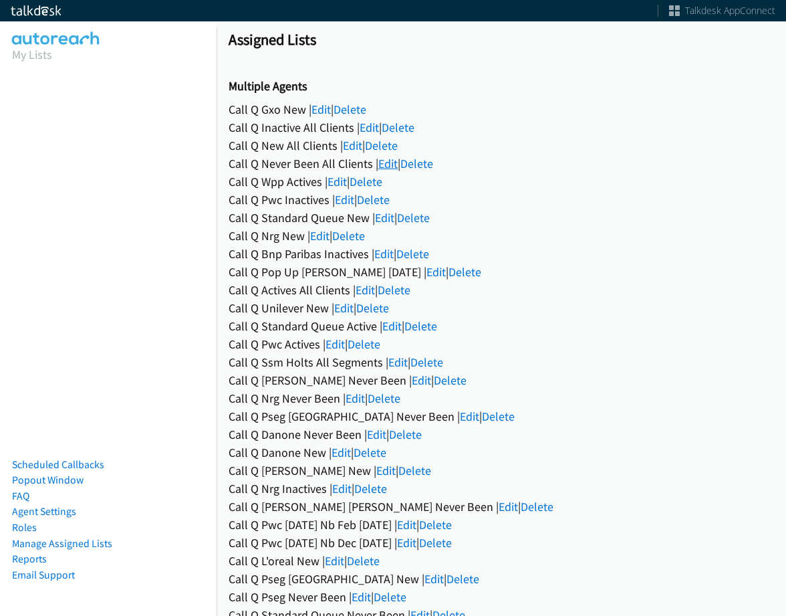
click at [388, 156] on link "Edit" at bounding box center [387, 163] width 19 height 15
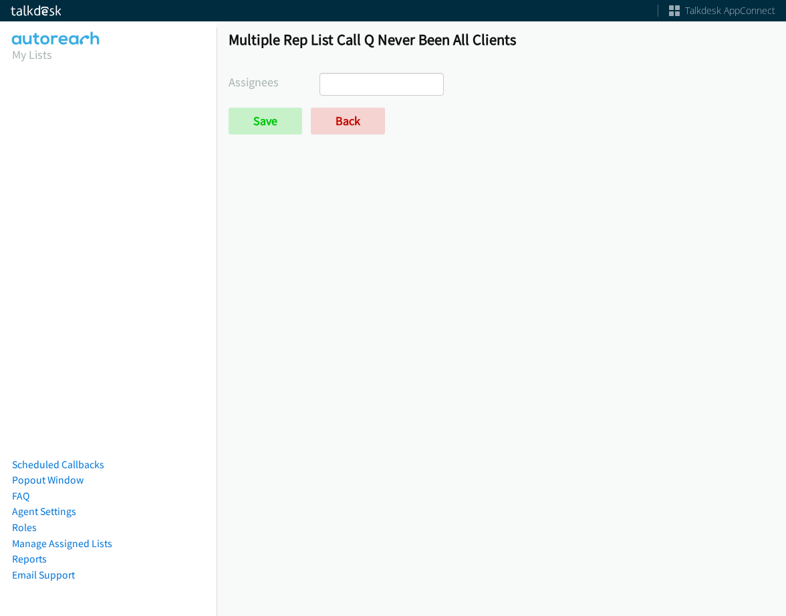
select select
click at [366, 104] on form "Assignees [PERSON_NAME] [PERSON_NAME] [PERSON_NAME] [PERSON_NAME] Daquaya [PERS…" at bounding box center [501, 103] width 545 height 61
click at [364, 120] on link "Back" at bounding box center [348, 121] width 74 height 27
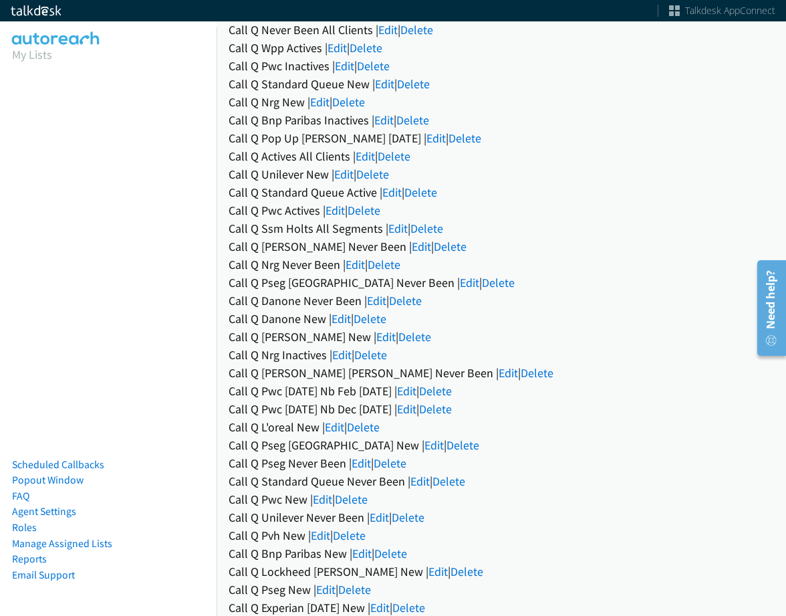
scroll to position [67, 0]
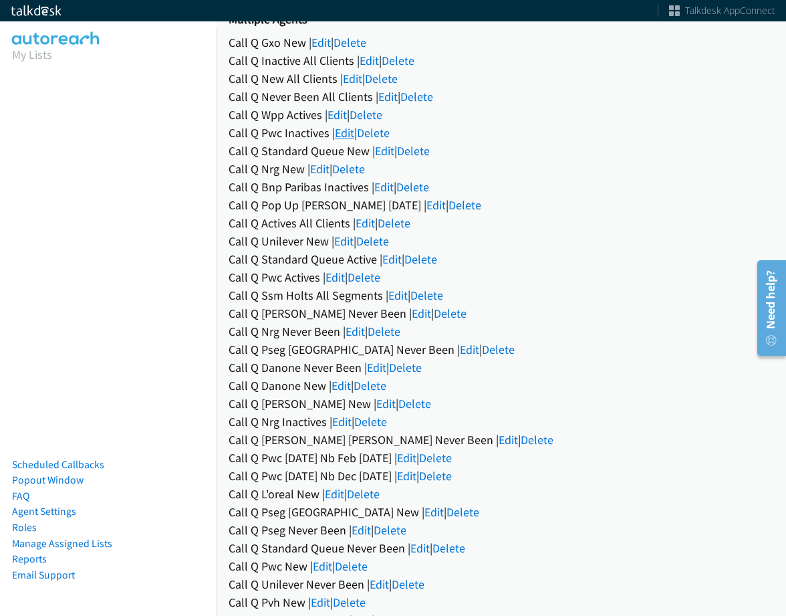
click at [340, 133] on link "Edit" at bounding box center [344, 132] width 19 height 15
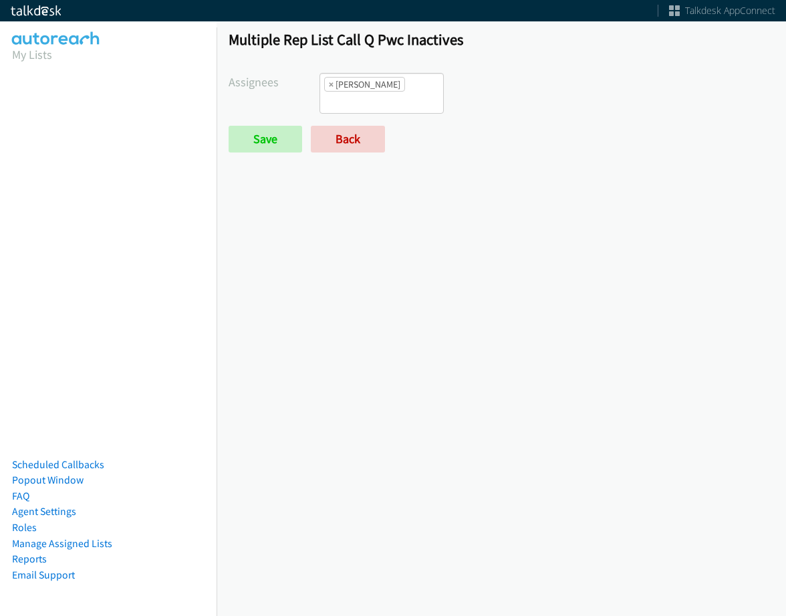
click at [325, 86] on li "× [PERSON_NAME]" at bounding box center [364, 84] width 81 height 15
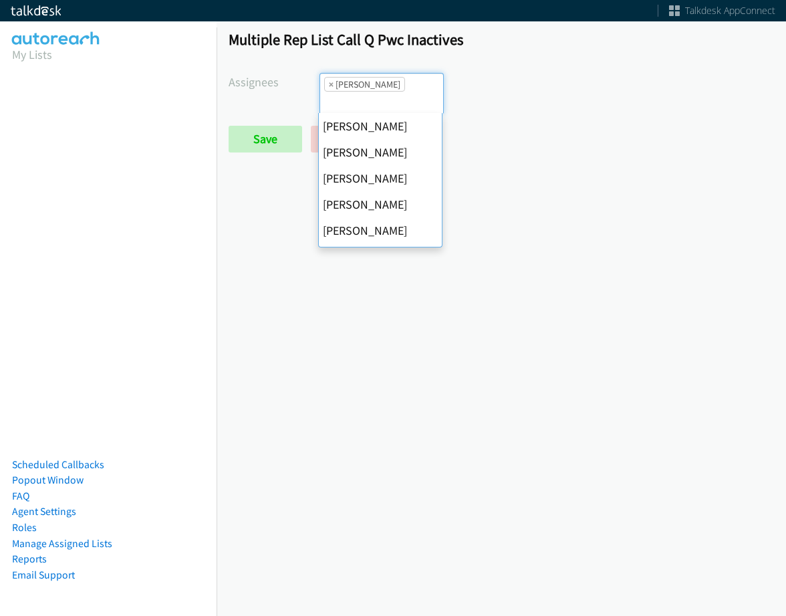
scroll to position [231, 0]
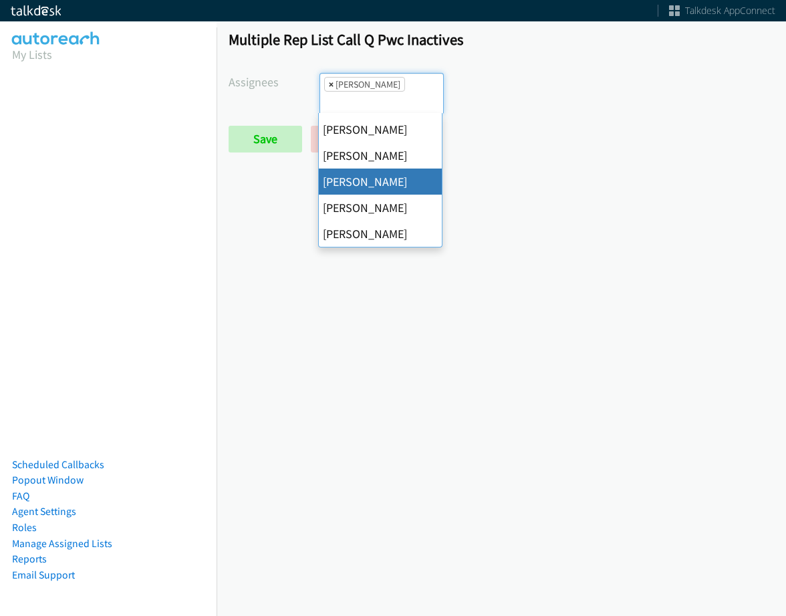
click at [328, 86] on li "× Rodnika Murphy" at bounding box center [364, 84] width 81 height 15
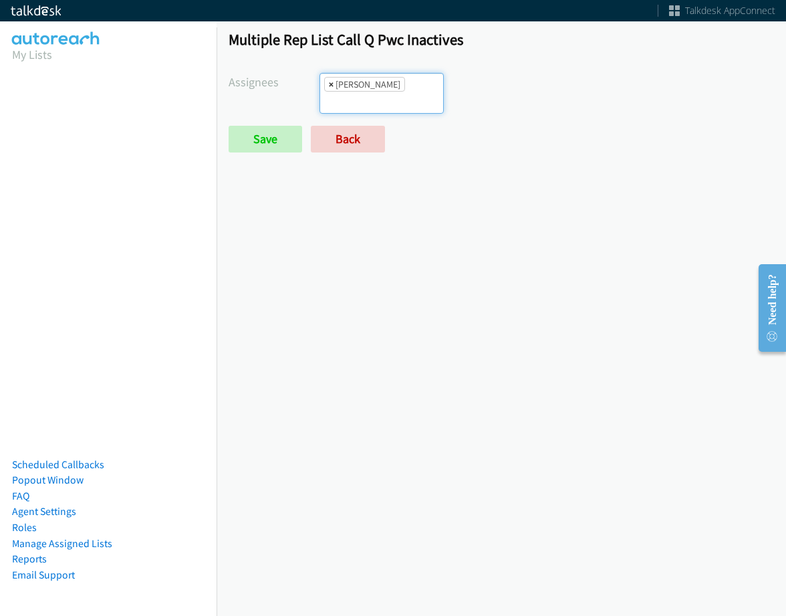
click at [330, 86] on span "×" at bounding box center [331, 84] width 5 height 13
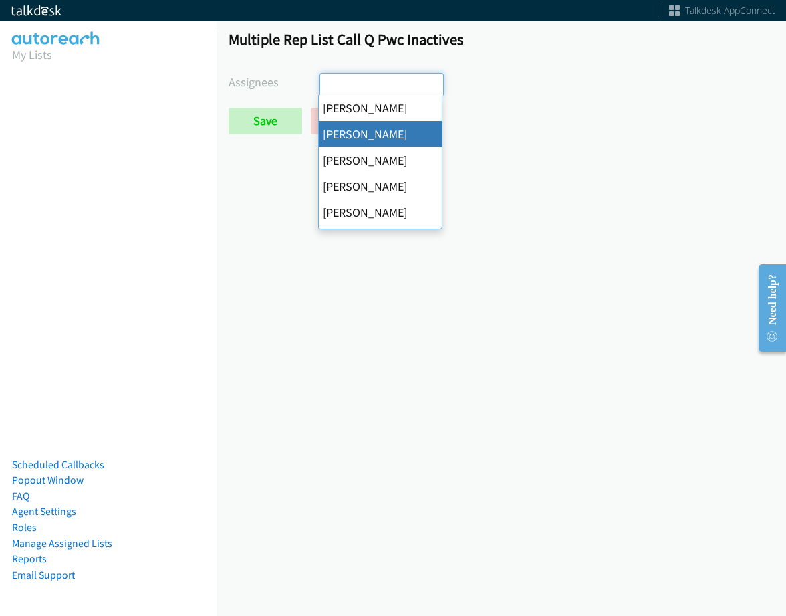
select select "05d74157-9386-4beb-b15d-36aa9c6f71bc"
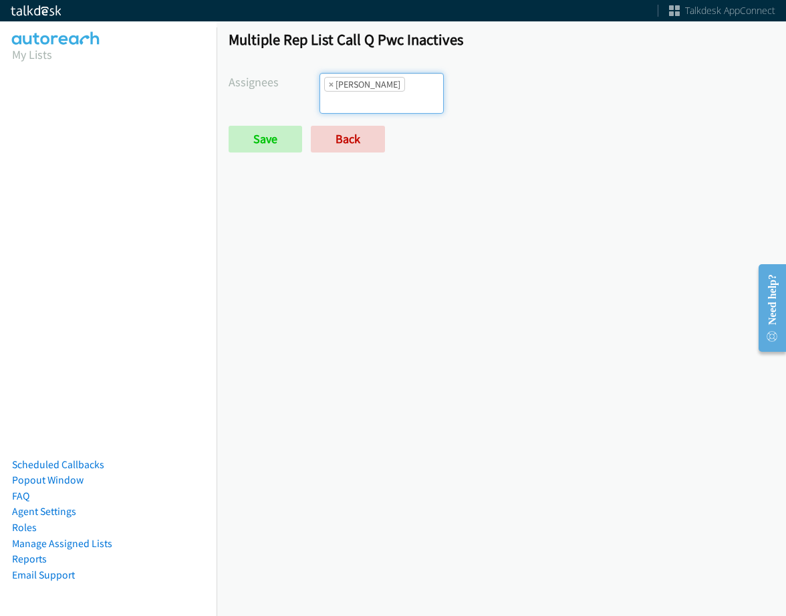
click at [367, 92] on input "search" at bounding box center [343, 102] width 47 height 21
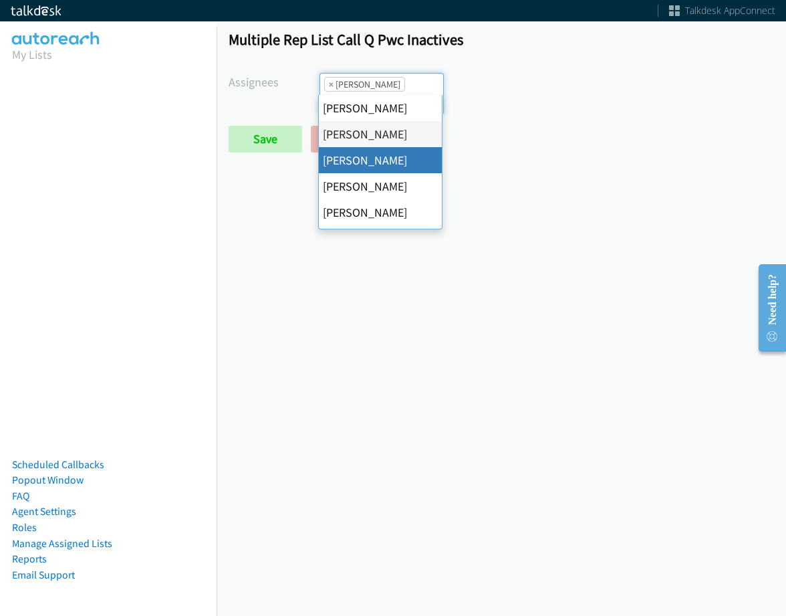
drag, startPoint x: 398, startPoint y: 89, endPoint x: 376, endPoint y: 148, distance: 63.2
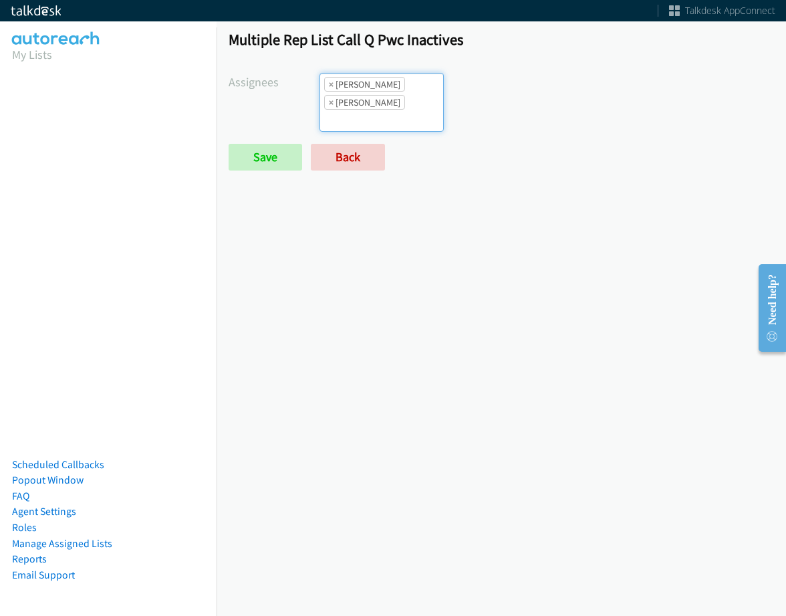
click at [398, 68] on div "Multiple Rep List Call Q Pwc Inactives Assignees Abigail Odhiambo Alana Ruiz Ca…" at bounding box center [502, 106] width 570 height 176
click at [367, 110] on input "search" at bounding box center [343, 120] width 47 height 21
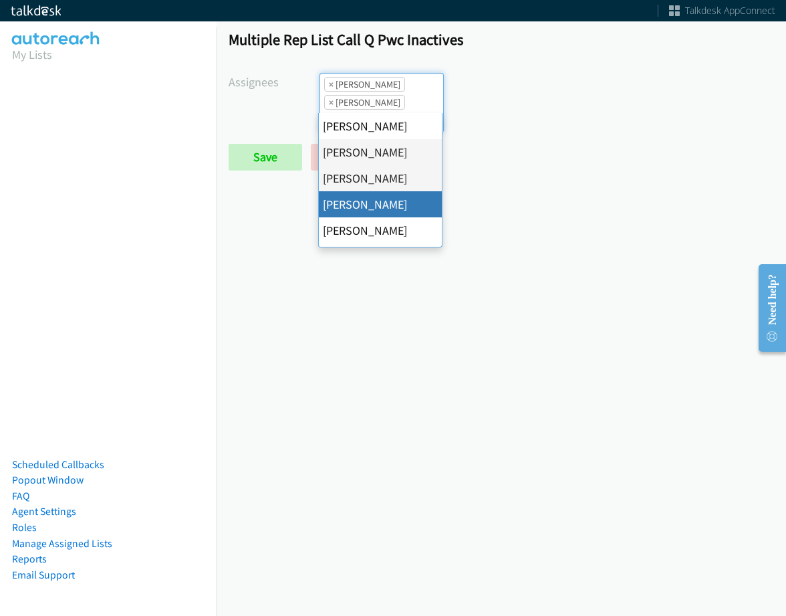
drag, startPoint x: 374, startPoint y: 204, endPoint x: 417, endPoint y: 90, distance: 122.0
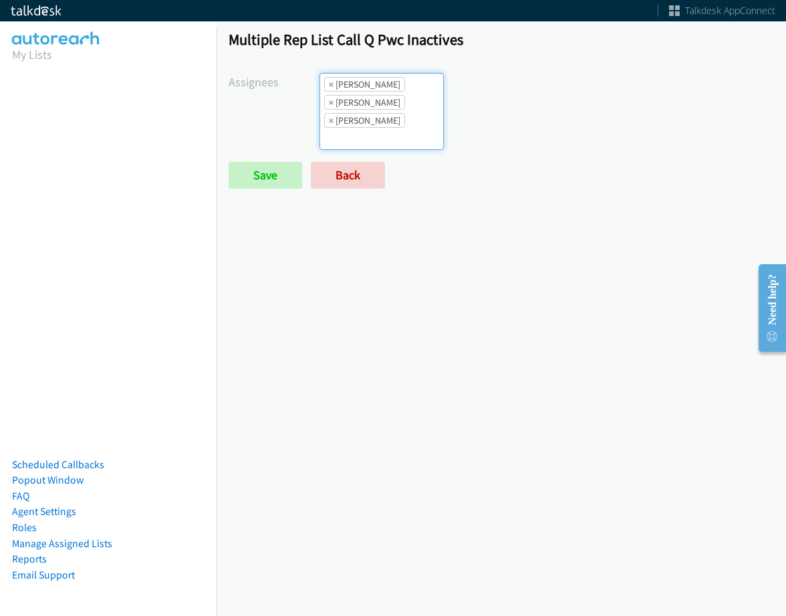
click at [417, 90] on ul "× Alana Ruiz × Cathy Shahan × Charles Ross" at bounding box center [381, 112] width 123 height 76
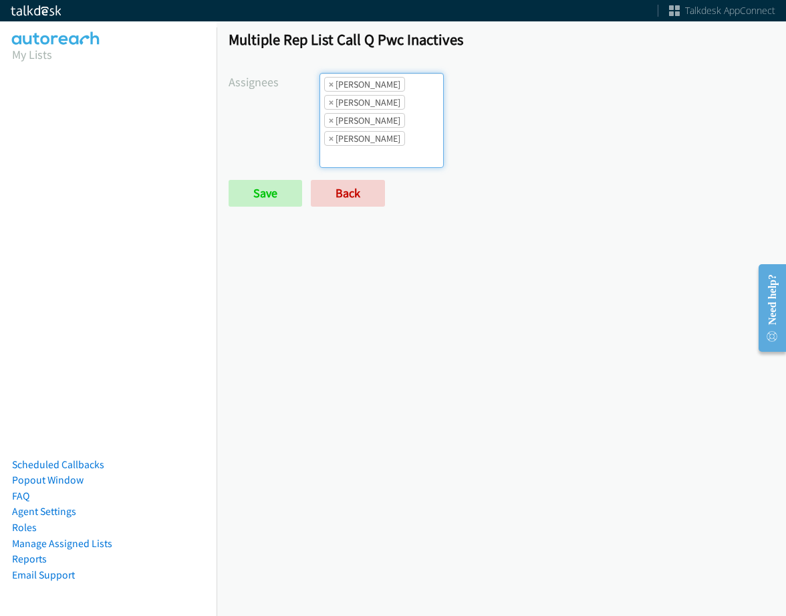
click at [400, 113] on ul "× Alana Ruiz × Cathy Shahan × Charles Ross × Daquaya Johnson" at bounding box center [381, 121] width 123 height 94
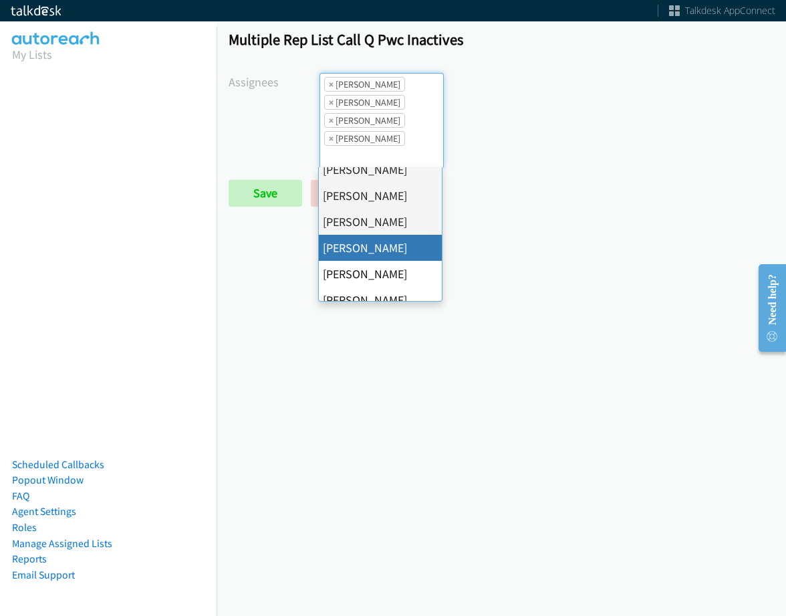
scroll to position [134, 0]
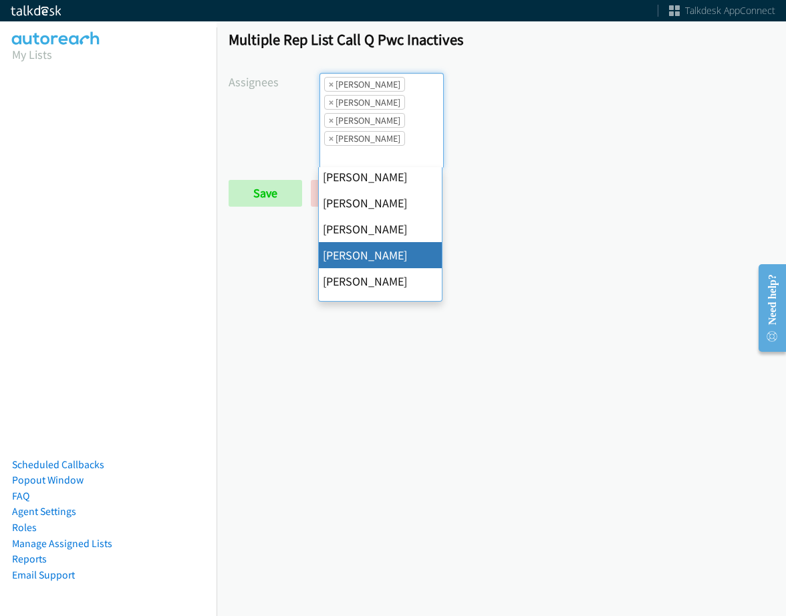
drag, startPoint x: 387, startPoint y: 258, endPoint x: 387, endPoint y: 227, distance: 31.4
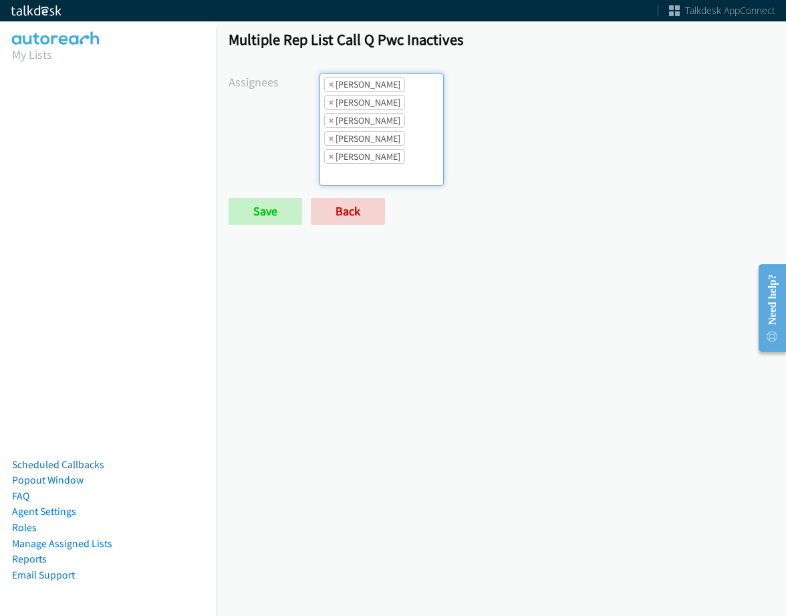
click at [402, 132] on li "× Daquaya Johnson" at bounding box center [364, 138] width 81 height 15
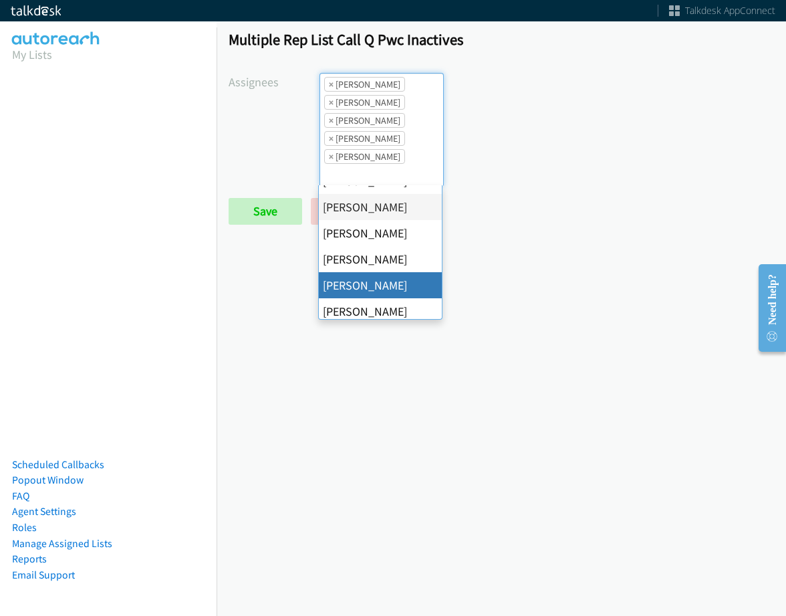
scroll to position [201, 0]
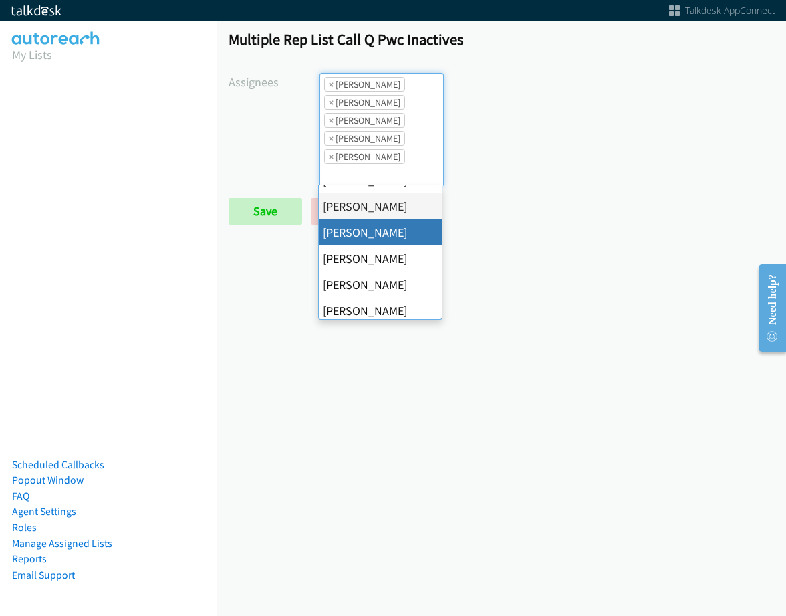
drag, startPoint x: 386, startPoint y: 221, endPoint x: 395, endPoint y: 173, distance: 49.0
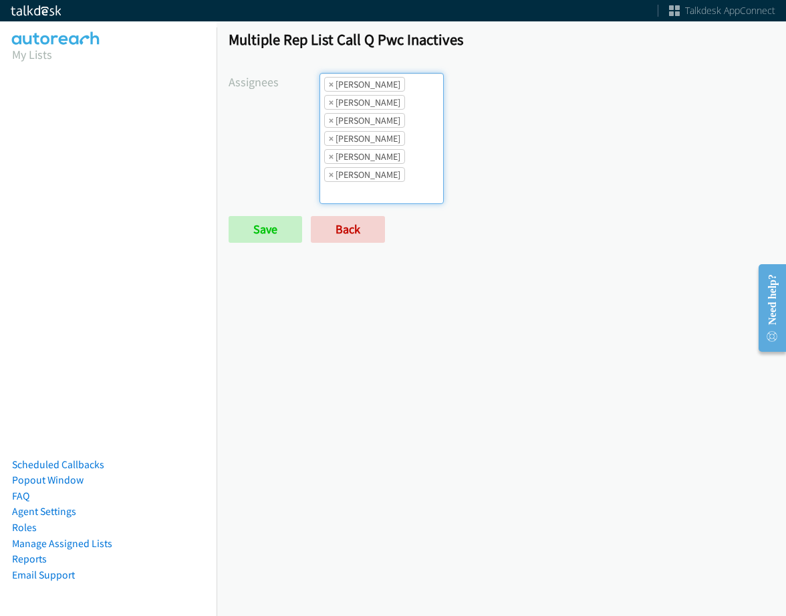
click at [408, 131] on ul "× Alana Ruiz × Cathy Shahan × Charles Ross × Daquaya Johnson × Jasmin Martinez …" at bounding box center [381, 139] width 123 height 130
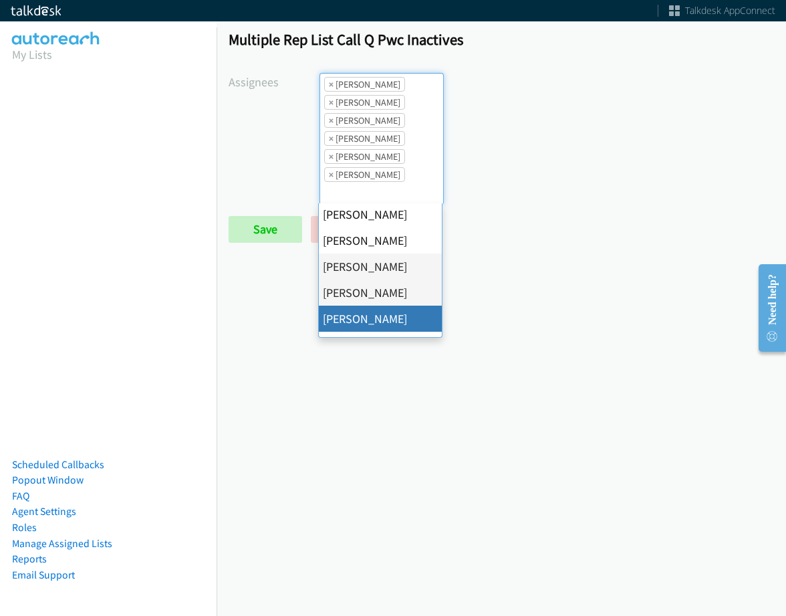
scroll to position [231, 0]
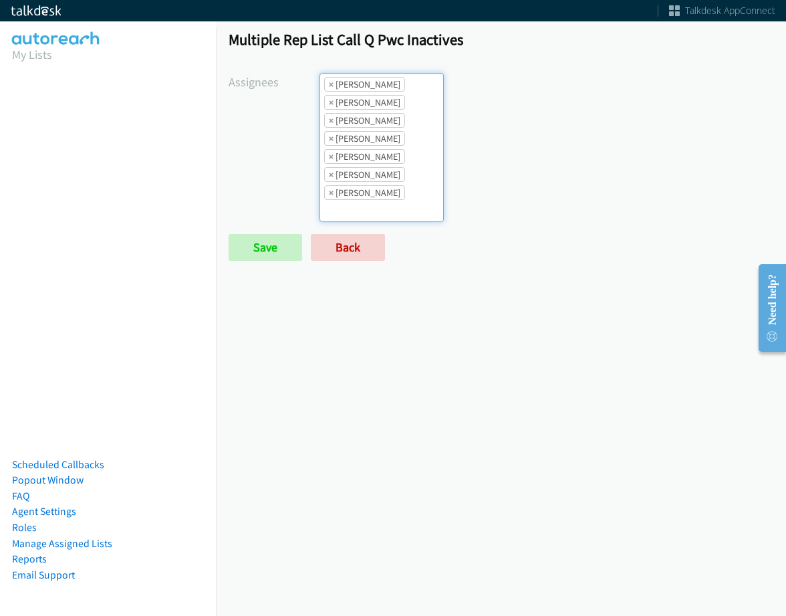
click at [408, 181] on ul "× Alana Ruiz × Cathy Shahan × Charles Ross × Daquaya Johnson × Jasmin Martinez …" at bounding box center [381, 148] width 123 height 148
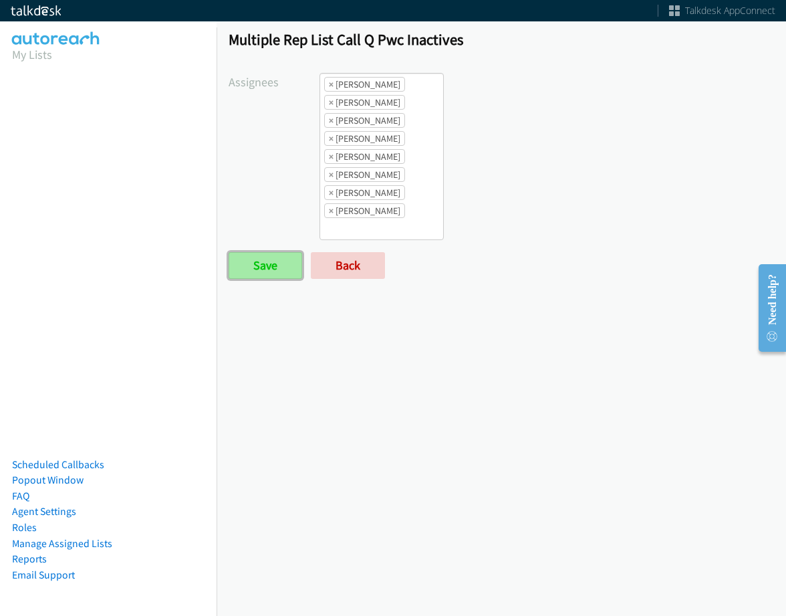
click at [271, 276] on input "Save" at bounding box center [266, 265] width 74 height 27
